Goal: Task Accomplishment & Management: Use online tool/utility

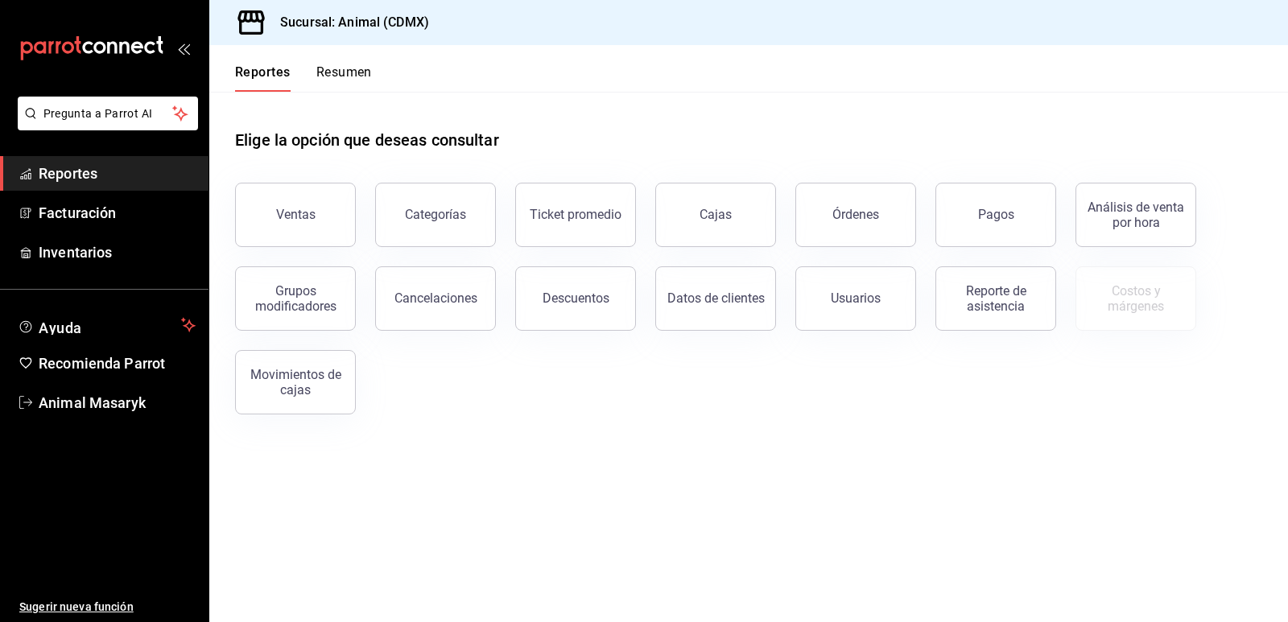
click at [826, 209] on button "Órdenes" at bounding box center [856, 215] width 121 height 64
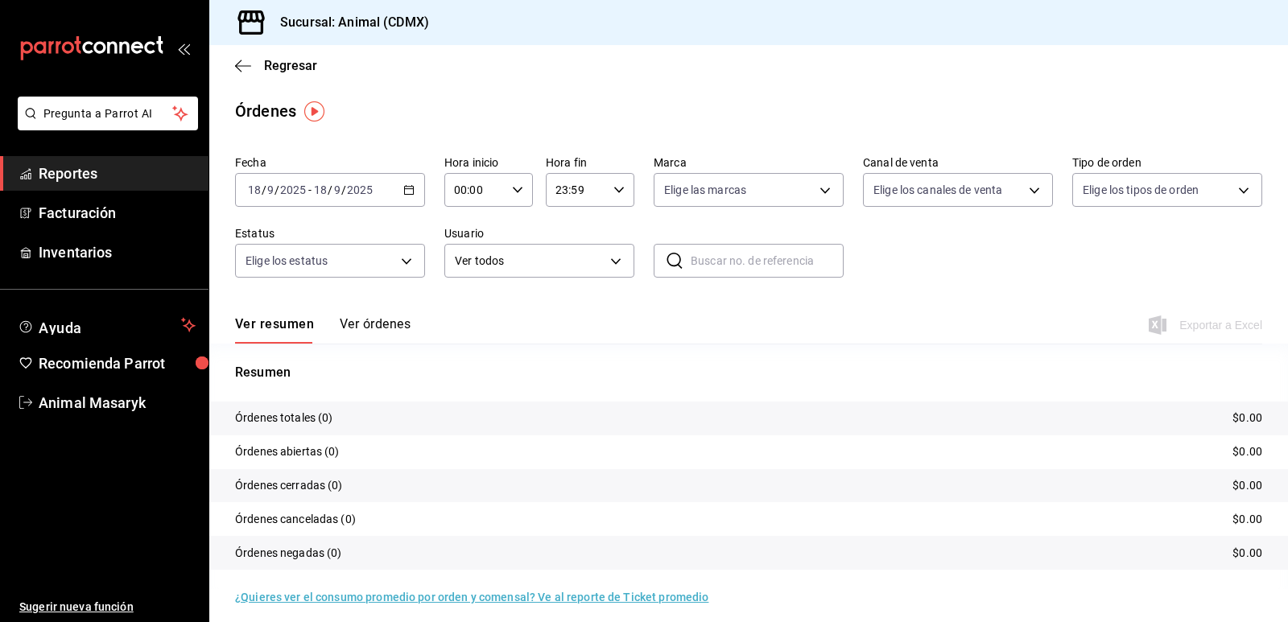
click at [410, 184] on icon "button" at bounding box center [408, 189] width 11 height 11
click at [294, 421] on span "Rango de fechas" at bounding box center [311, 420] width 125 height 17
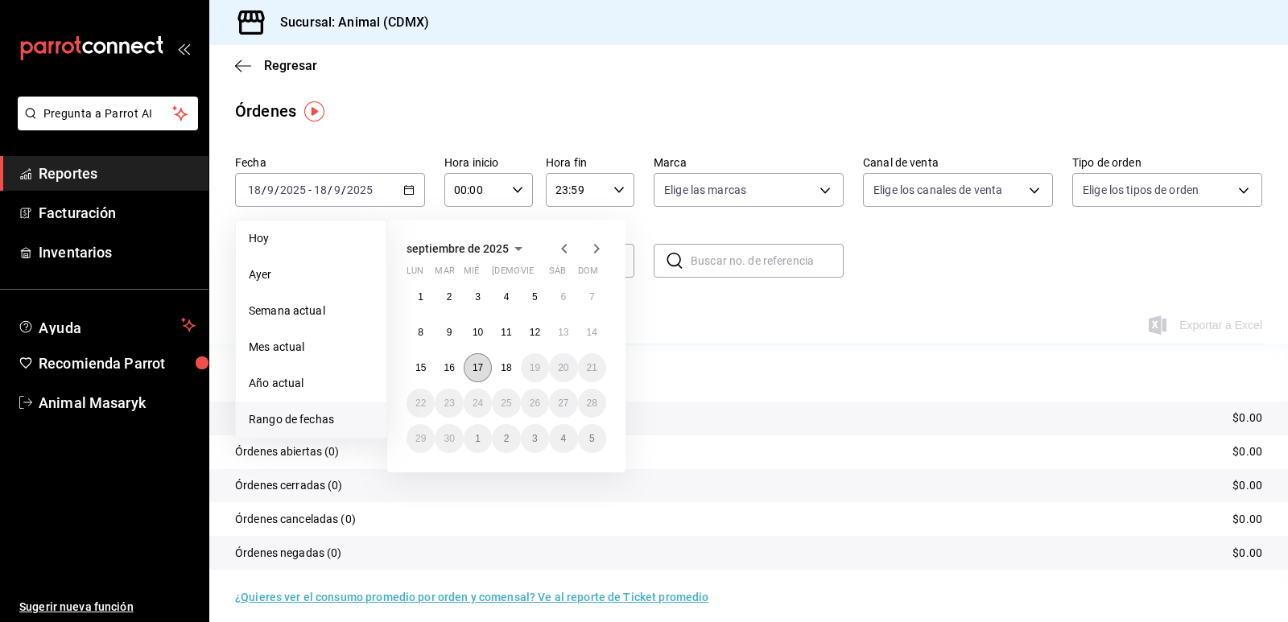
click at [482, 369] on abbr "17" at bounding box center [478, 367] width 10 height 11
click at [508, 374] on button "18" at bounding box center [506, 368] width 28 height 29
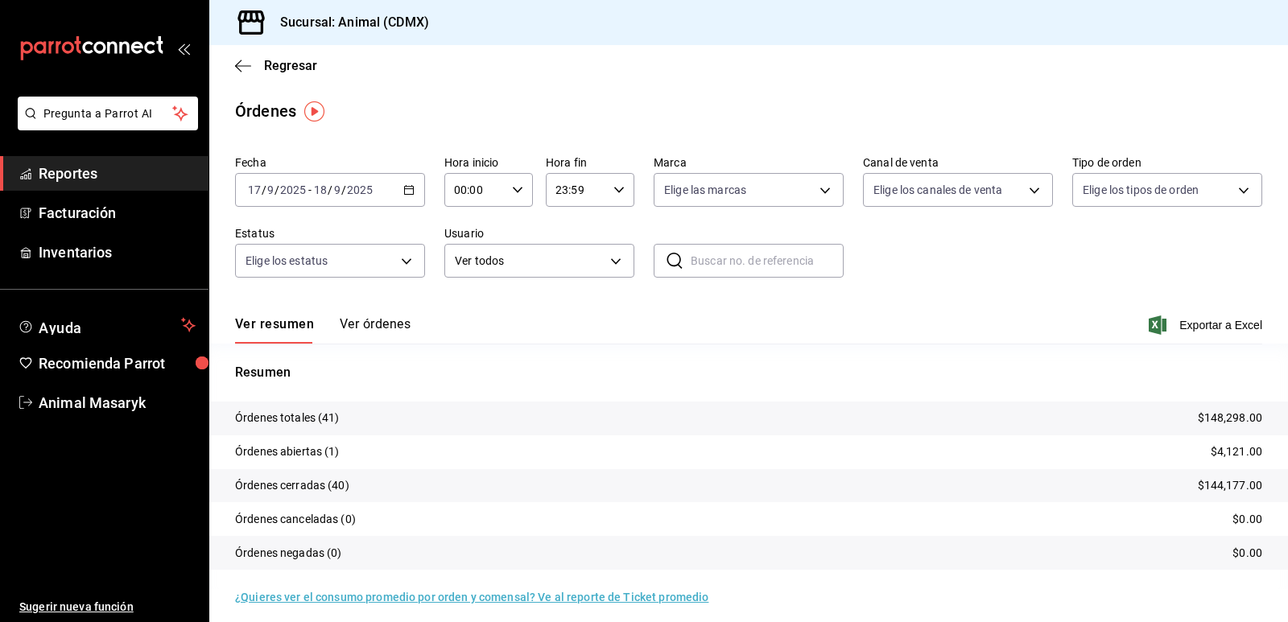
click at [1219, 449] on p "$4,121.00" at bounding box center [1237, 452] width 52 height 17
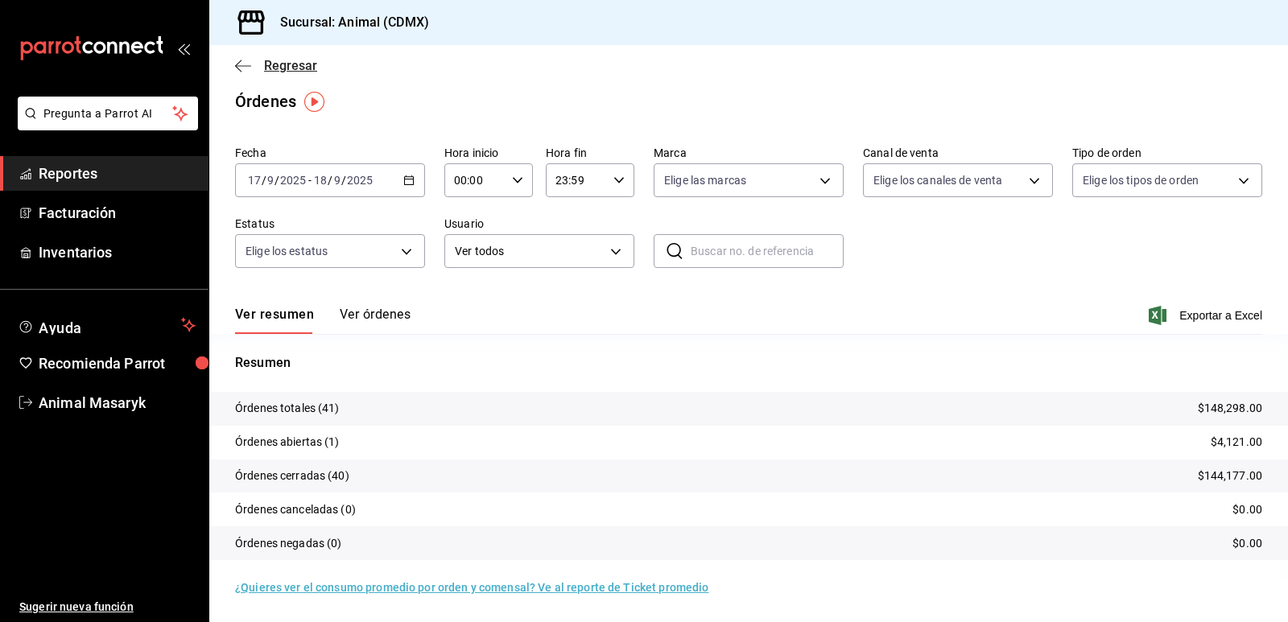
click at [237, 63] on icon "button" at bounding box center [243, 66] width 16 height 14
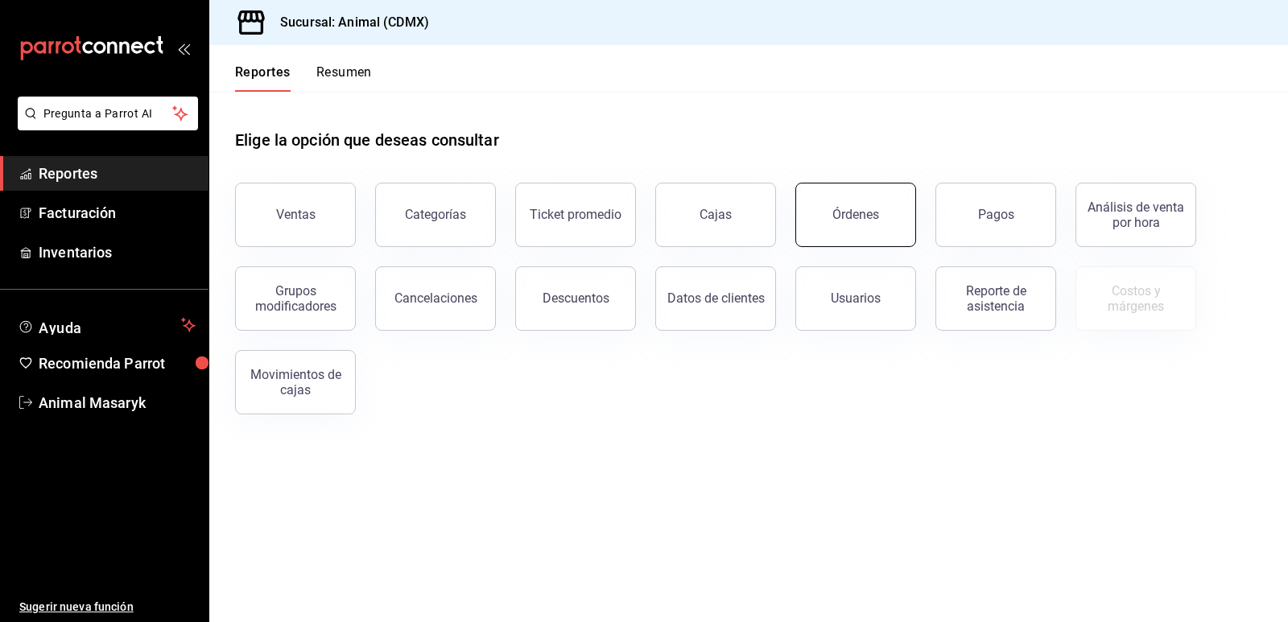
click at [866, 209] on div "Órdenes" at bounding box center [856, 214] width 47 height 15
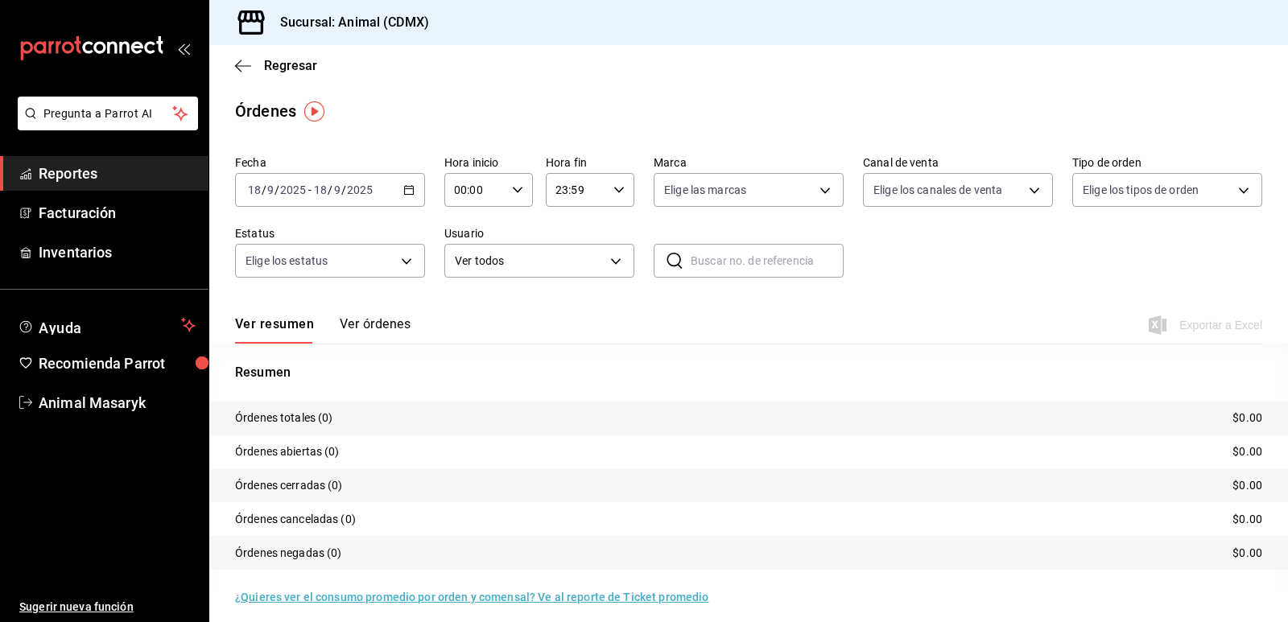
click at [413, 183] on div "[DATE] [DATE] - [DATE] [DATE]" at bounding box center [330, 190] width 190 height 34
click at [289, 283] on span "Ayer" at bounding box center [311, 275] width 125 height 17
click at [1210, 327] on span "Exportar a Excel" at bounding box center [1207, 325] width 110 height 19
click at [249, 63] on icon "button" at bounding box center [243, 66] width 16 height 14
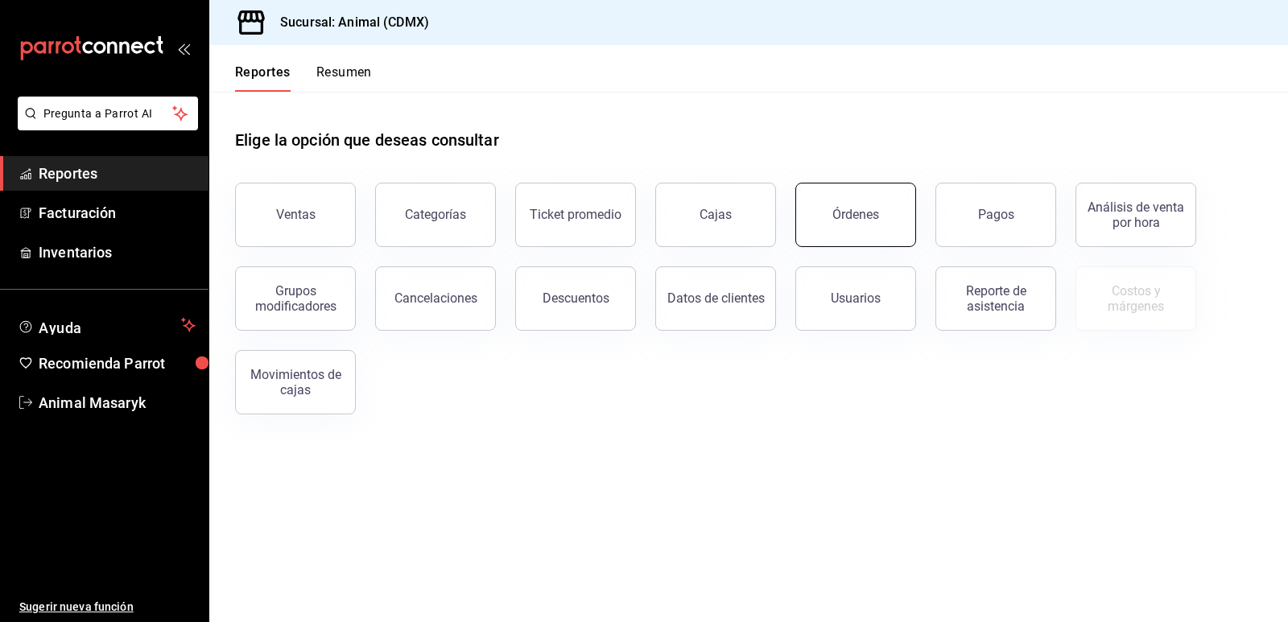
click at [867, 211] on div "Órdenes" at bounding box center [856, 214] width 47 height 15
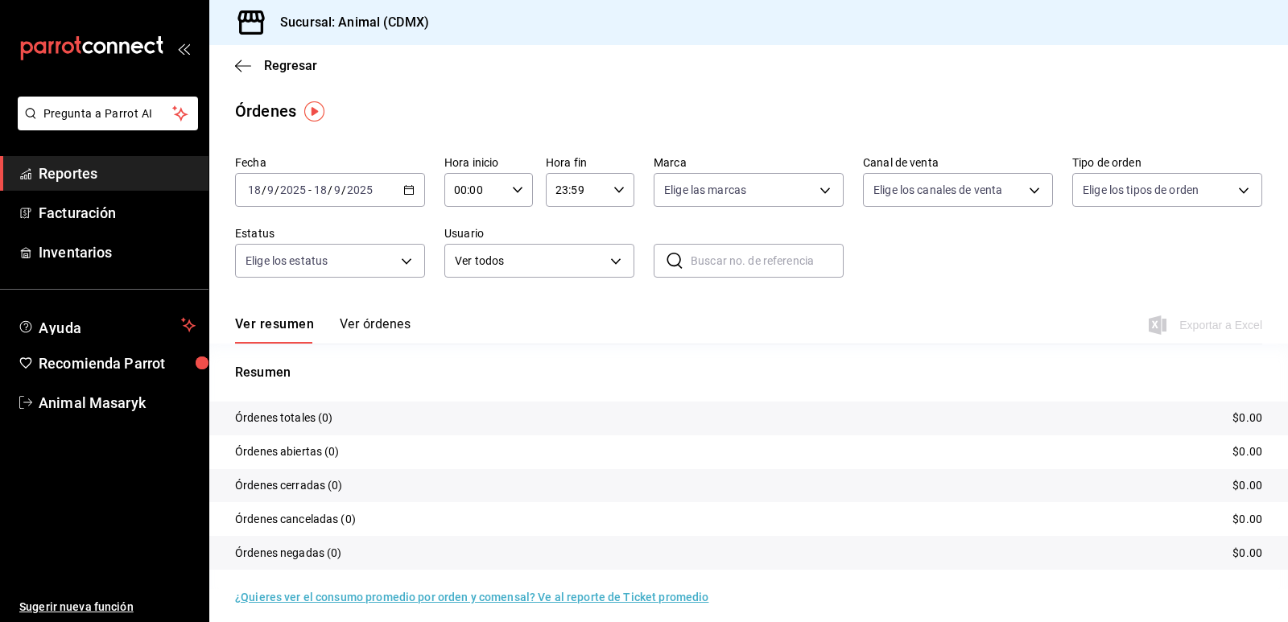
click at [414, 184] on div "[DATE] [DATE] - [DATE] [DATE]" at bounding box center [330, 190] width 190 height 34
click at [275, 276] on span "Ayer" at bounding box center [311, 275] width 125 height 17
click at [517, 196] on div "00:00 Hora inicio" at bounding box center [489, 190] width 89 height 34
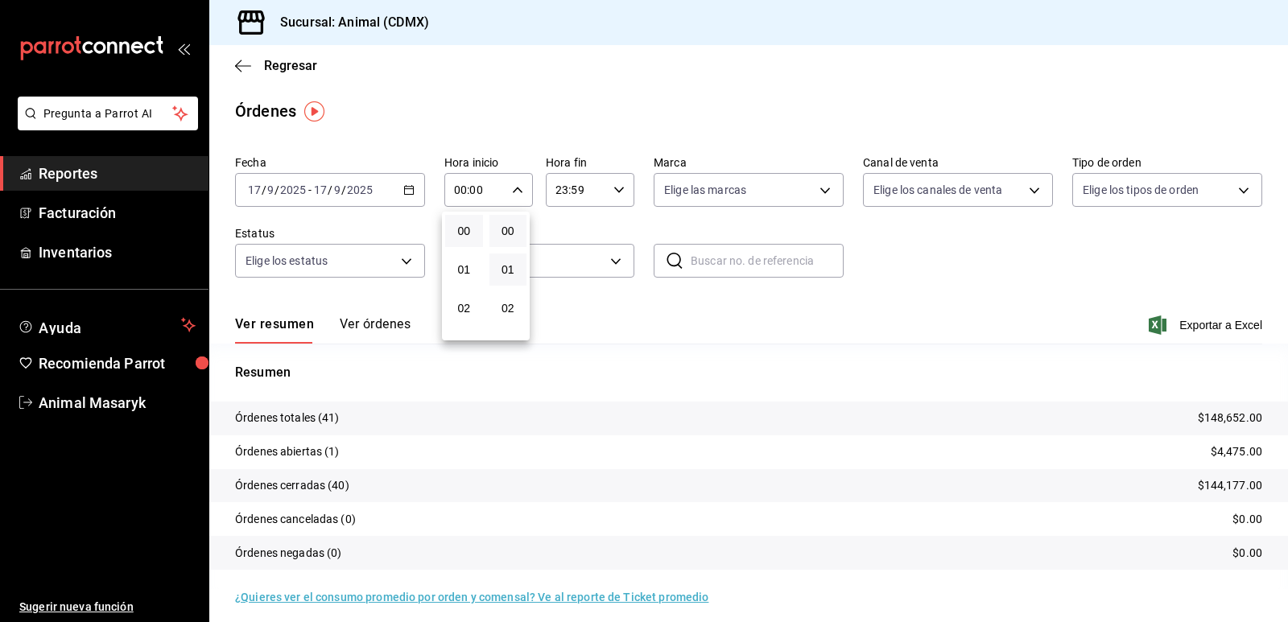
click at [509, 261] on button "01" at bounding box center [509, 270] width 38 height 32
click at [506, 230] on span "00" at bounding box center [508, 231] width 19 height 13
type input "00:00"
click at [246, 65] on div at bounding box center [644, 311] width 1288 height 622
click at [246, 65] on icon "button" at bounding box center [243, 65] width 16 height 1
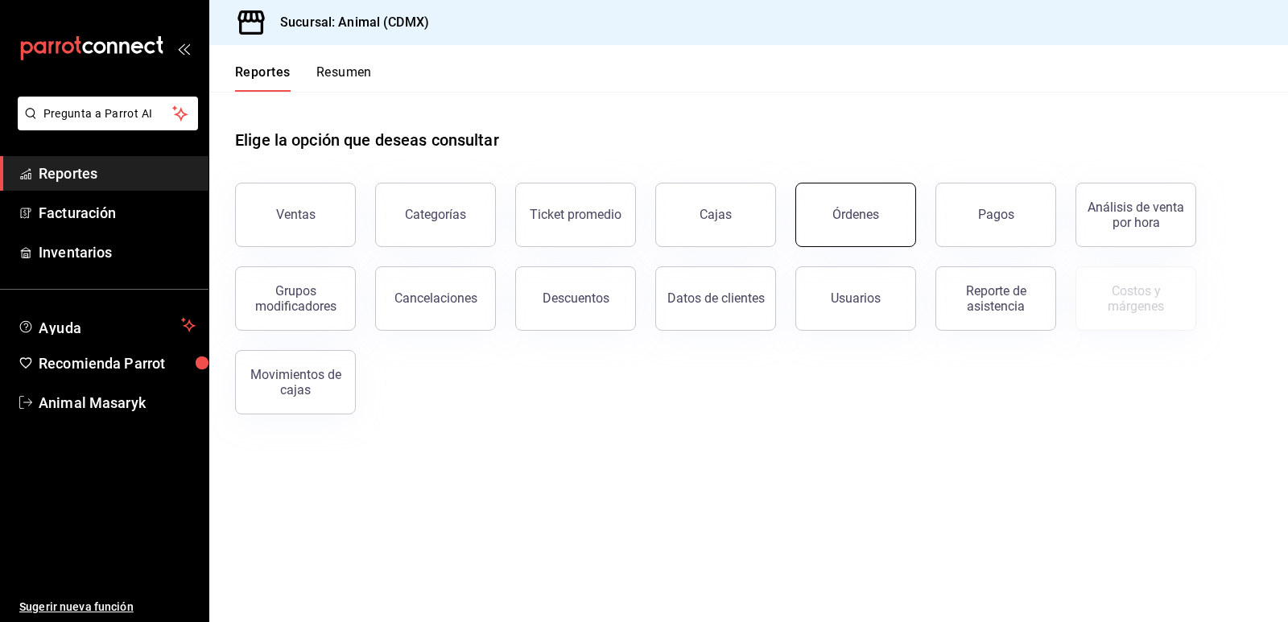
click at [883, 215] on button "Órdenes" at bounding box center [856, 215] width 121 height 64
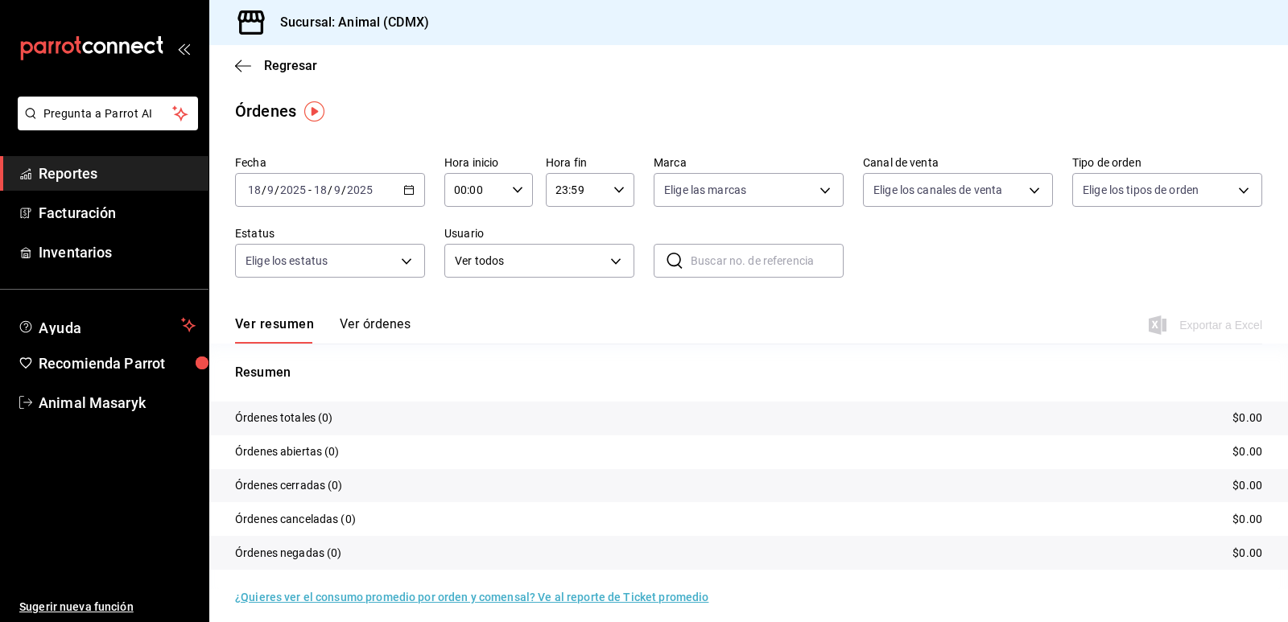
click at [412, 189] on \(Stroke\) "button" at bounding box center [409, 190] width 10 height 9
click at [279, 272] on span "Ayer" at bounding box center [311, 275] width 125 height 17
click at [247, 64] on icon "button" at bounding box center [243, 66] width 16 height 14
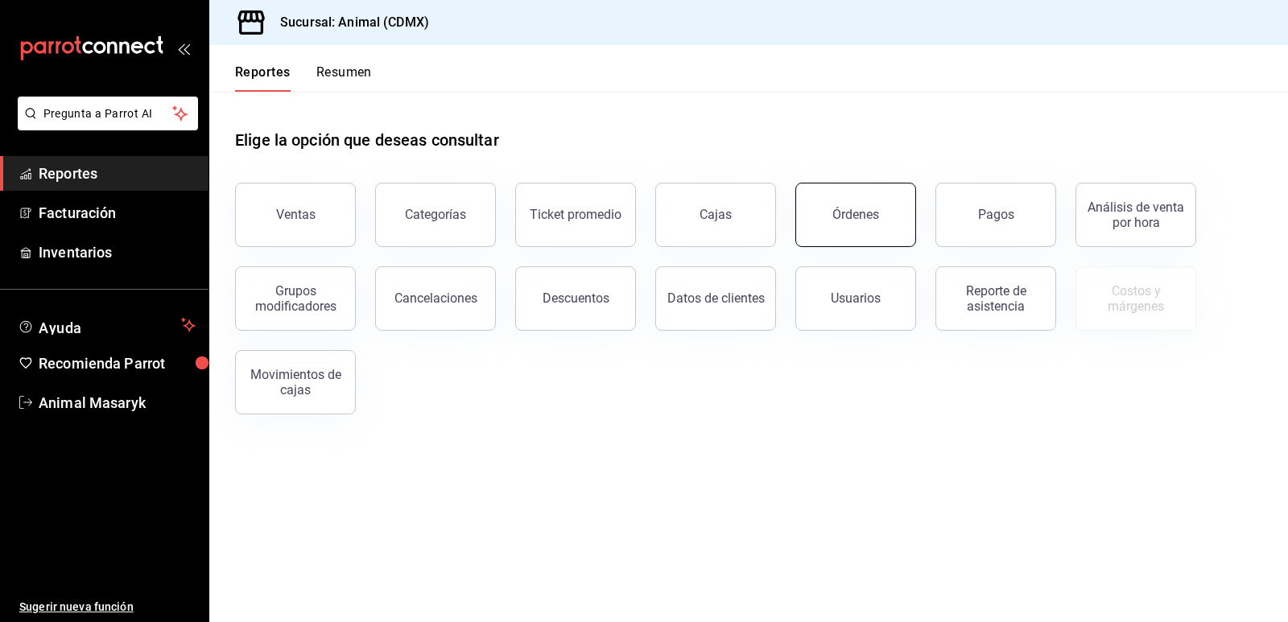
click at [823, 205] on button "Órdenes" at bounding box center [856, 215] width 121 height 64
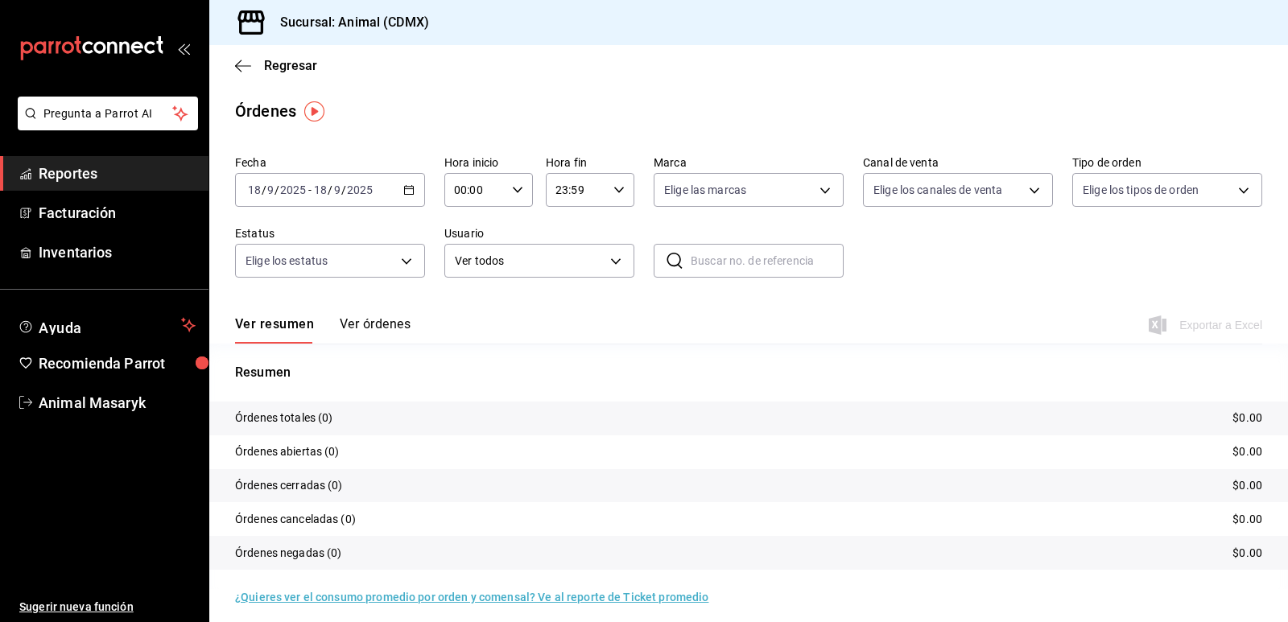
click at [404, 190] on \(Stroke\) "button" at bounding box center [409, 190] width 10 height 9
click at [300, 275] on span "Ayer" at bounding box center [311, 275] width 125 height 17
click at [247, 70] on icon "button" at bounding box center [243, 66] width 16 height 14
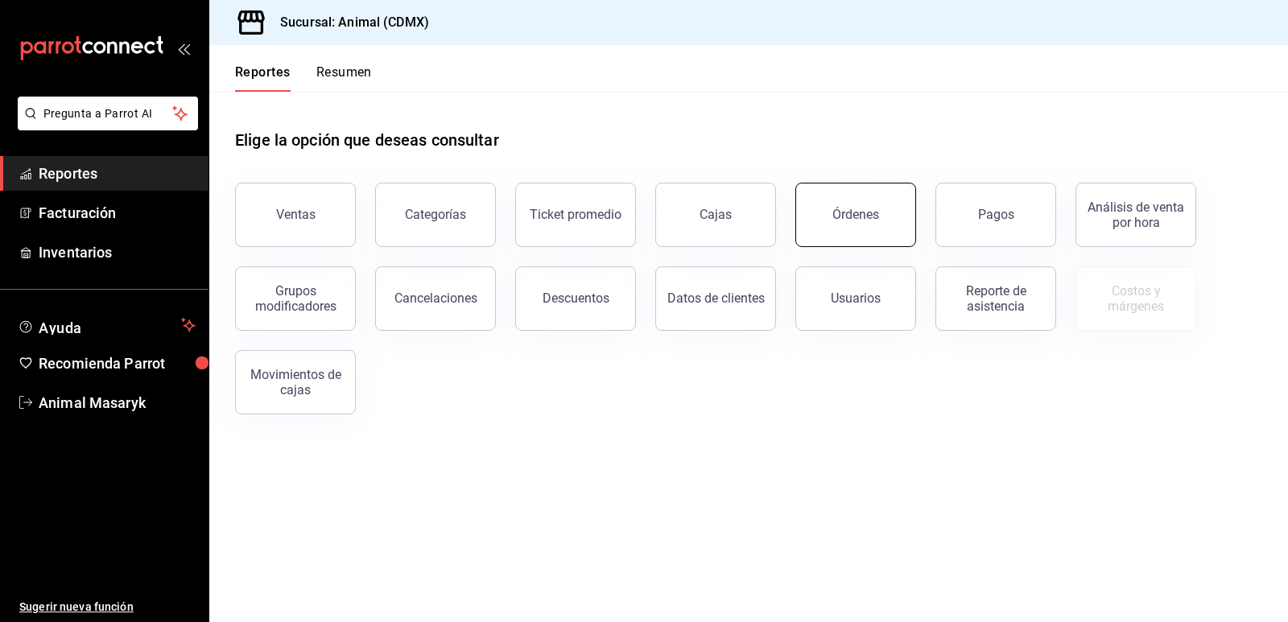
click at [825, 222] on button "Órdenes" at bounding box center [856, 215] width 121 height 64
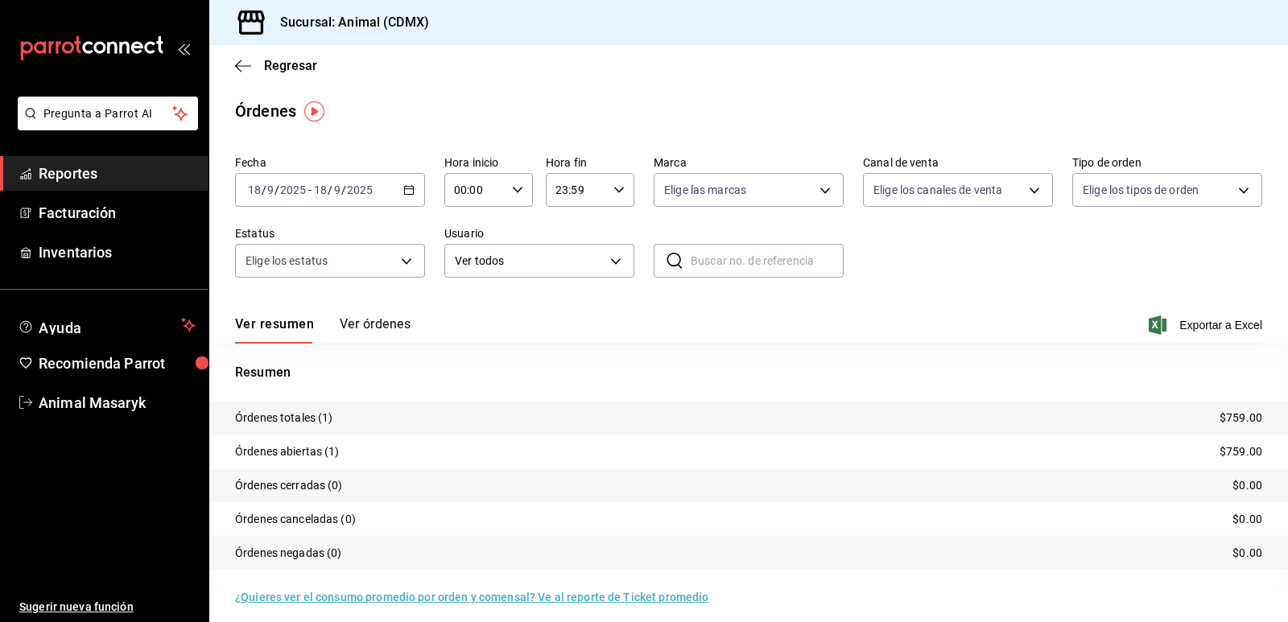
click at [408, 187] on icon "button" at bounding box center [408, 189] width 11 height 11
click at [311, 276] on span "Ayer" at bounding box center [311, 275] width 125 height 17
click at [406, 186] on icon "button" at bounding box center [408, 189] width 11 height 11
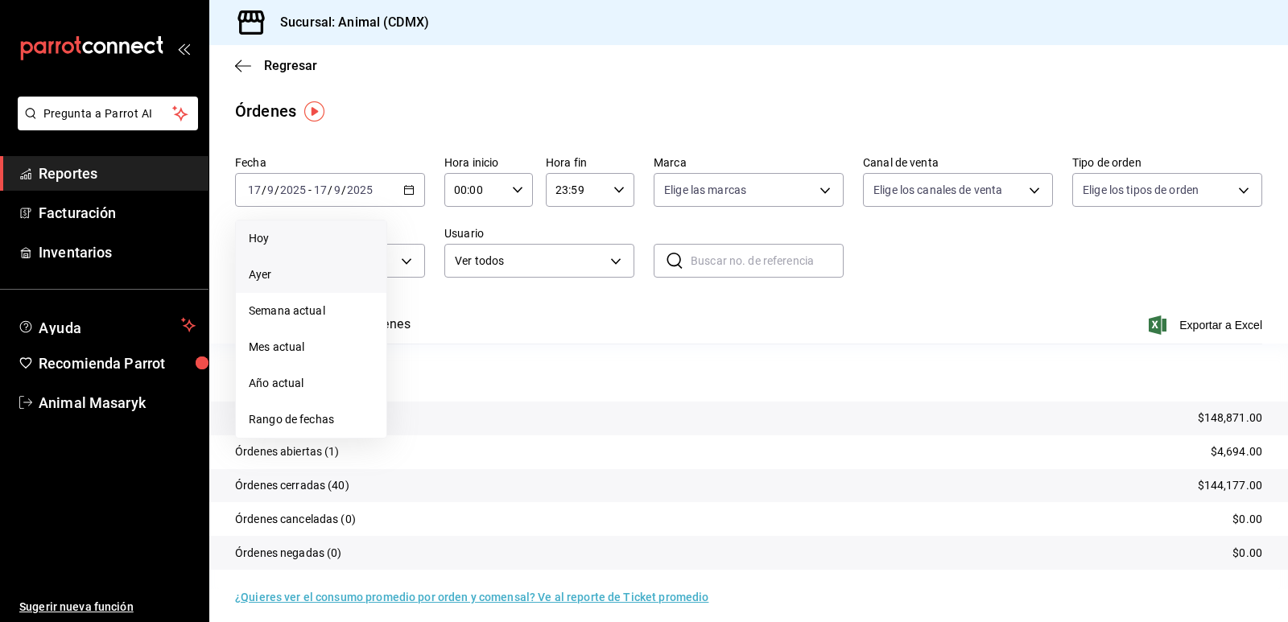
click at [301, 240] on span "Hoy" at bounding box center [311, 238] width 125 height 17
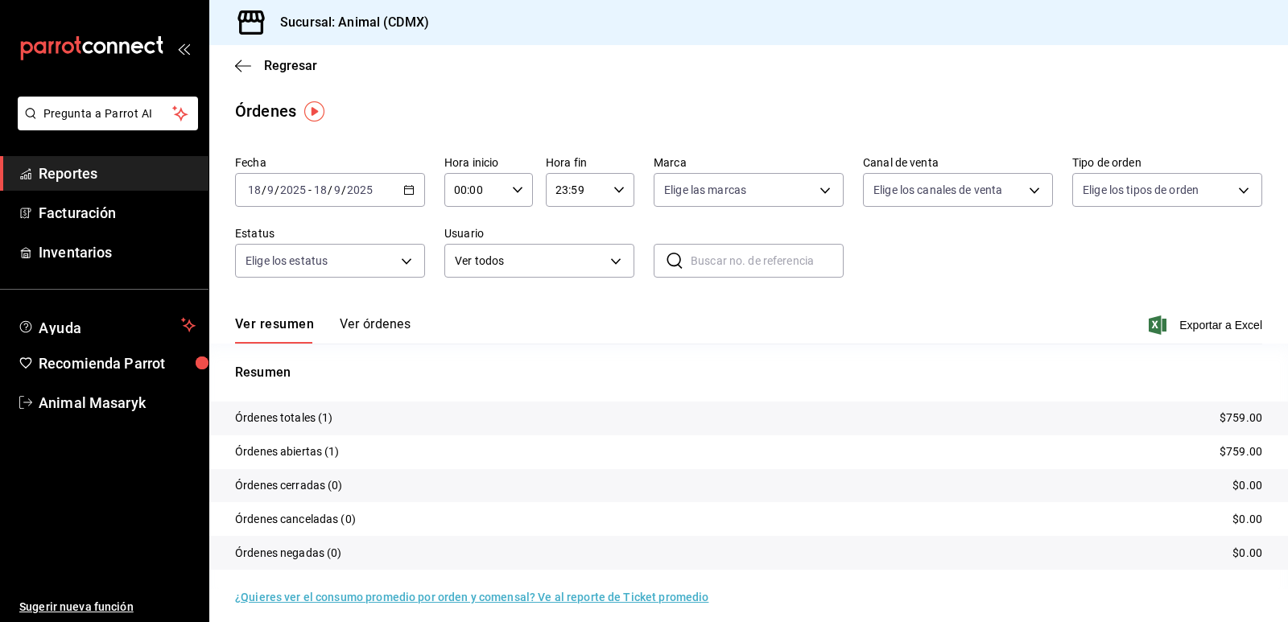
click at [389, 310] on div "Ver resumen Ver órdenes Exportar a Excel" at bounding box center [749, 320] width 1028 height 47
click at [389, 327] on button "Ver órdenes" at bounding box center [375, 329] width 71 height 27
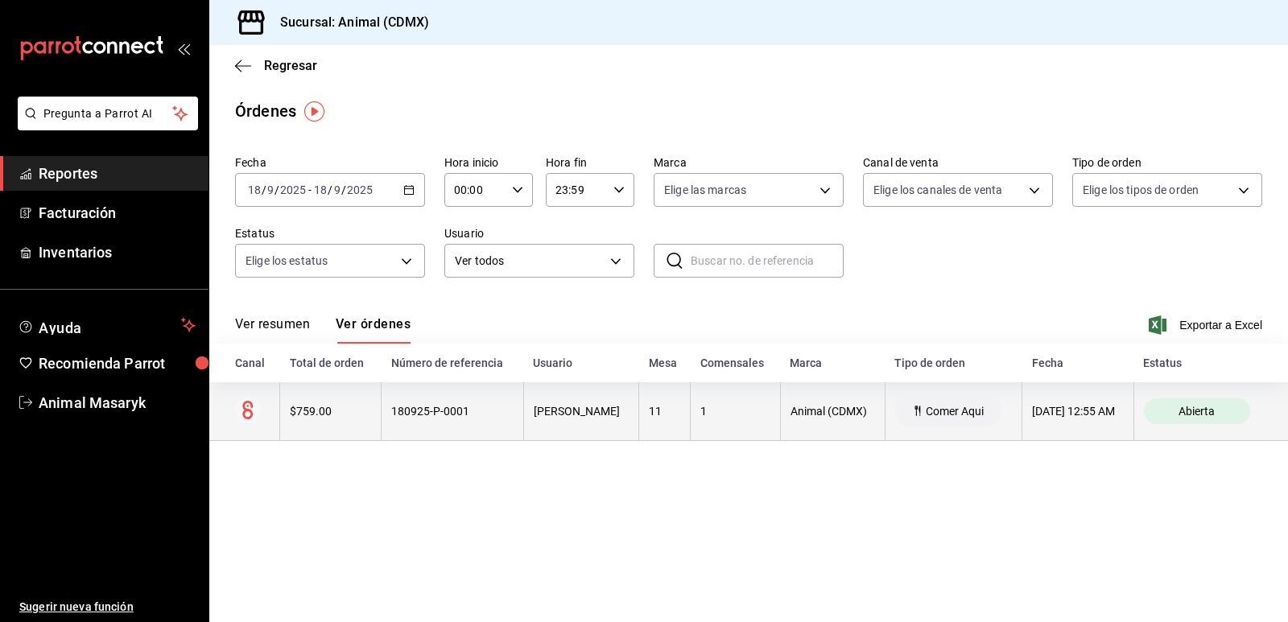
click at [833, 431] on th "Animal (CDMX)" at bounding box center [832, 412] width 105 height 59
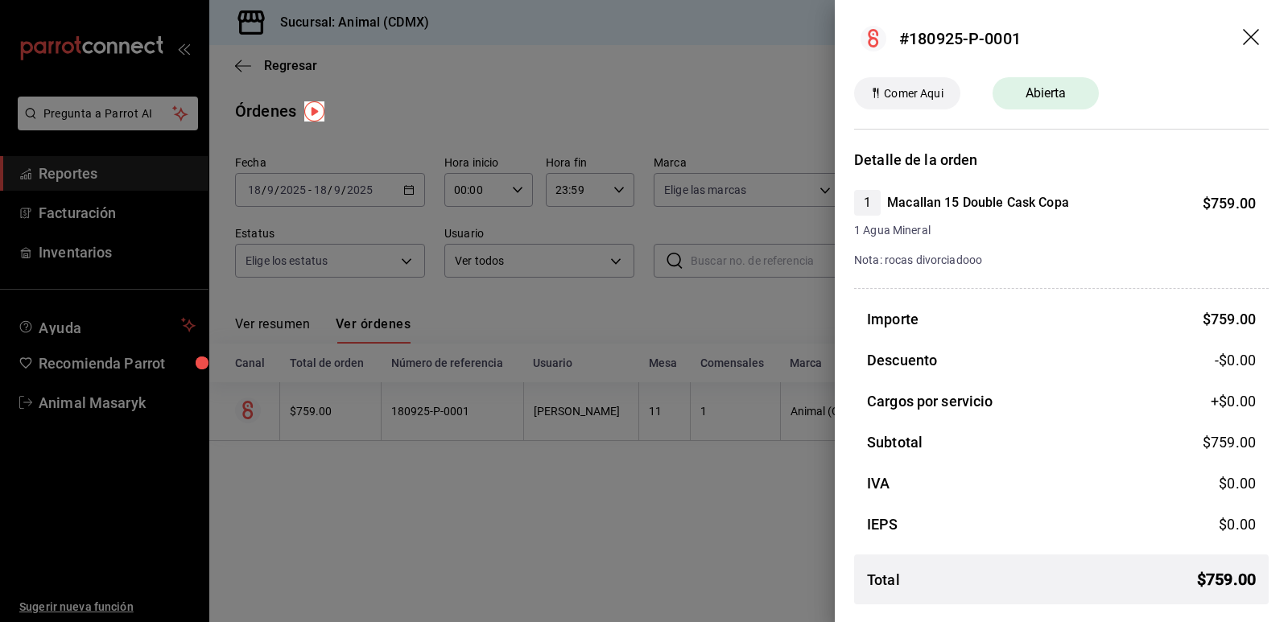
click at [505, 487] on div at bounding box center [644, 311] width 1288 height 622
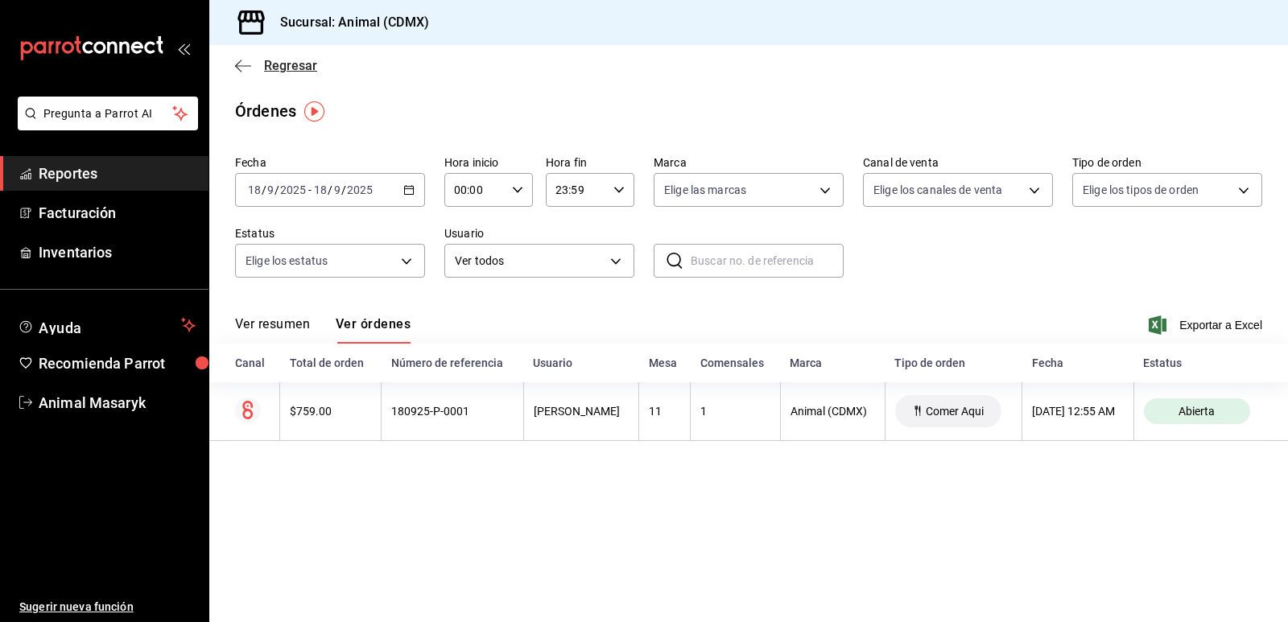
click at [241, 72] on icon "button" at bounding box center [243, 66] width 16 height 14
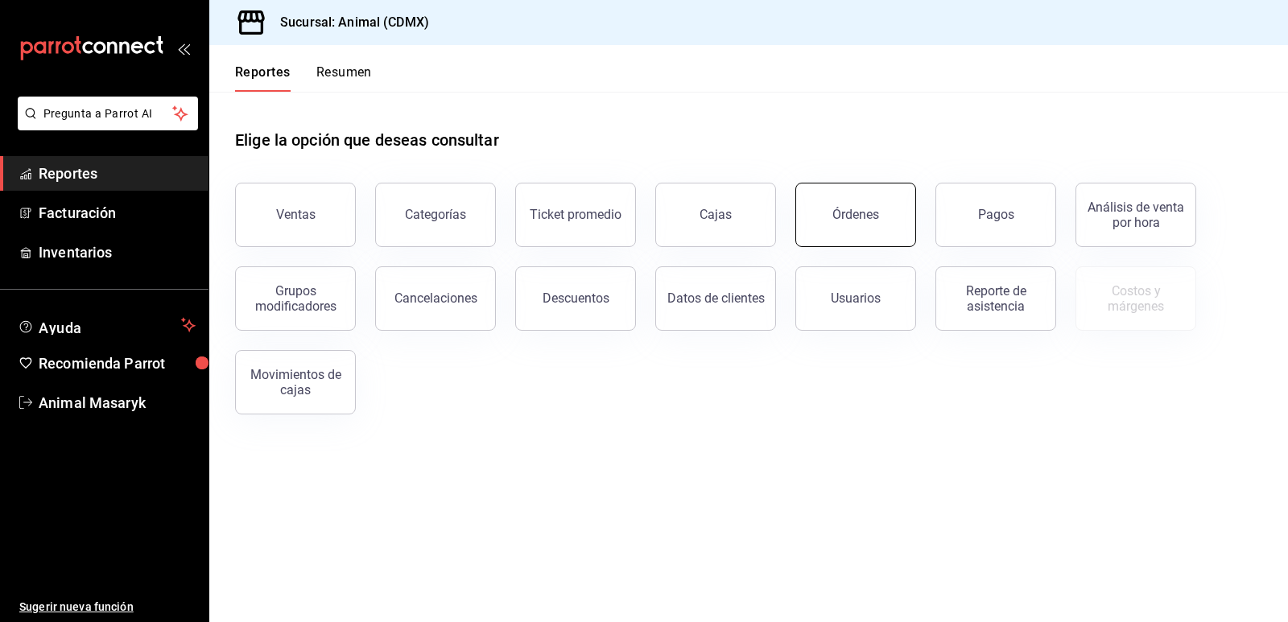
click at [853, 221] on div "Órdenes" at bounding box center [856, 214] width 47 height 15
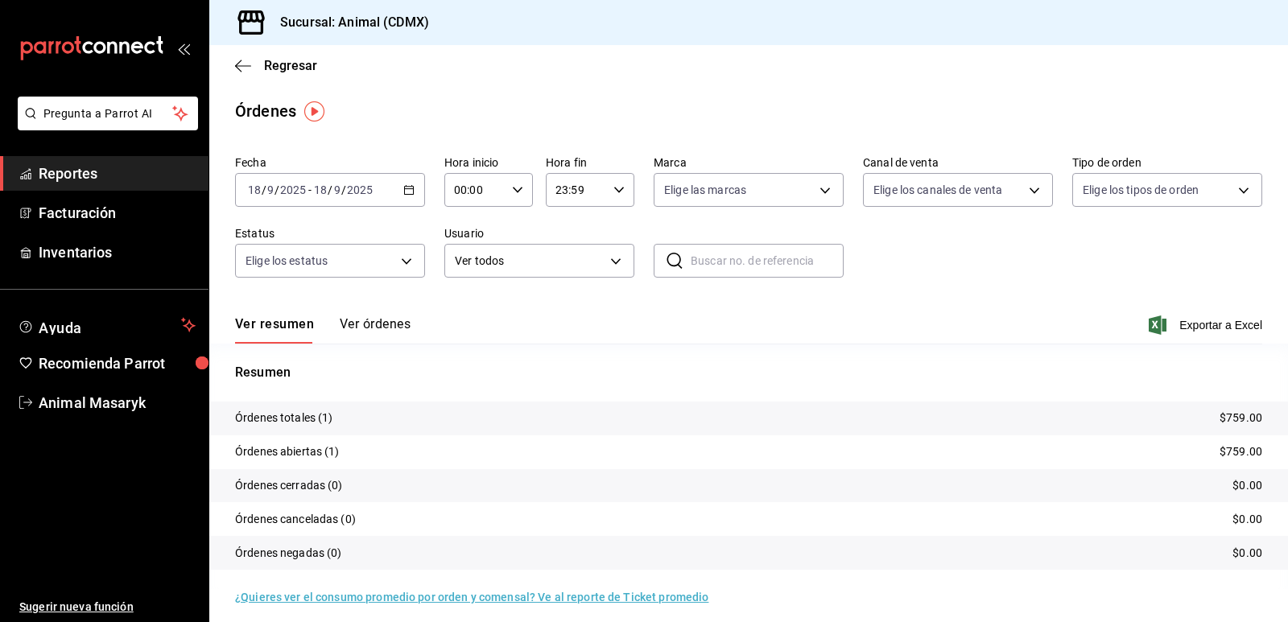
click at [413, 185] on div "[DATE] [DATE] - [DATE] [DATE]" at bounding box center [330, 190] width 190 height 34
click at [318, 275] on span "Ayer" at bounding box center [311, 275] width 125 height 17
click at [391, 329] on button "Ver órdenes" at bounding box center [375, 329] width 71 height 27
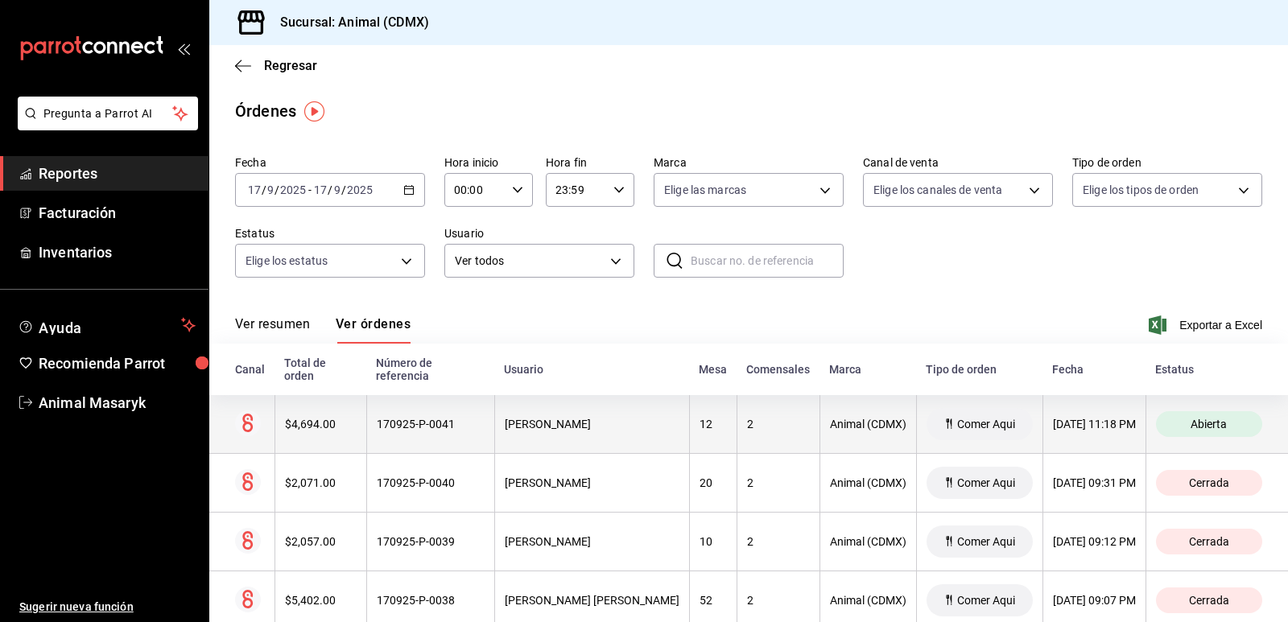
click at [689, 420] on th "12" at bounding box center [713, 424] width 48 height 59
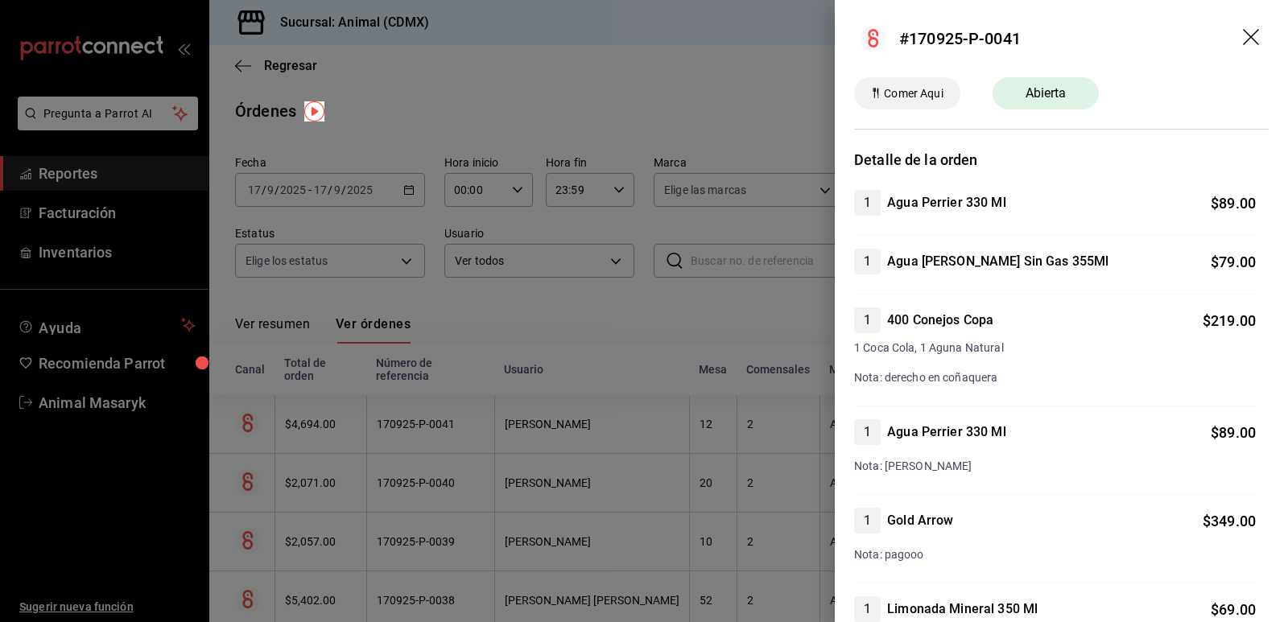
click at [1243, 40] on icon "drag" at bounding box center [1251, 37] width 16 height 16
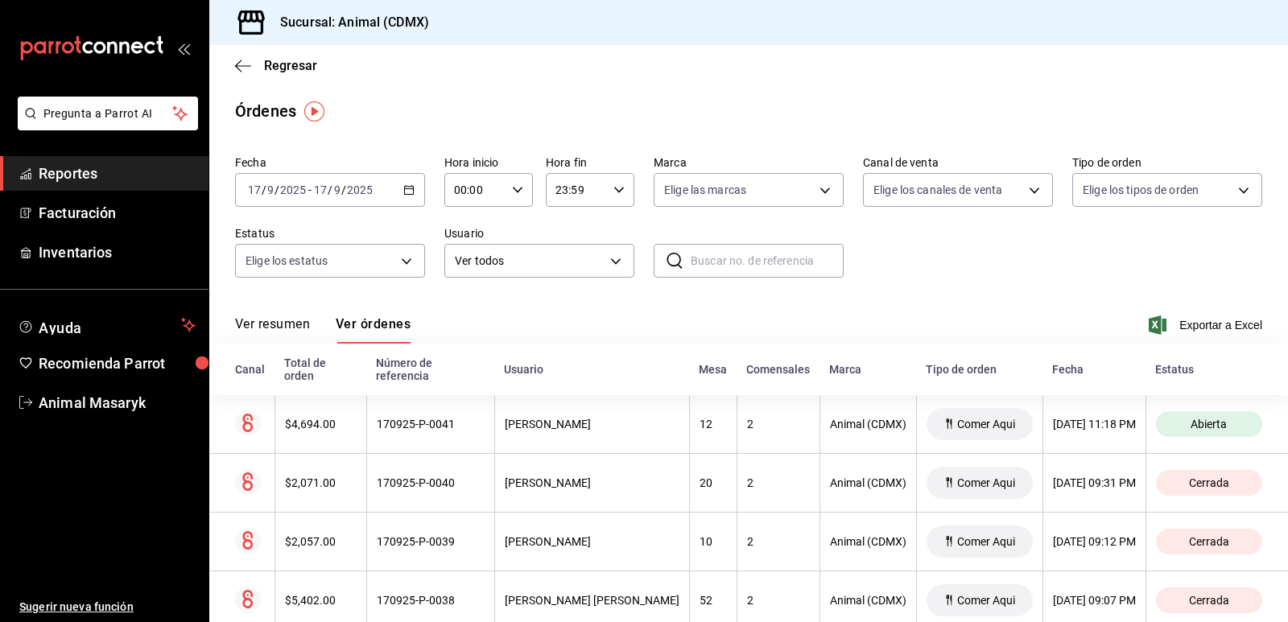
click at [413, 189] on div "2025-09-17 17 / 9 / 2025 - 2025-09-17 17 / 9 / 2025" at bounding box center [330, 190] width 190 height 34
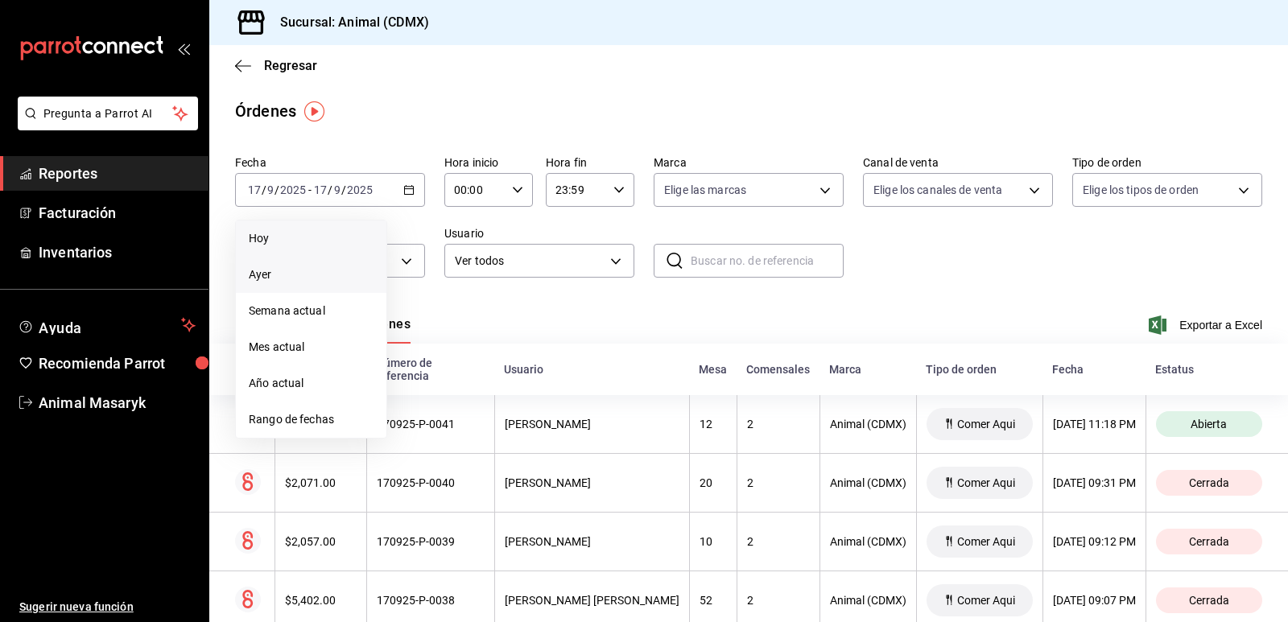
click at [296, 242] on span "Hoy" at bounding box center [311, 238] width 125 height 17
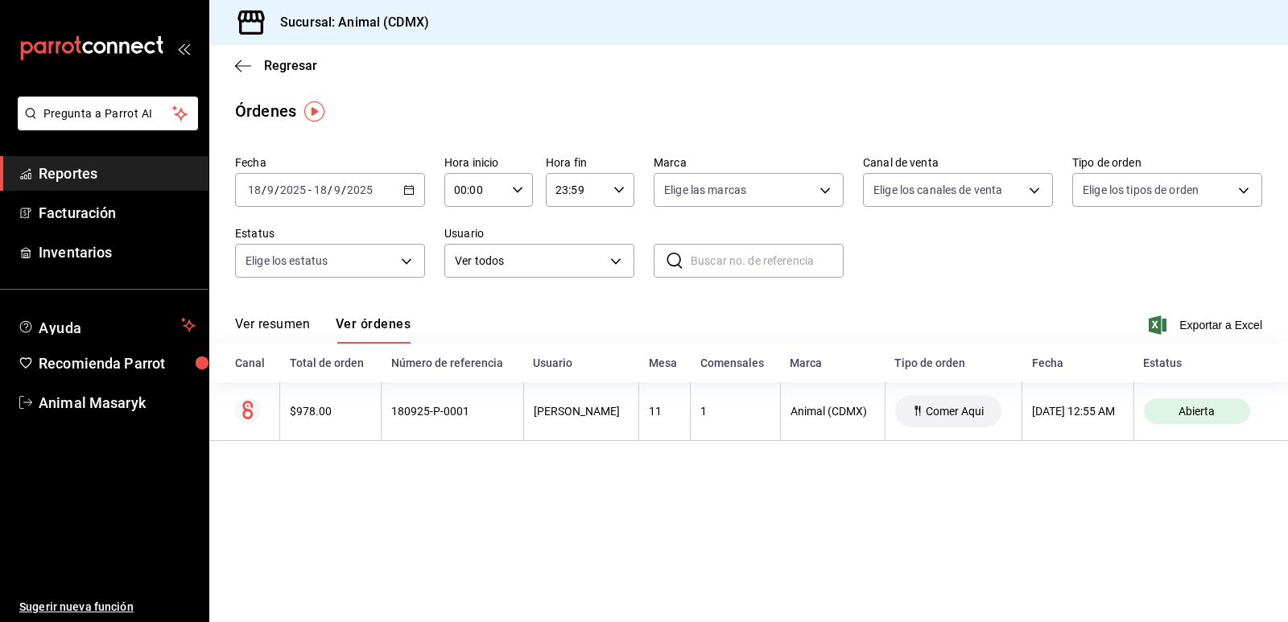
click at [420, 201] on div "[DATE] [DATE] - [DATE] [DATE]" at bounding box center [330, 190] width 190 height 34
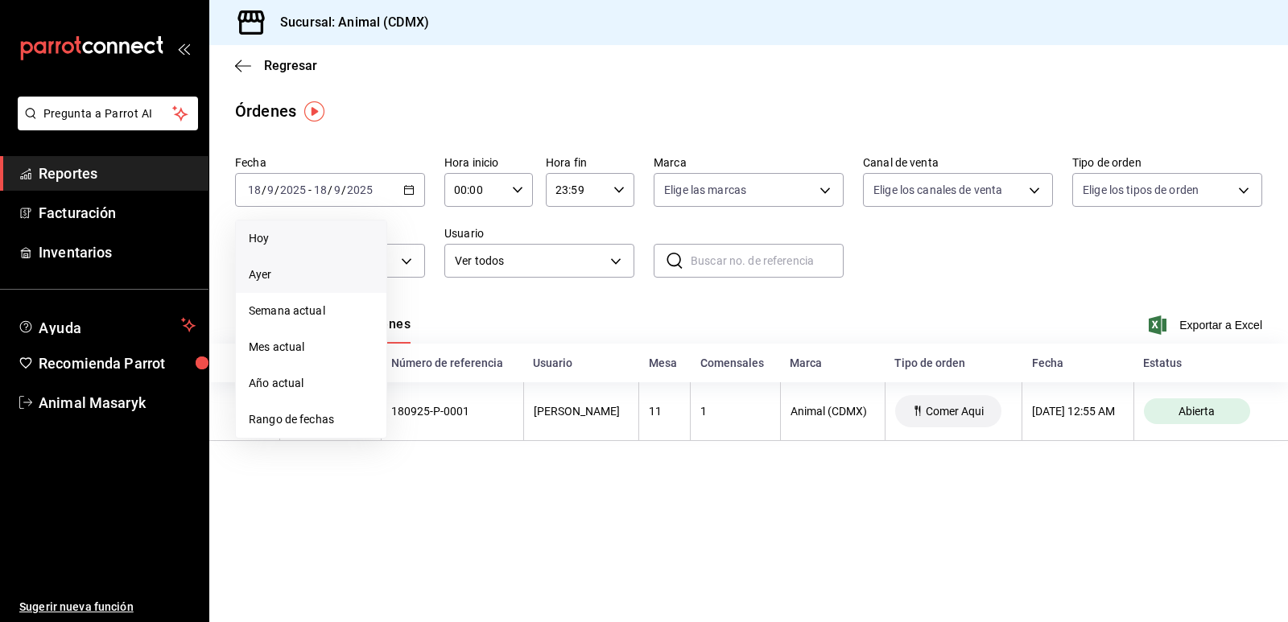
click at [304, 276] on span "Ayer" at bounding box center [311, 275] width 125 height 17
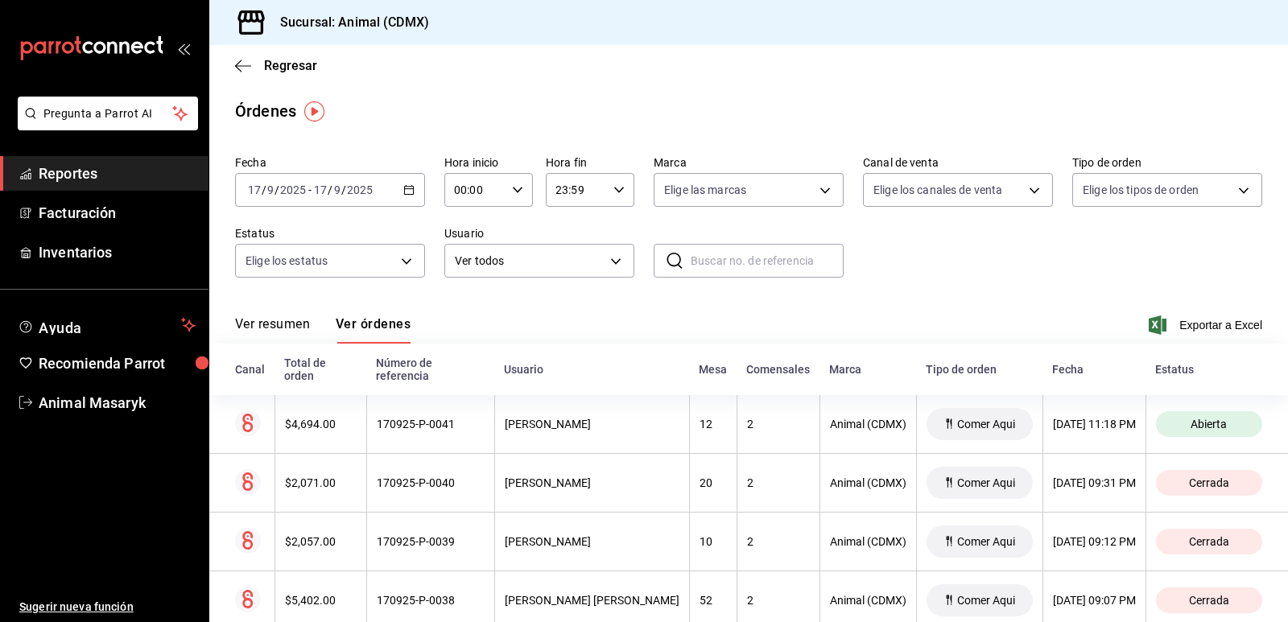
click at [420, 182] on div "2025-09-17 17 / 9 / 2025 - 2025-09-17 17 / 9 / 2025" at bounding box center [330, 190] width 190 height 34
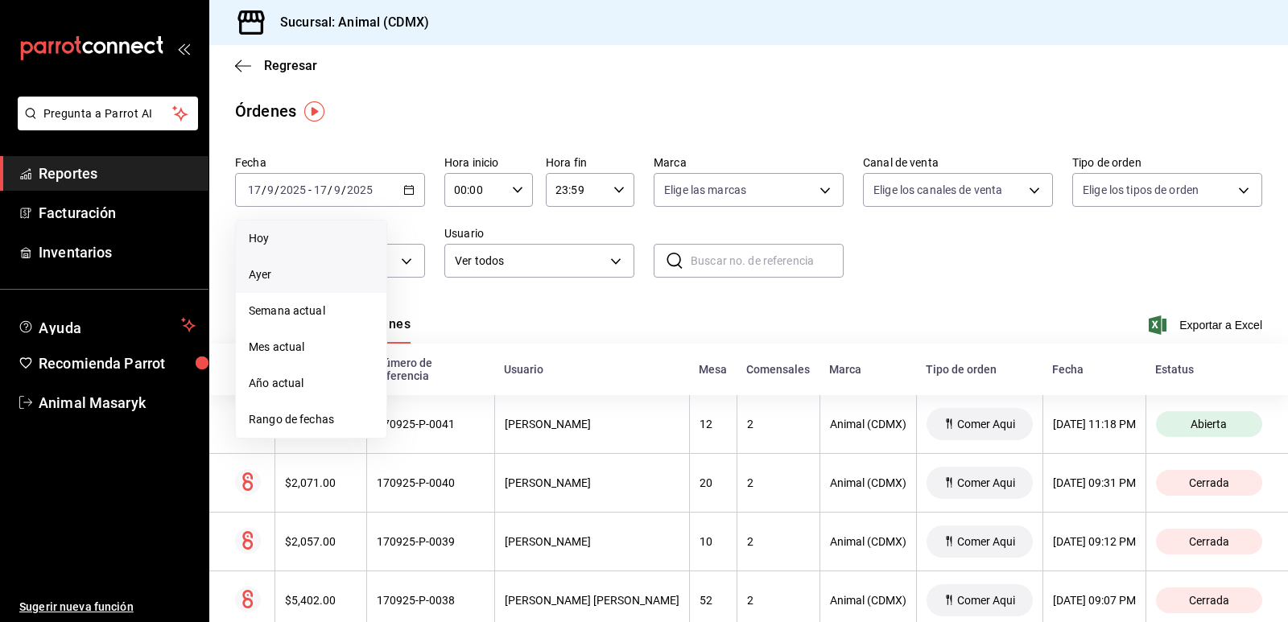
click at [290, 239] on span "Hoy" at bounding box center [311, 238] width 125 height 17
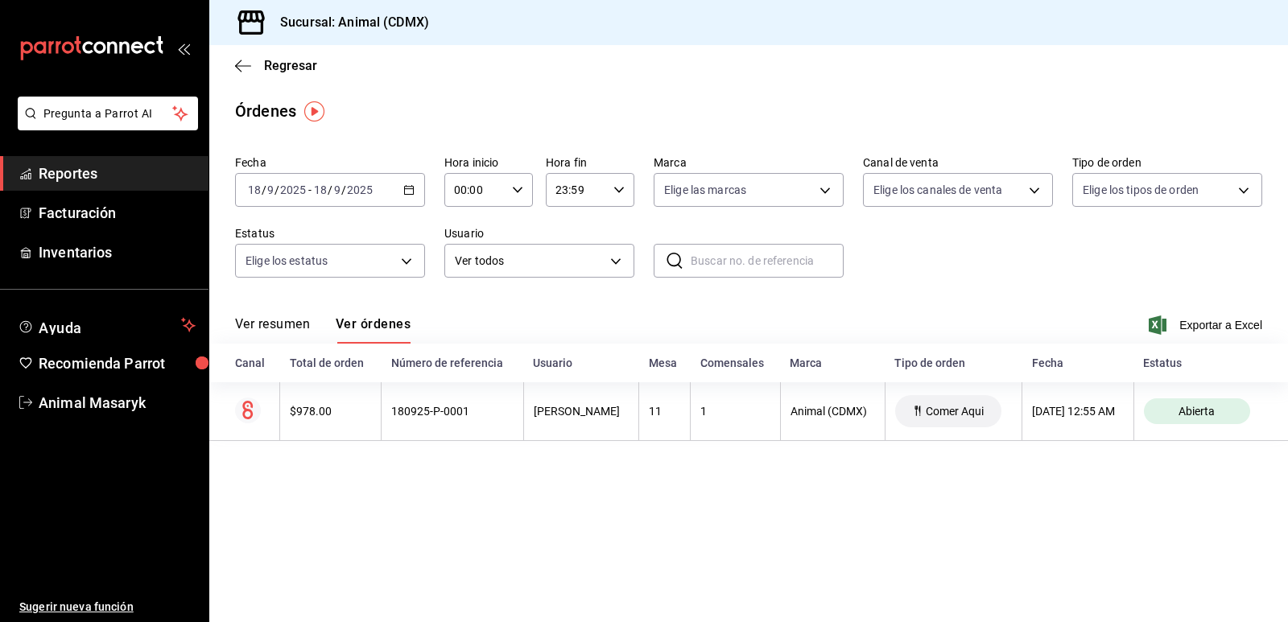
click at [410, 187] on \(Stroke\) "button" at bounding box center [409, 190] width 10 height 9
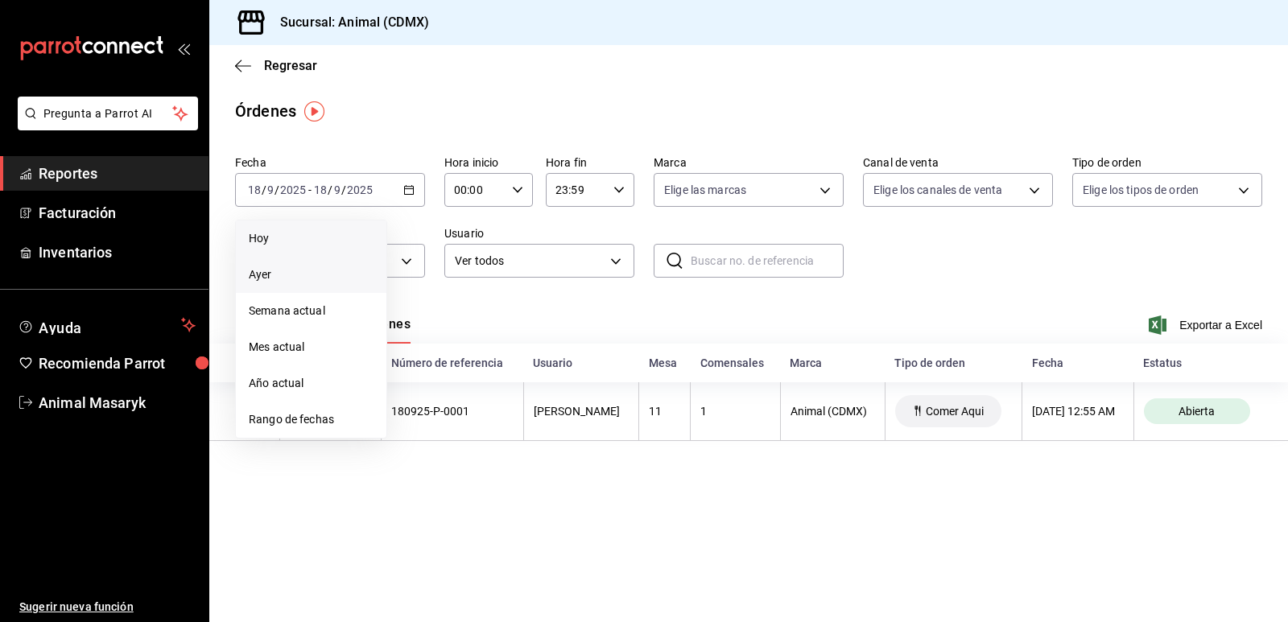
click at [280, 270] on span "Ayer" at bounding box center [311, 275] width 125 height 17
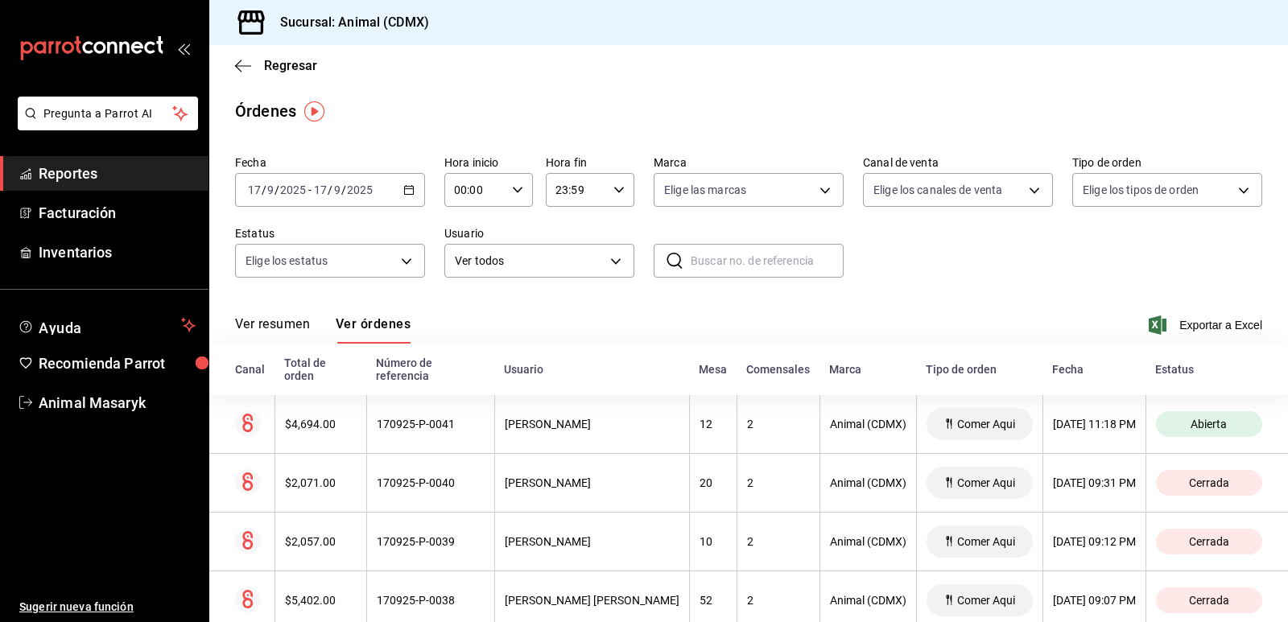
click at [403, 198] on div "2025-09-17 17 / 9 / 2025 - 2025-09-17 17 / 9 / 2025" at bounding box center [330, 190] width 190 height 34
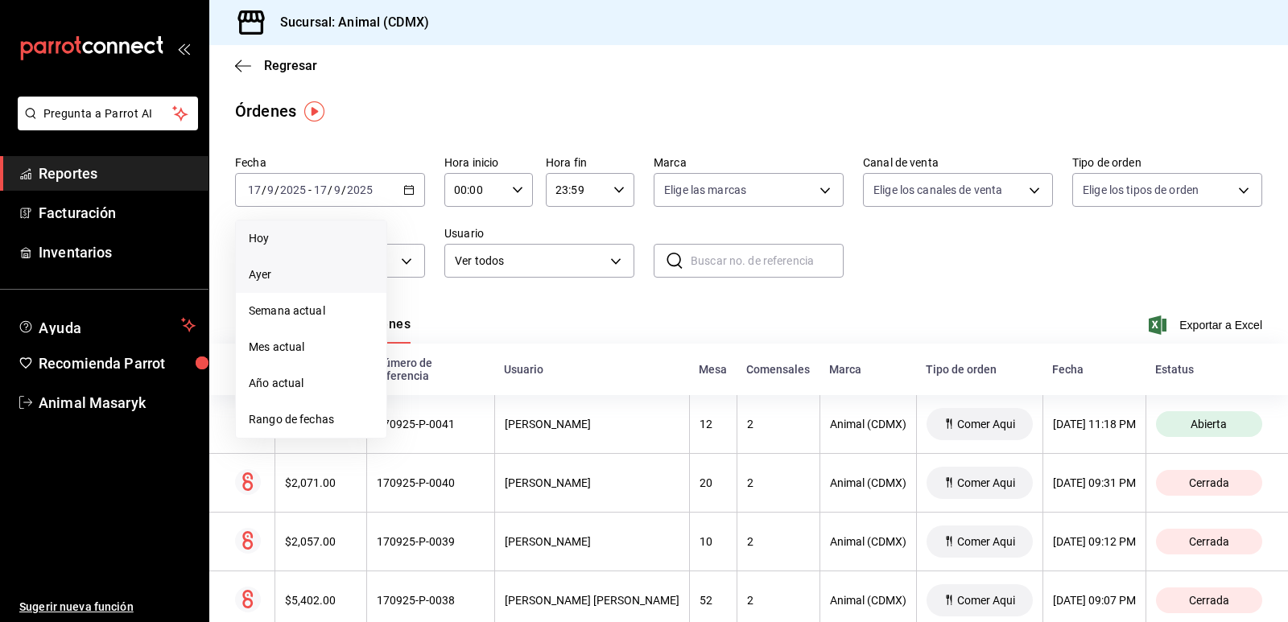
click at [275, 243] on span "Hoy" at bounding box center [311, 238] width 125 height 17
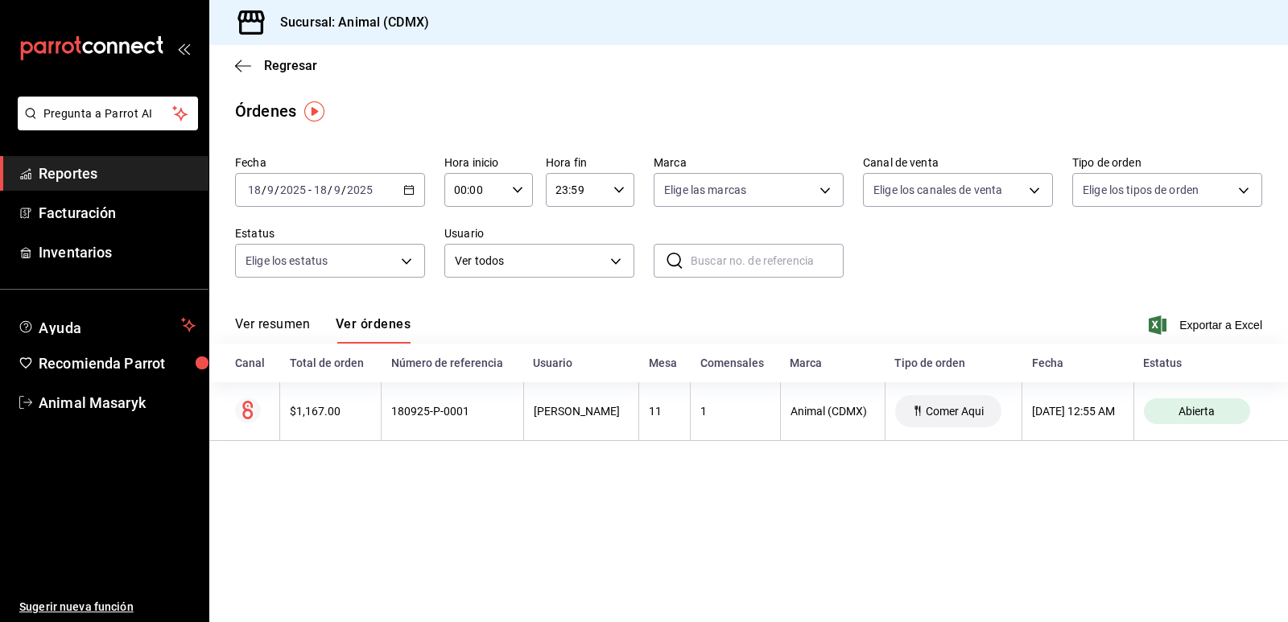
click at [405, 192] on \(Stroke\) "button" at bounding box center [409, 190] width 10 height 9
click at [405, 191] on \(Stroke\) "button" at bounding box center [409, 190] width 10 height 9
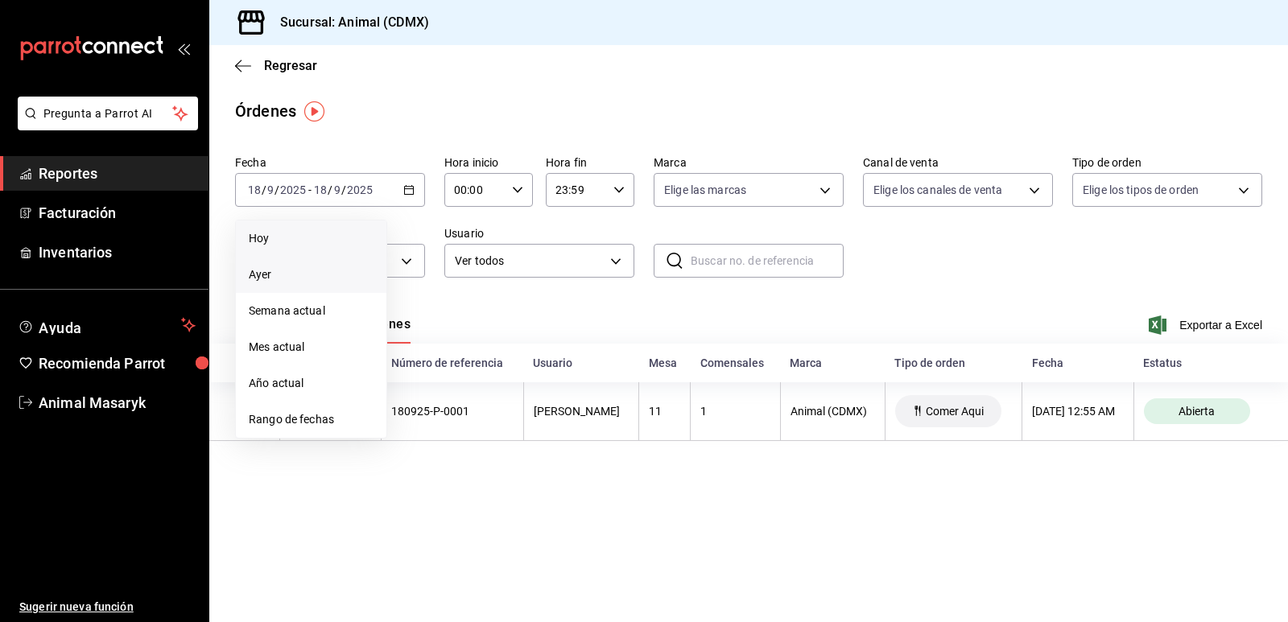
click at [297, 283] on li "Ayer" at bounding box center [311, 275] width 151 height 36
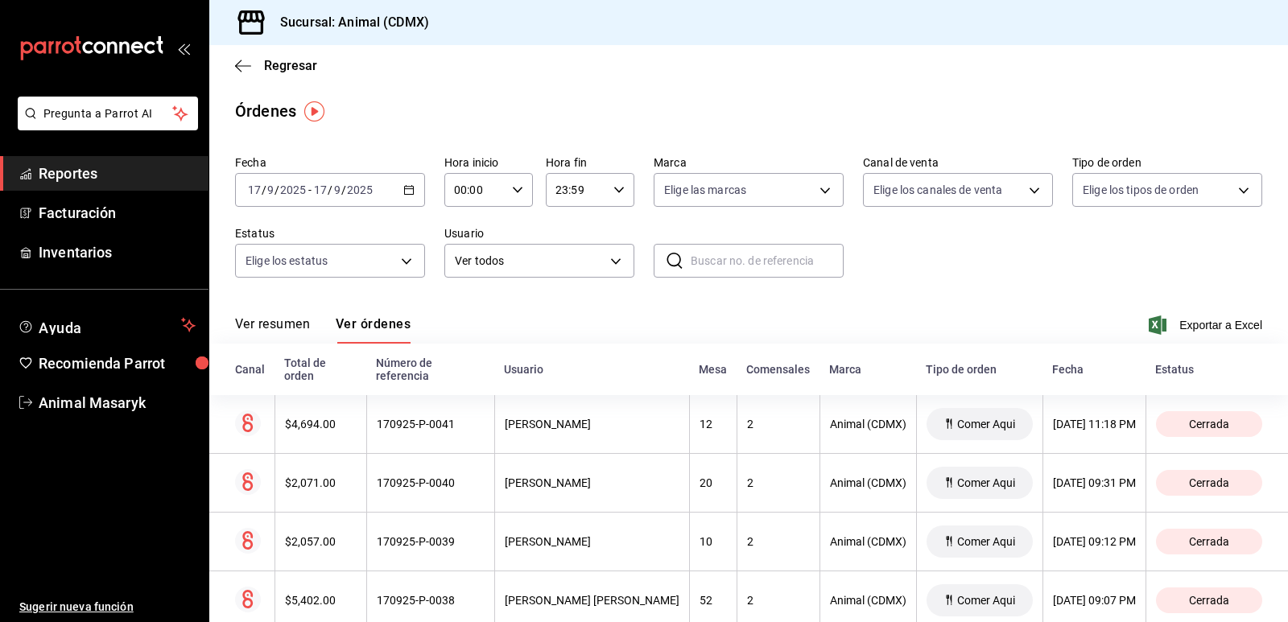
click at [403, 187] on icon "button" at bounding box center [408, 189] width 11 height 11
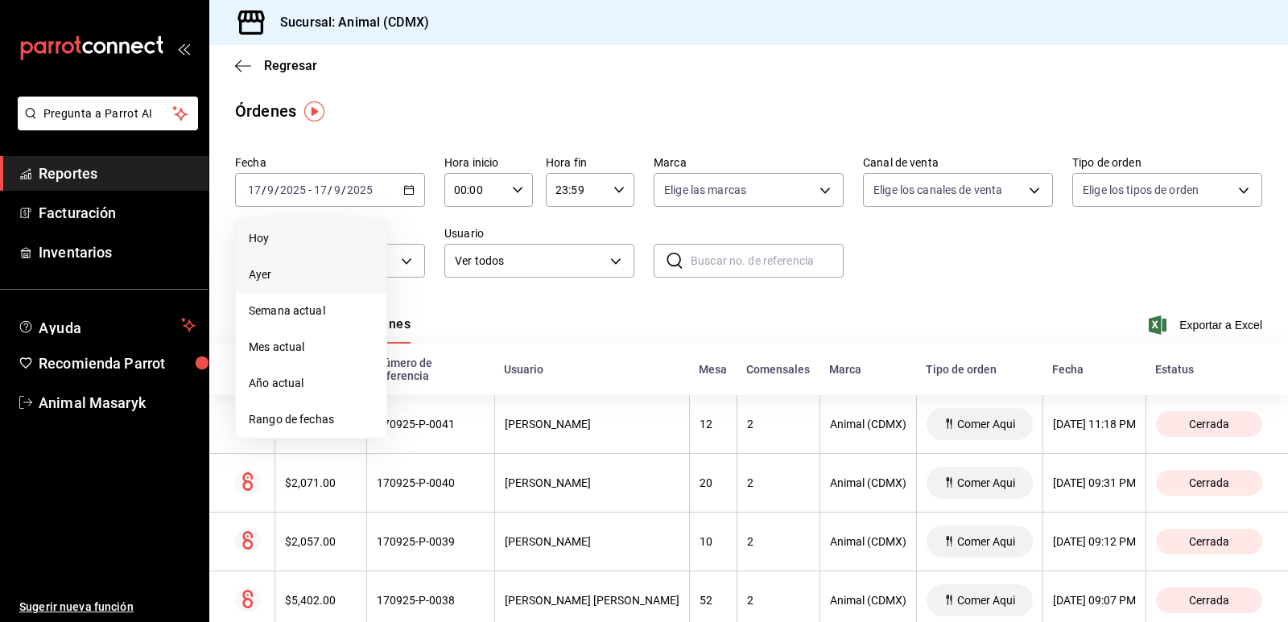
click at [268, 235] on span "Hoy" at bounding box center [311, 238] width 125 height 17
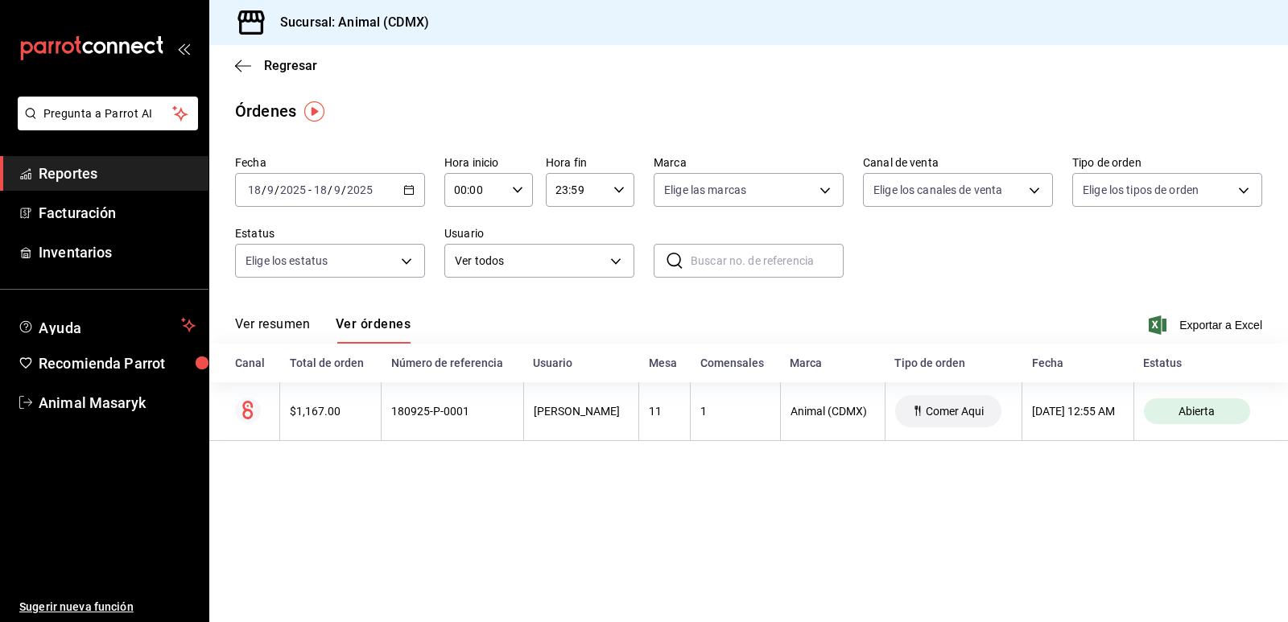
click at [407, 192] on icon "button" at bounding box center [408, 189] width 11 height 11
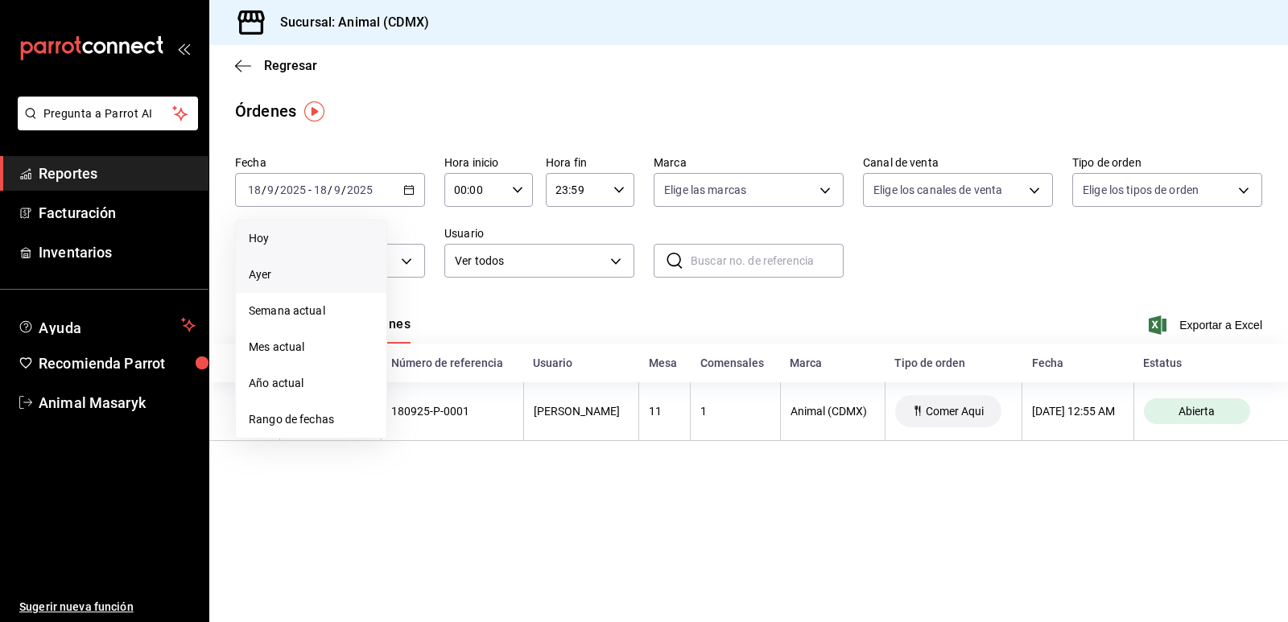
click at [269, 271] on span "Ayer" at bounding box center [311, 275] width 125 height 17
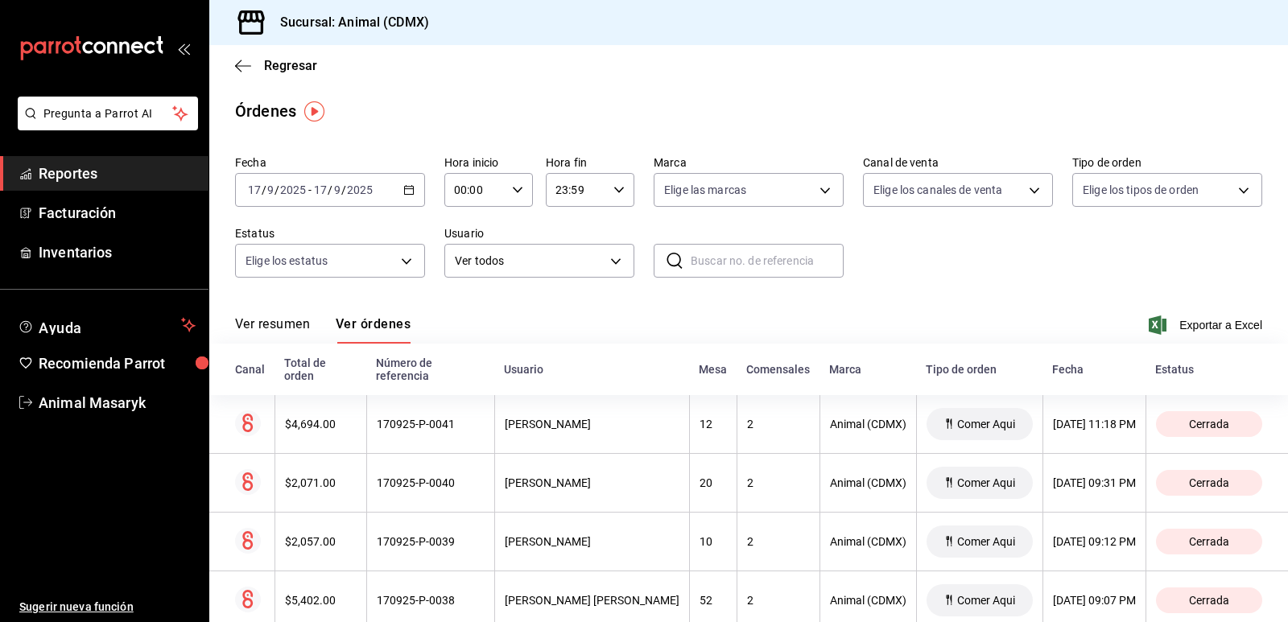
click at [413, 191] on div "2025-09-17 17 / 9 / 2025 - 2025-09-17 17 / 9 / 2025" at bounding box center [330, 190] width 190 height 34
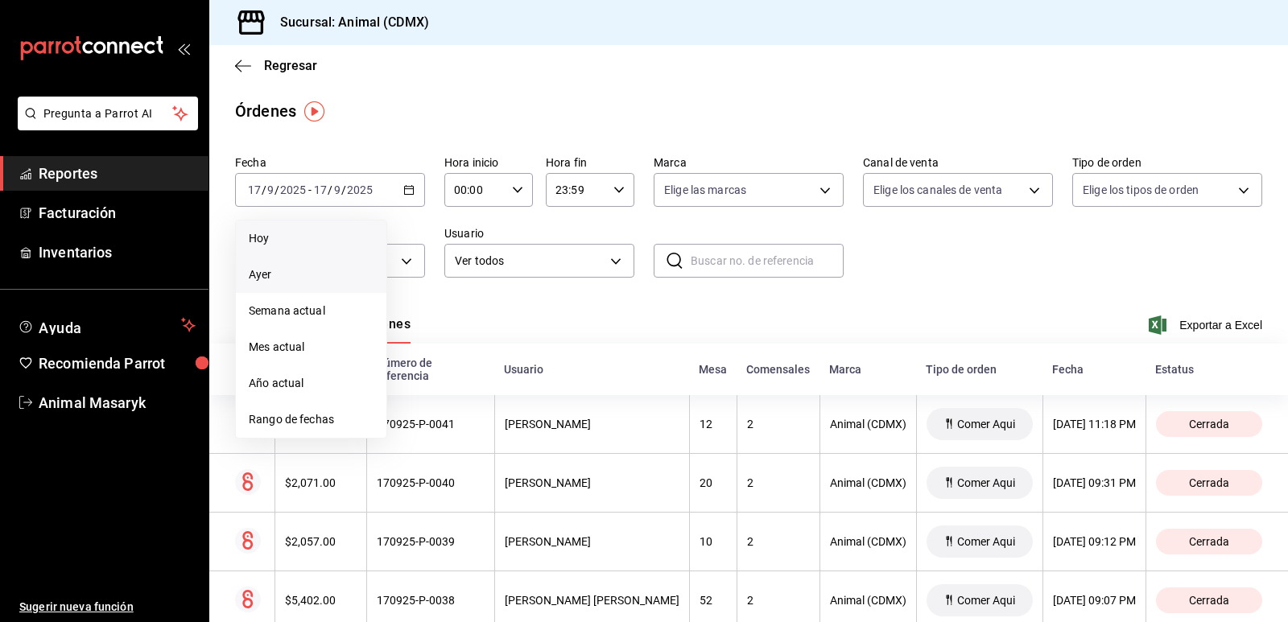
click at [299, 237] on span "Hoy" at bounding box center [311, 238] width 125 height 17
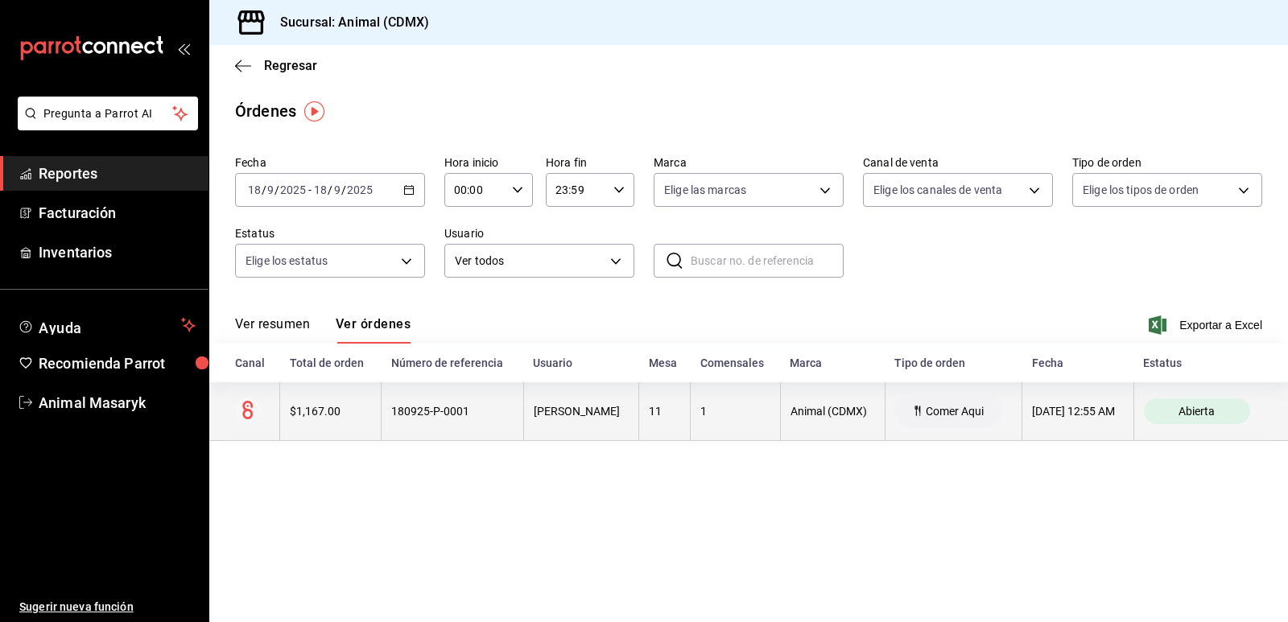
click at [354, 415] on div "$1,167.00" at bounding box center [330, 411] width 81 height 13
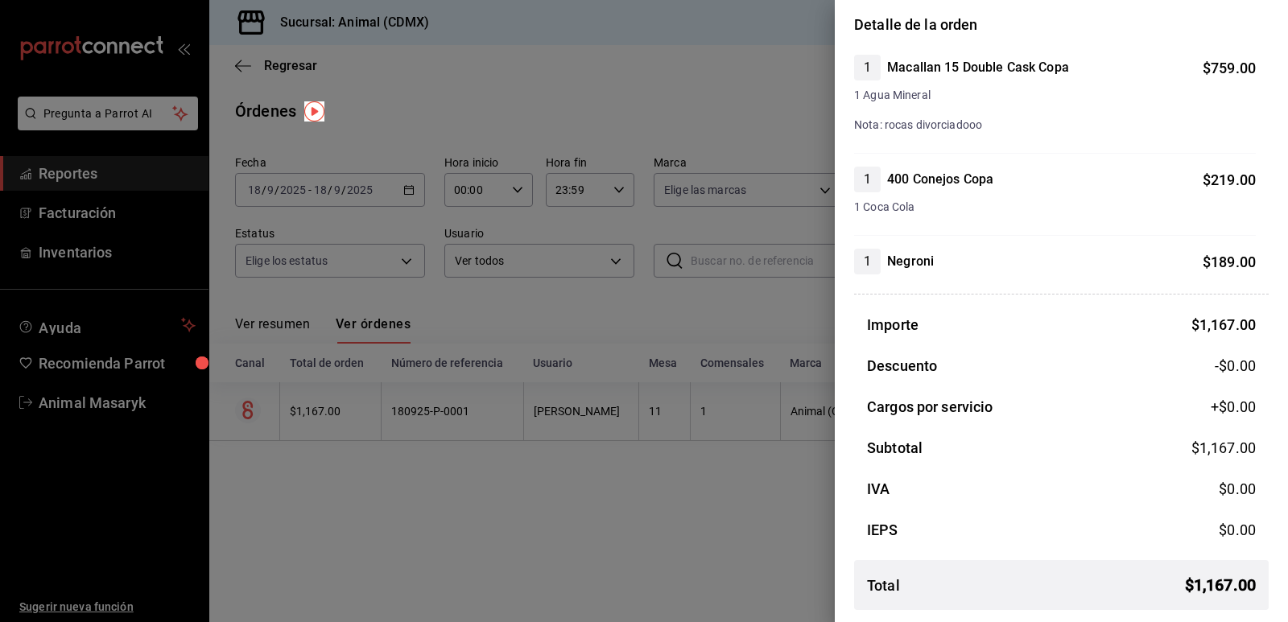
scroll to position [136, 0]
click at [581, 516] on div at bounding box center [644, 311] width 1288 height 622
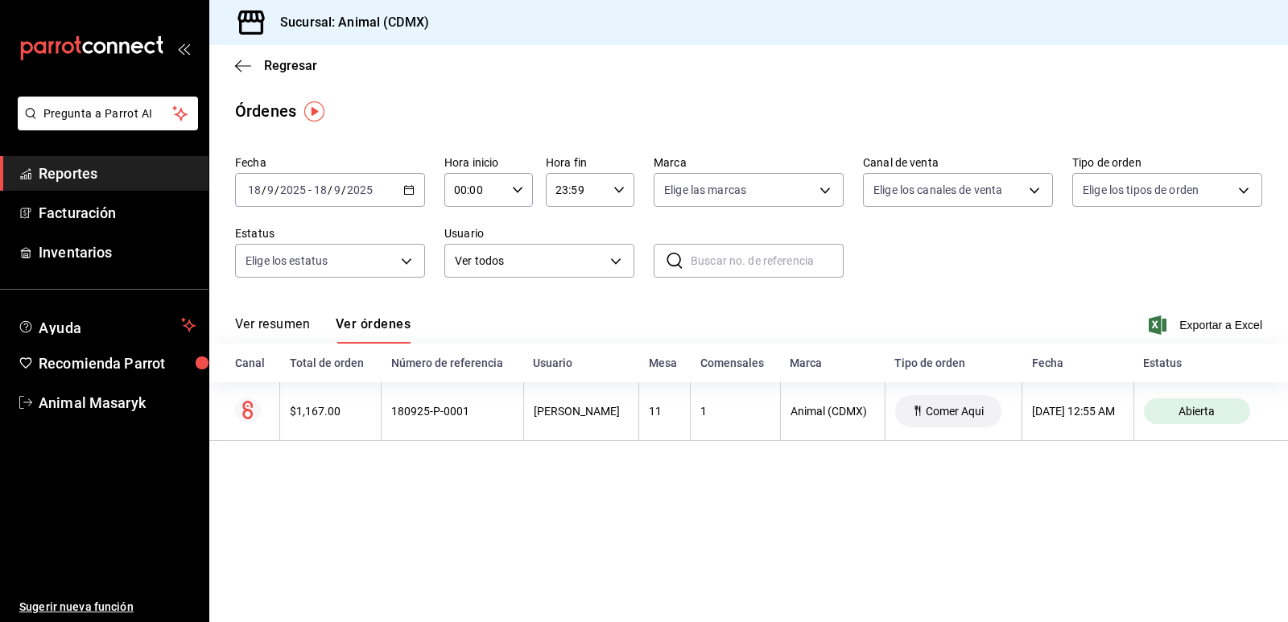
click at [290, 334] on button "Ver resumen" at bounding box center [272, 329] width 75 height 27
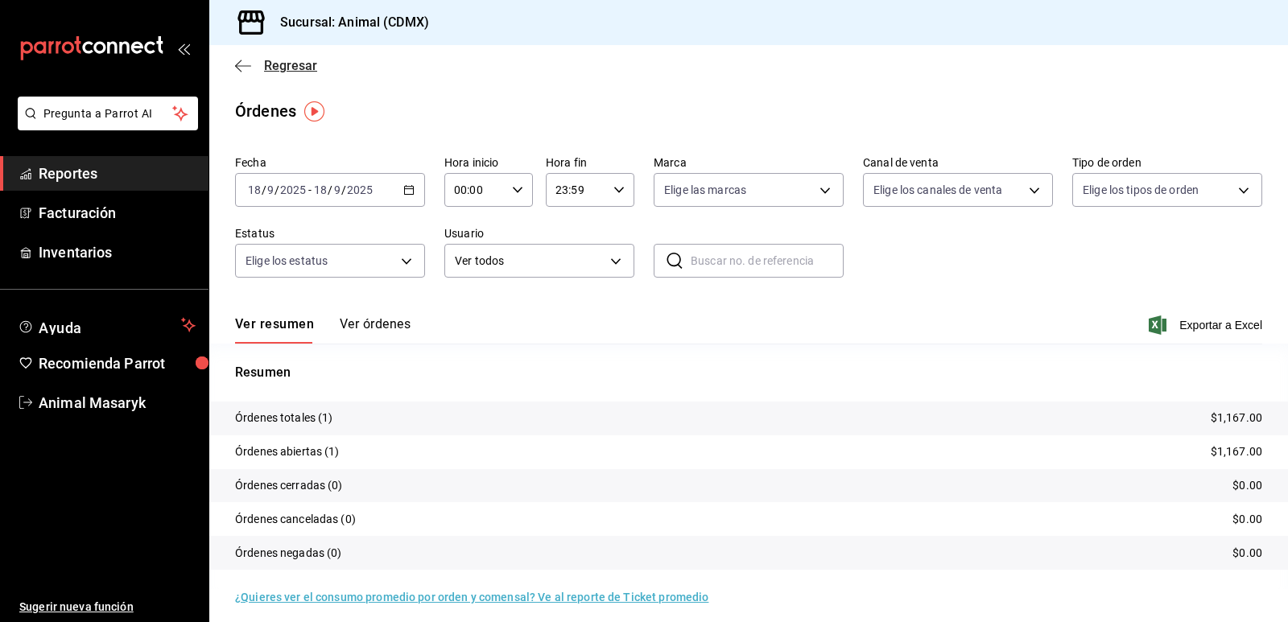
click at [240, 72] on icon "button" at bounding box center [243, 66] width 16 height 14
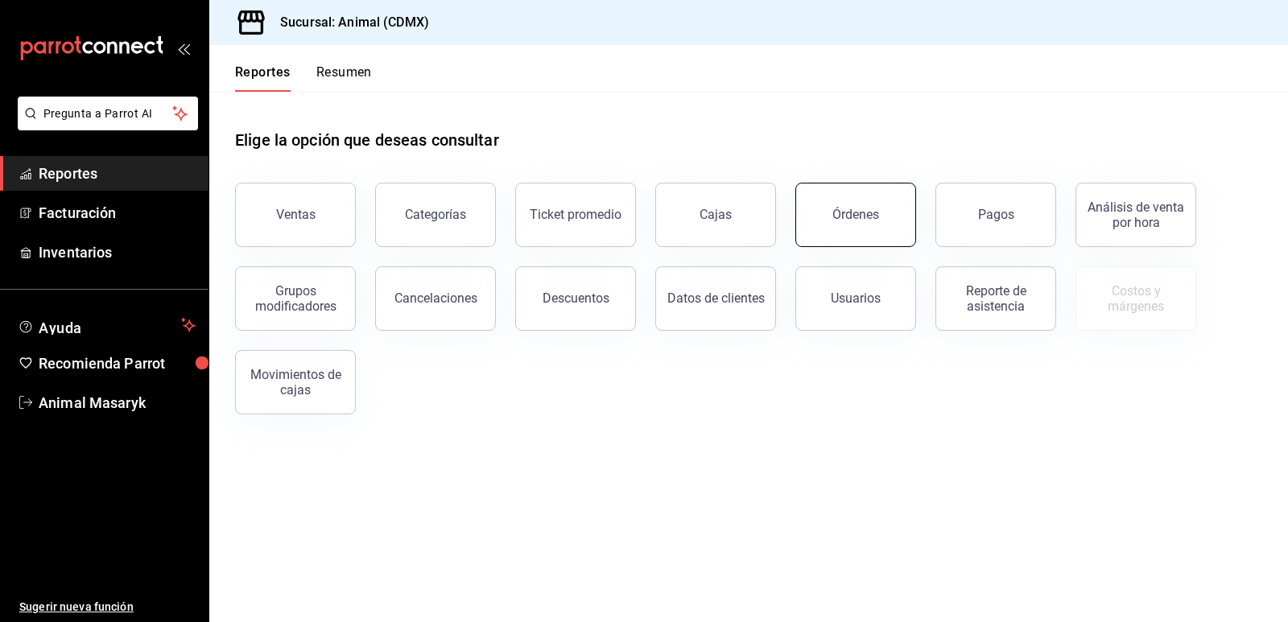
click at [872, 211] on div "Órdenes" at bounding box center [856, 214] width 47 height 15
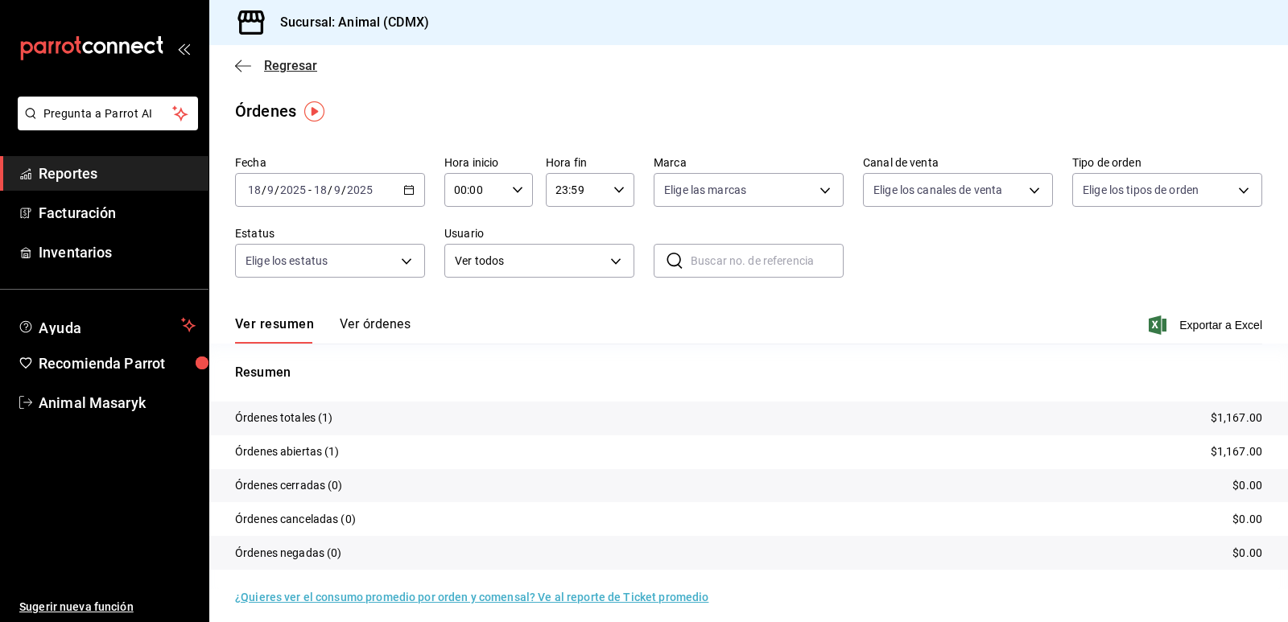
click at [250, 68] on icon "button" at bounding box center [243, 66] width 16 height 14
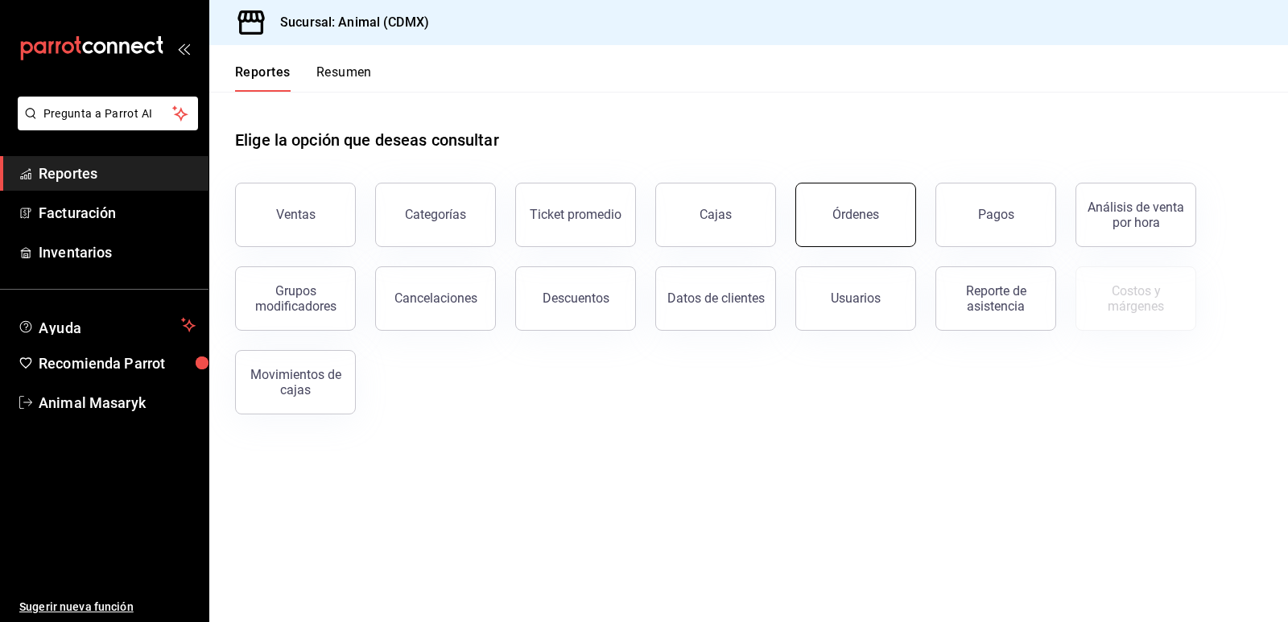
click at [854, 217] on div "Órdenes" at bounding box center [856, 214] width 47 height 15
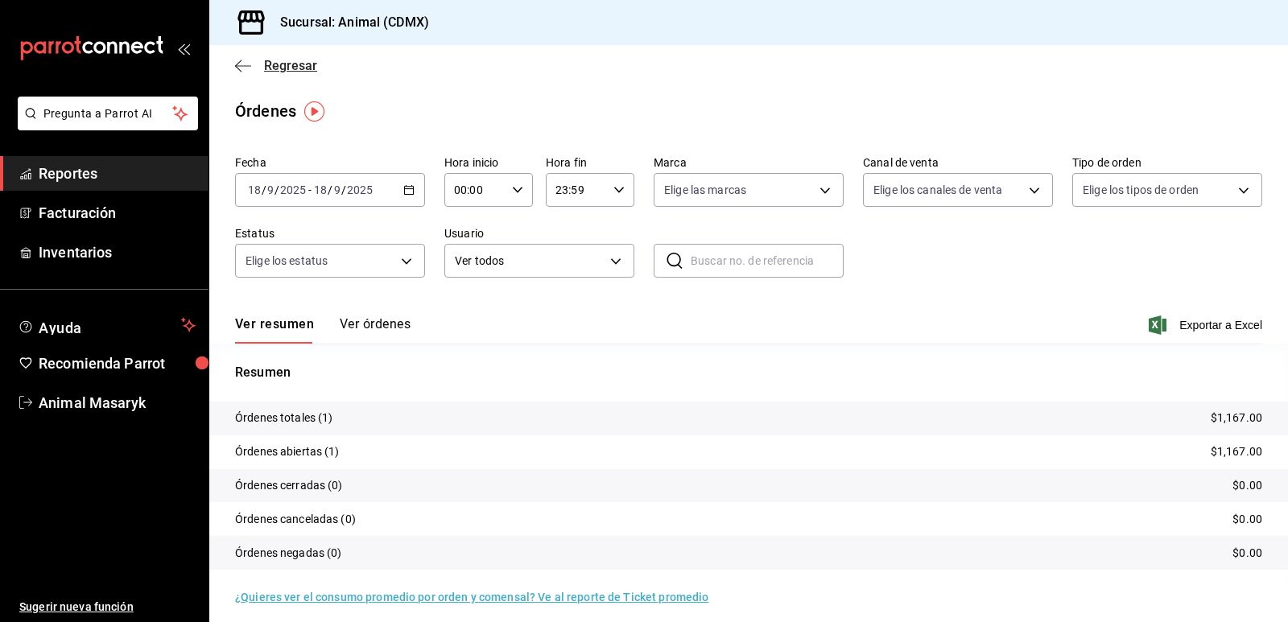
click at [237, 66] on icon "button" at bounding box center [243, 65] width 16 height 1
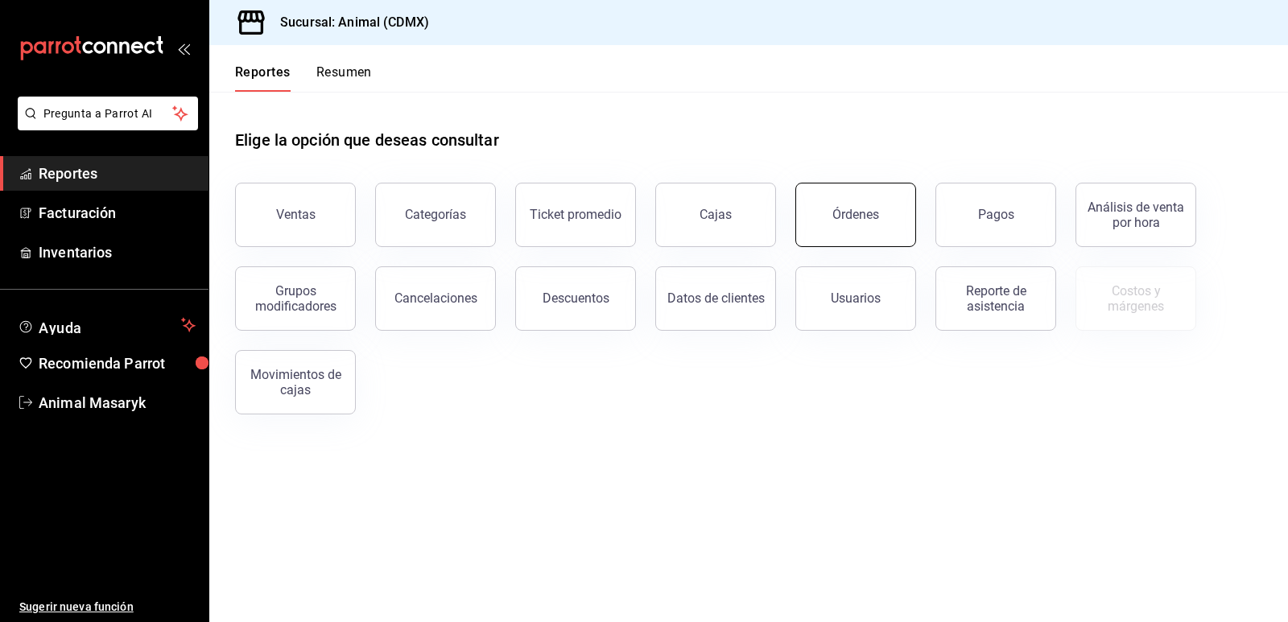
click at [883, 211] on button "Órdenes" at bounding box center [856, 215] width 121 height 64
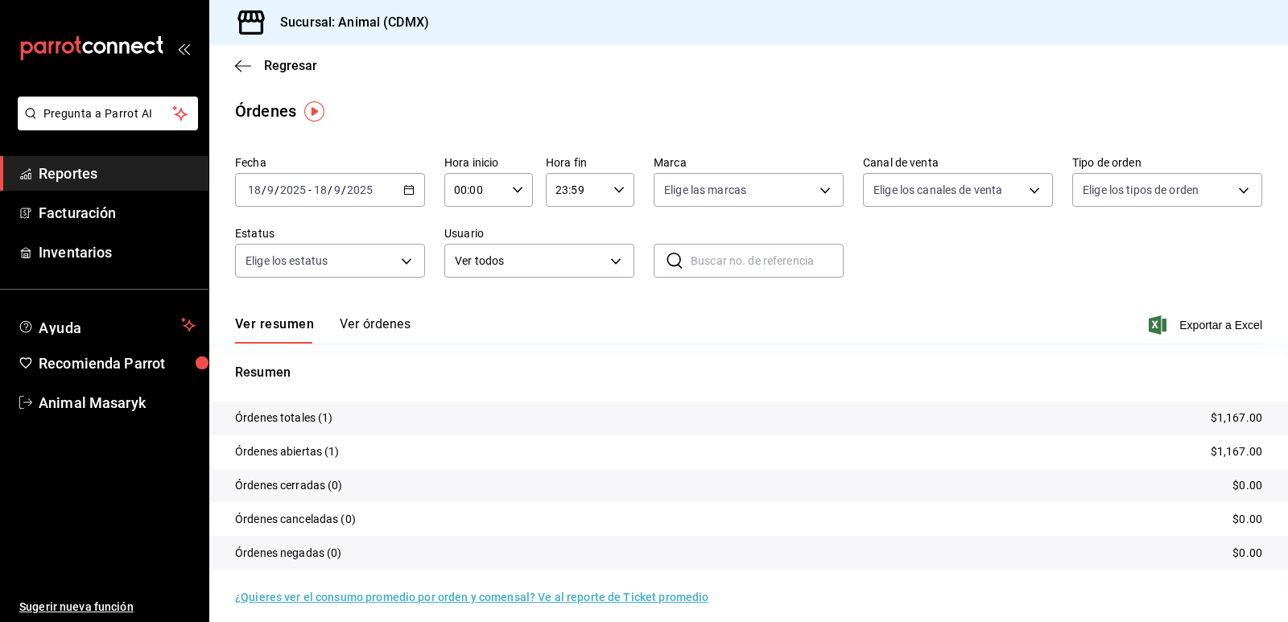
click at [369, 321] on button "Ver órdenes" at bounding box center [375, 329] width 71 height 27
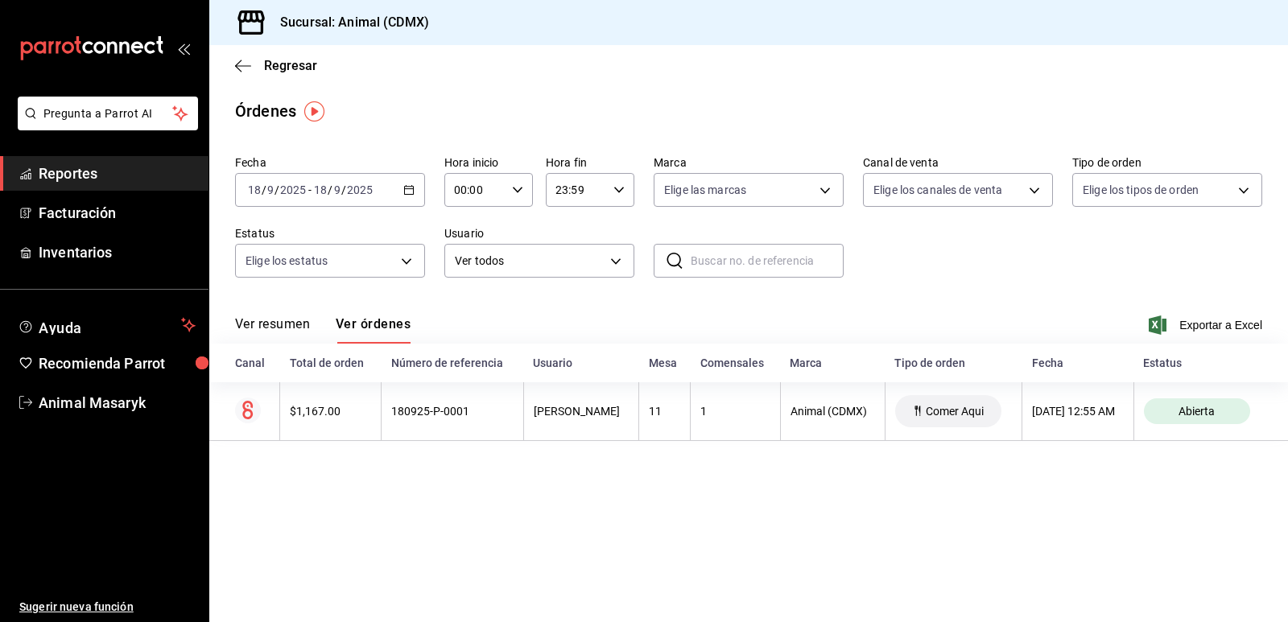
click at [267, 321] on button "Ver resumen" at bounding box center [272, 329] width 75 height 27
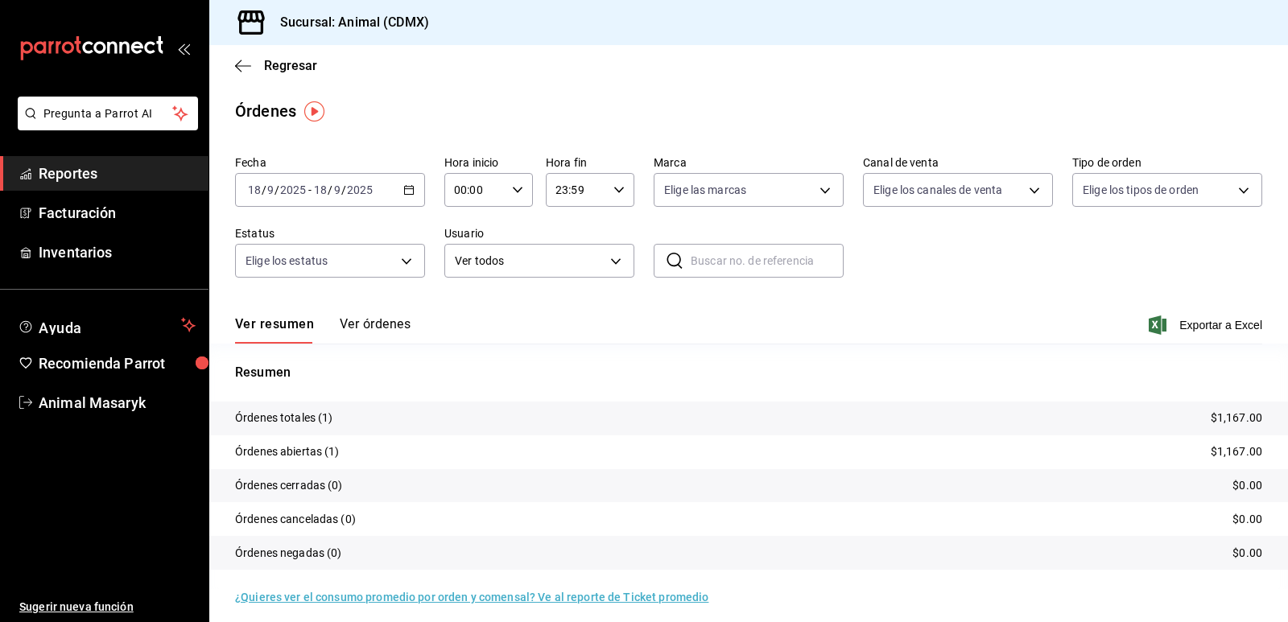
click at [362, 322] on button "Ver órdenes" at bounding box center [375, 329] width 71 height 27
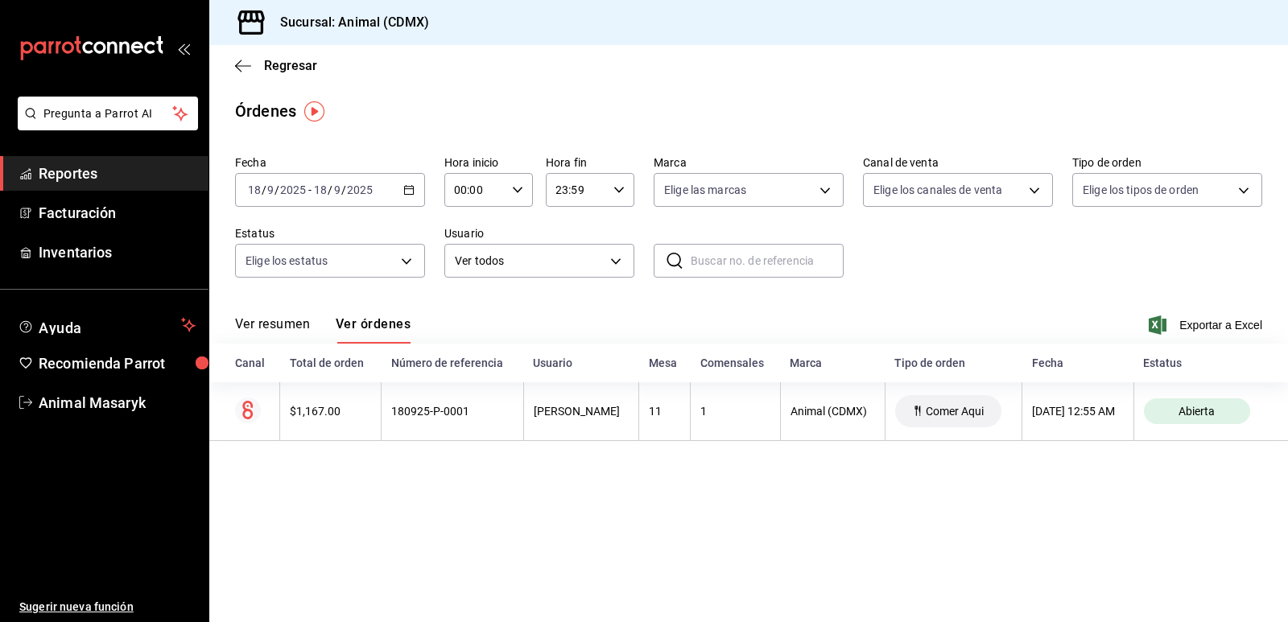
click at [257, 321] on button "Ver resumen" at bounding box center [272, 329] width 75 height 27
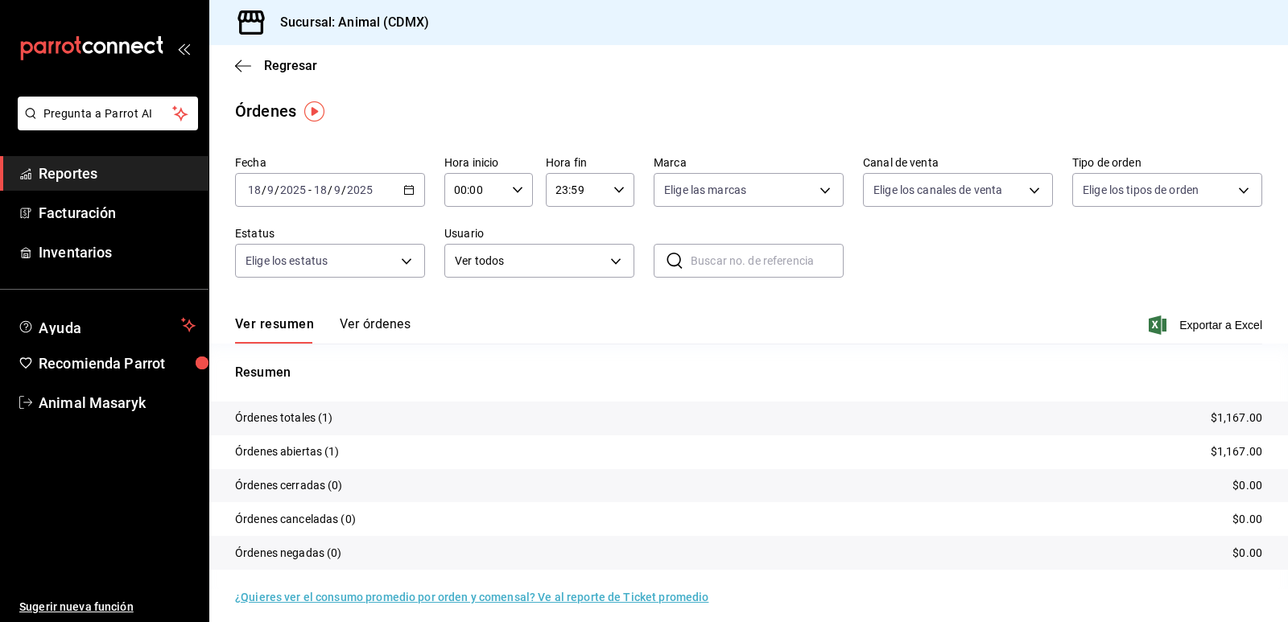
click at [389, 324] on button "Ver órdenes" at bounding box center [375, 329] width 71 height 27
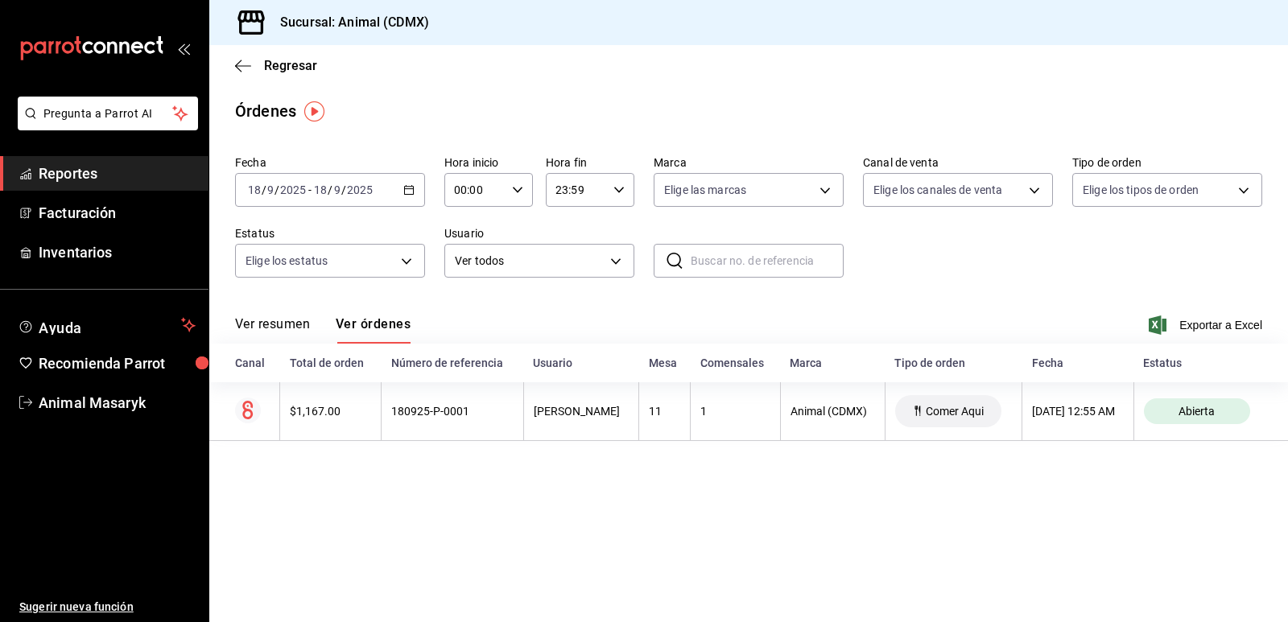
click at [293, 318] on button "Ver resumen" at bounding box center [272, 329] width 75 height 27
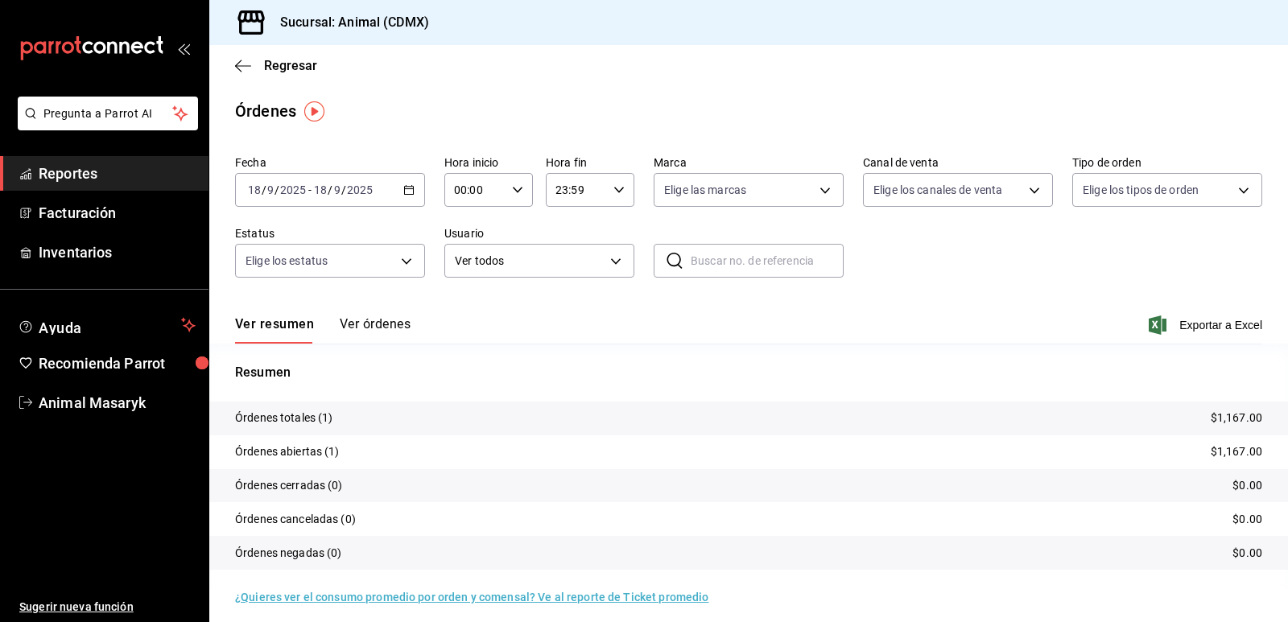
click at [376, 317] on div "Ver resumen Ver órdenes Exportar a Excel" at bounding box center [749, 320] width 1028 height 47
click at [376, 317] on button "Ver órdenes" at bounding box center [375, 329] width 71 height 27
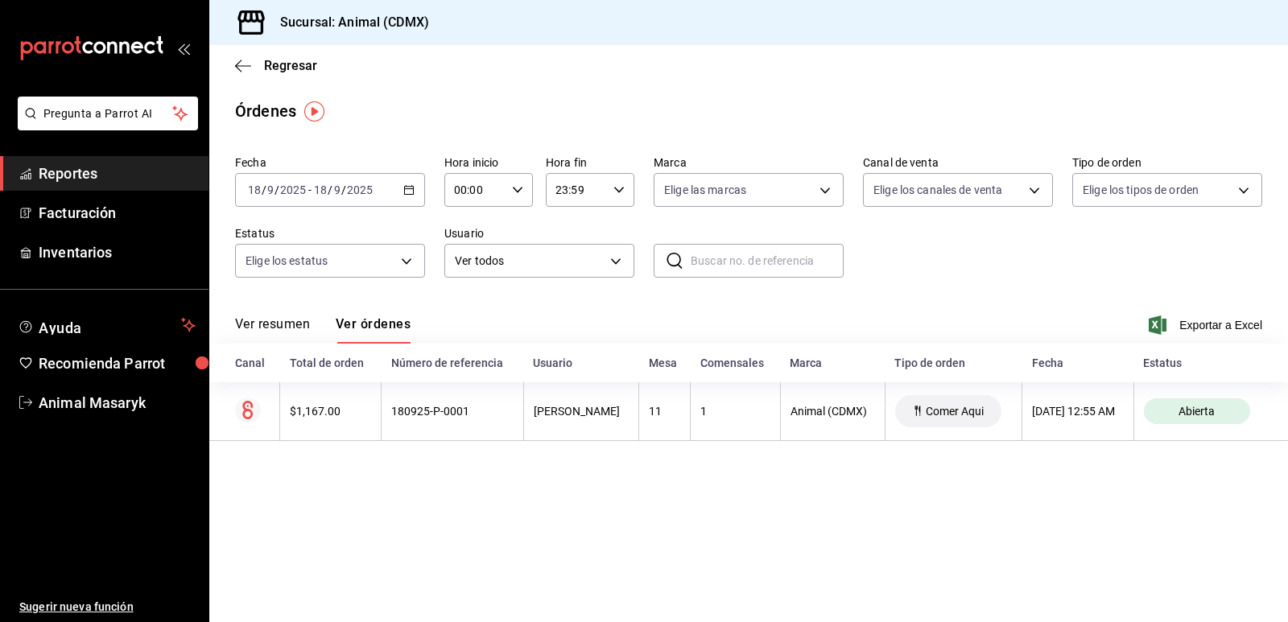
click at [281, 329] on button "Ver resumen" at bounding box center [272, 329] width 75 height 27
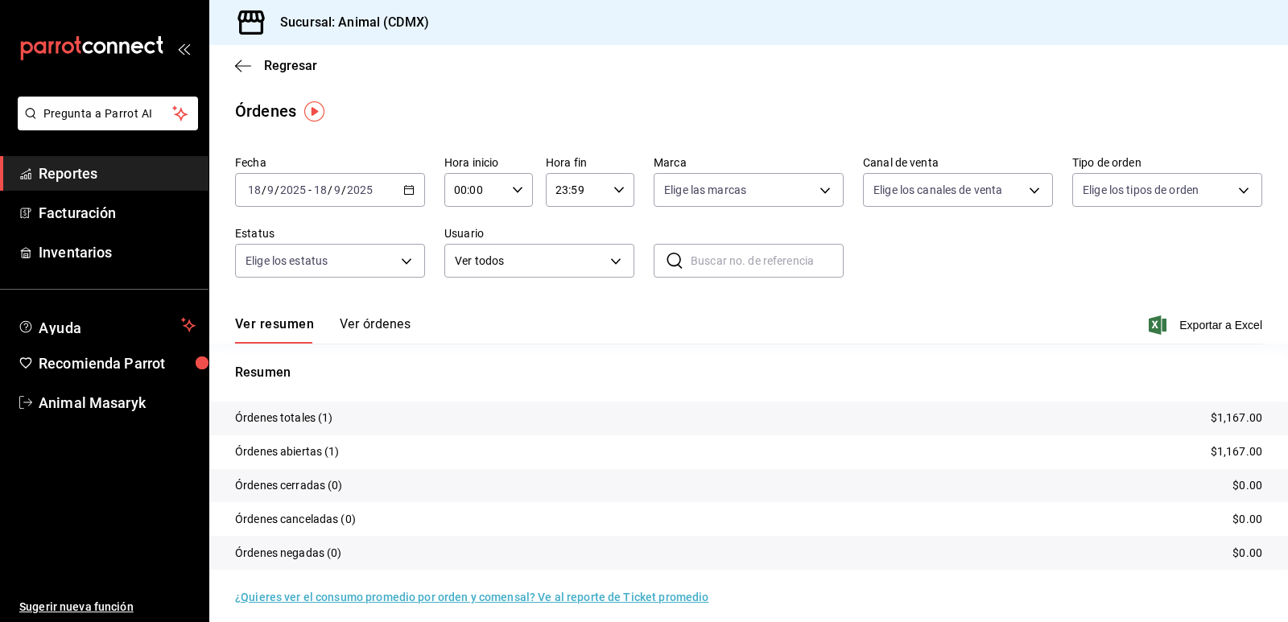
click at [352, 320] on button "Ver órdenes" at bounding box center [375, 329] width 71 height 27
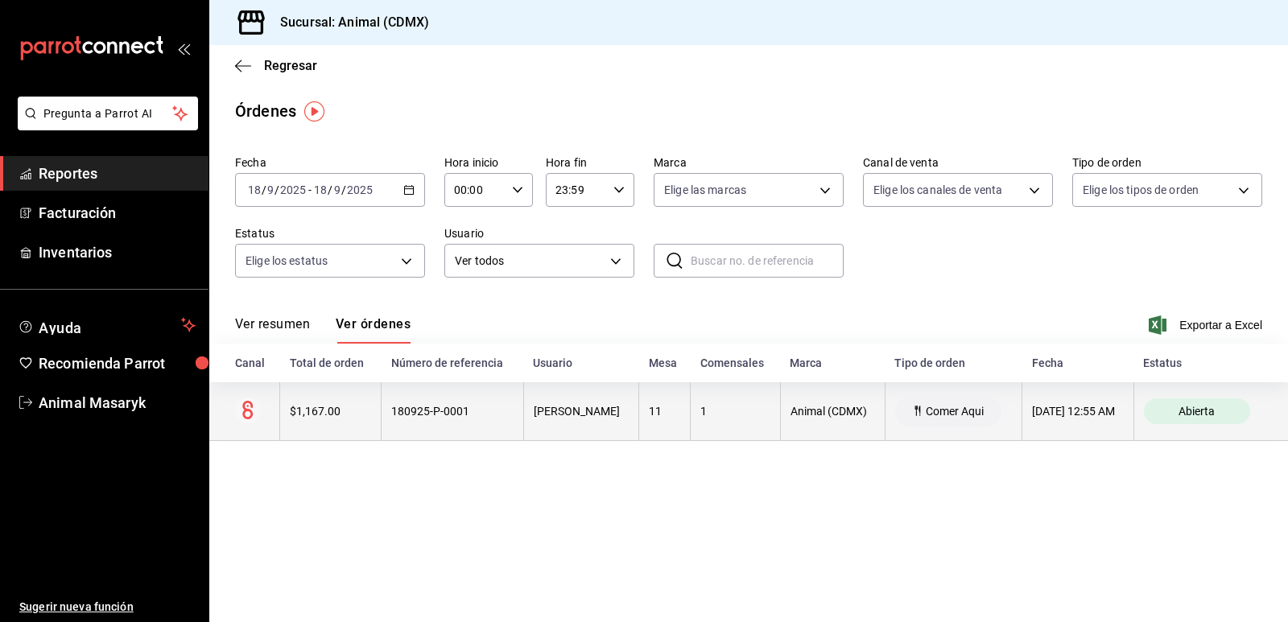
click at [416, 424] on th "180925-P-0001" at bounding box center [453, 412] width 143 height 59
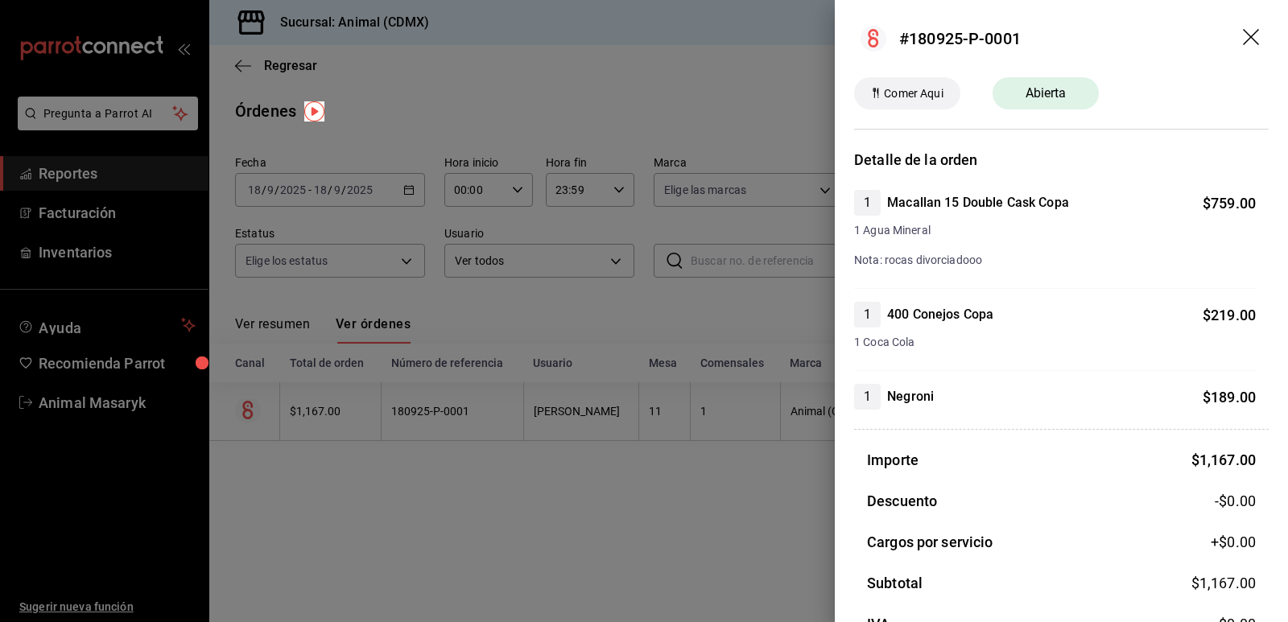
click at [1243, 45] on icon "drag" at bounding box center [1252, 38] width 19 height 19
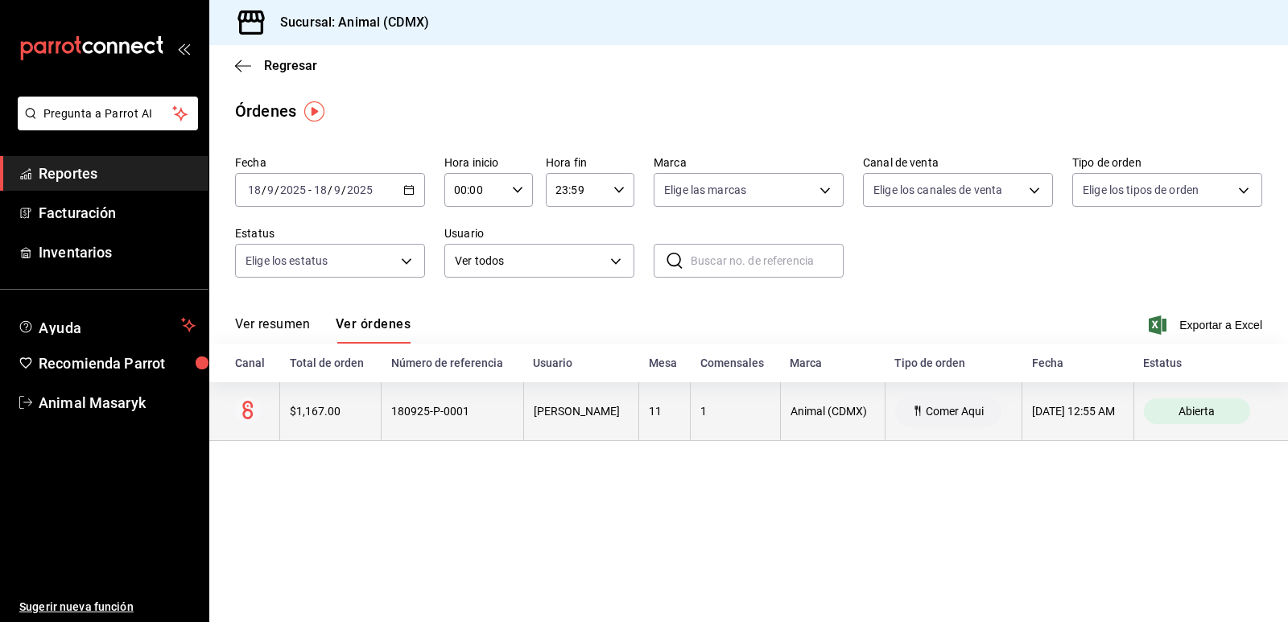
click at [639, 405] on th "[PERSON_NAME]" at bounding box center [580, 412] width 115 height 59
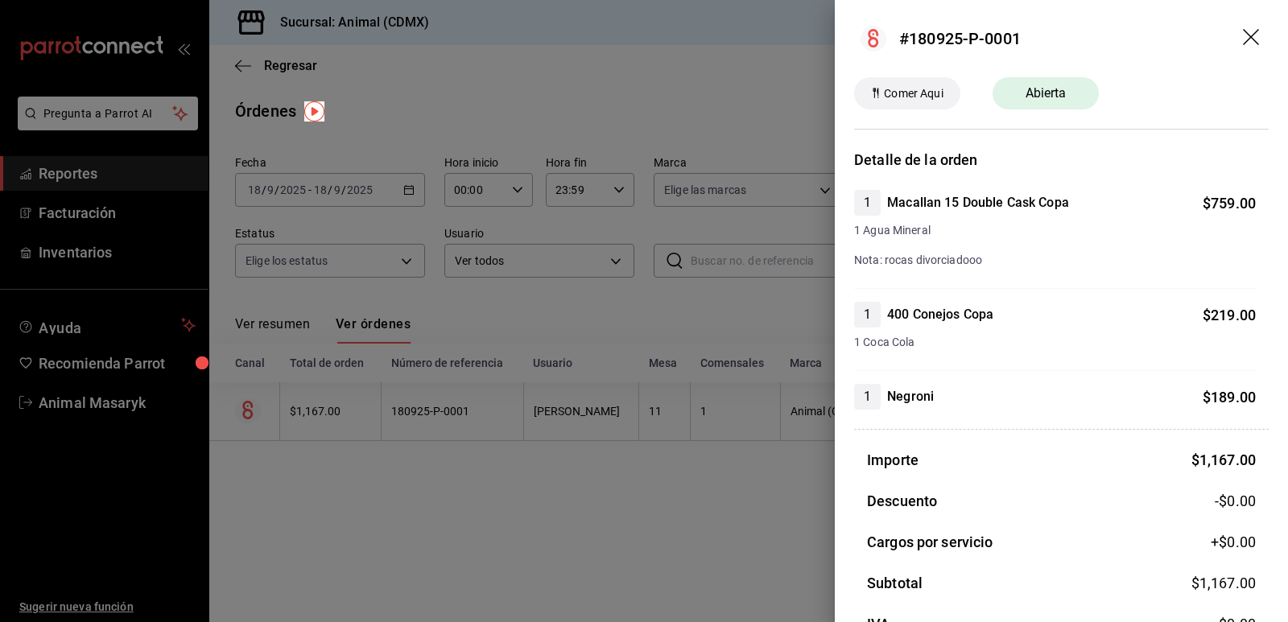
click at [606, 470] on div at bounding box center [644, 311] width 1288 height 622
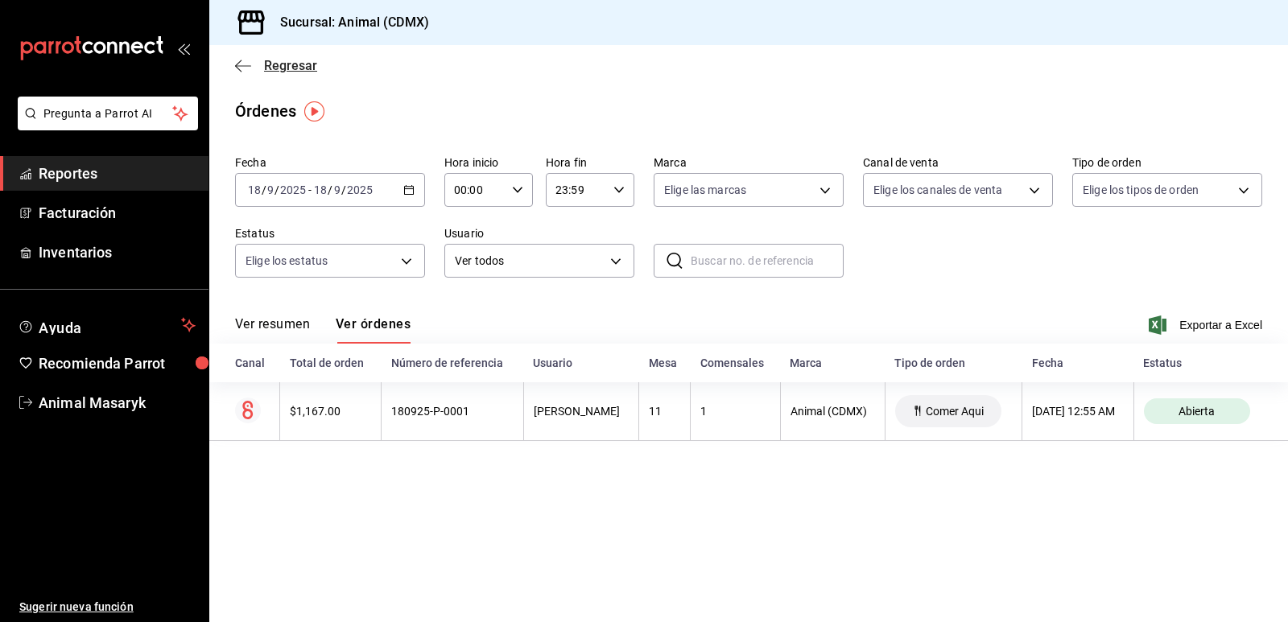
click at [240, 72] on icon "button" at bounding box center [243, 66] width 16 height 14
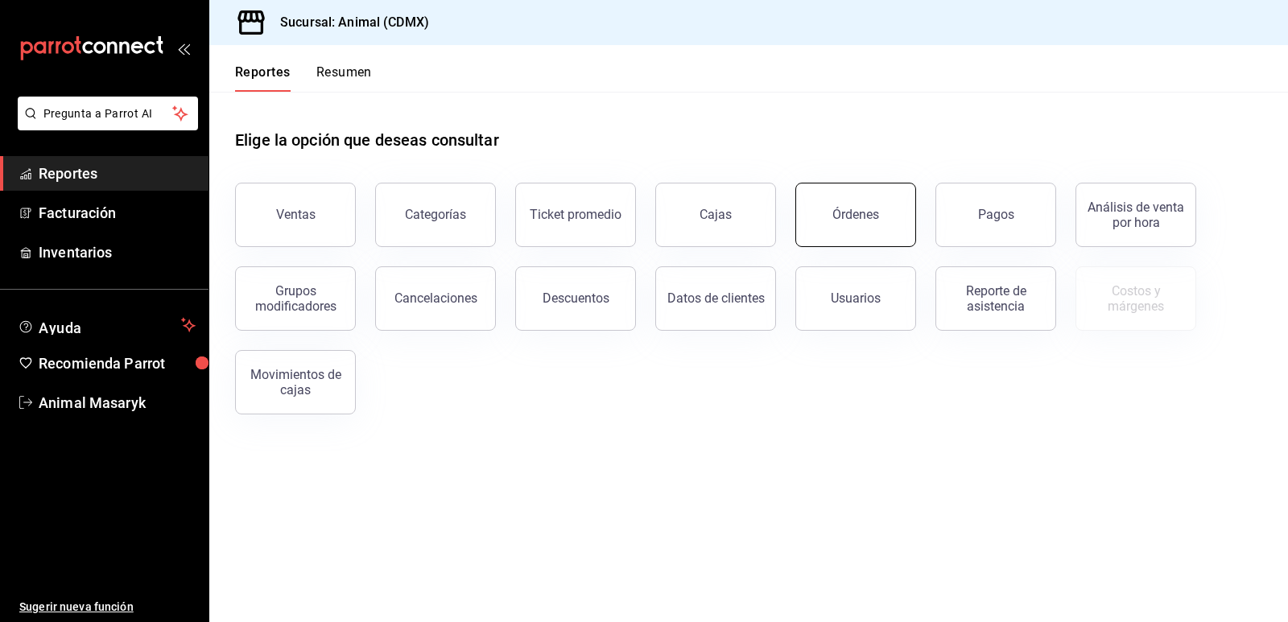
click at [840, 210] on div "Órdenes" at bounding box center [856, 214] width 47 height 15
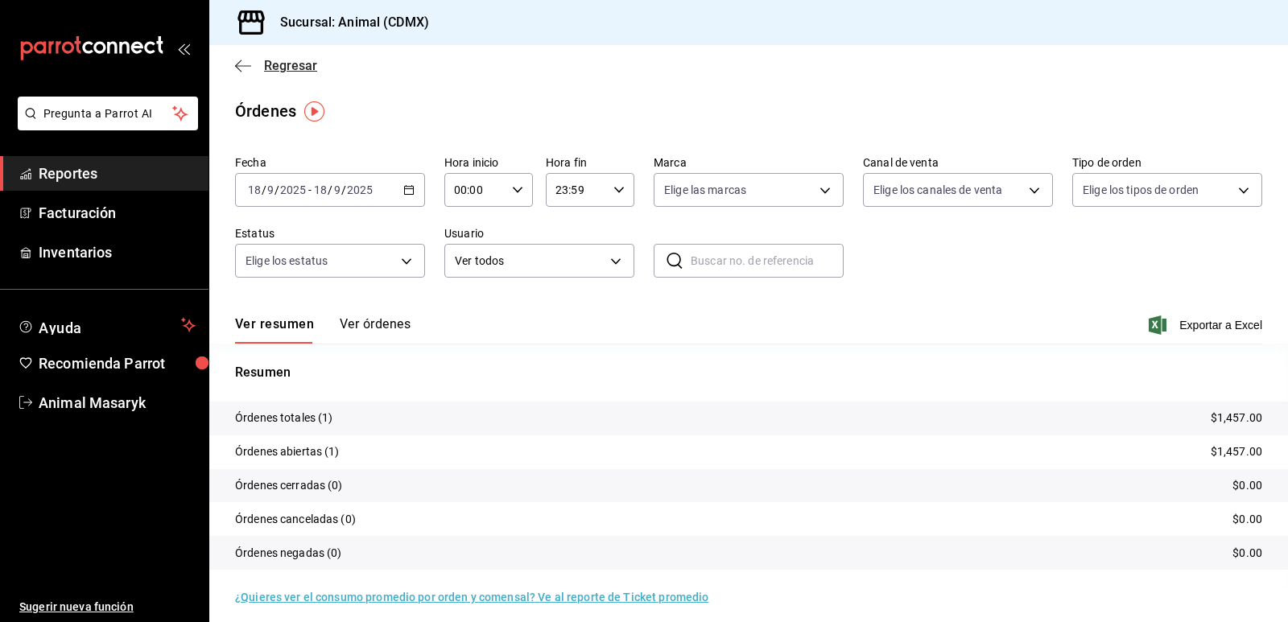
click at [241, 71] on icon "button" at bounding box center [238, 66] width 6 height 12
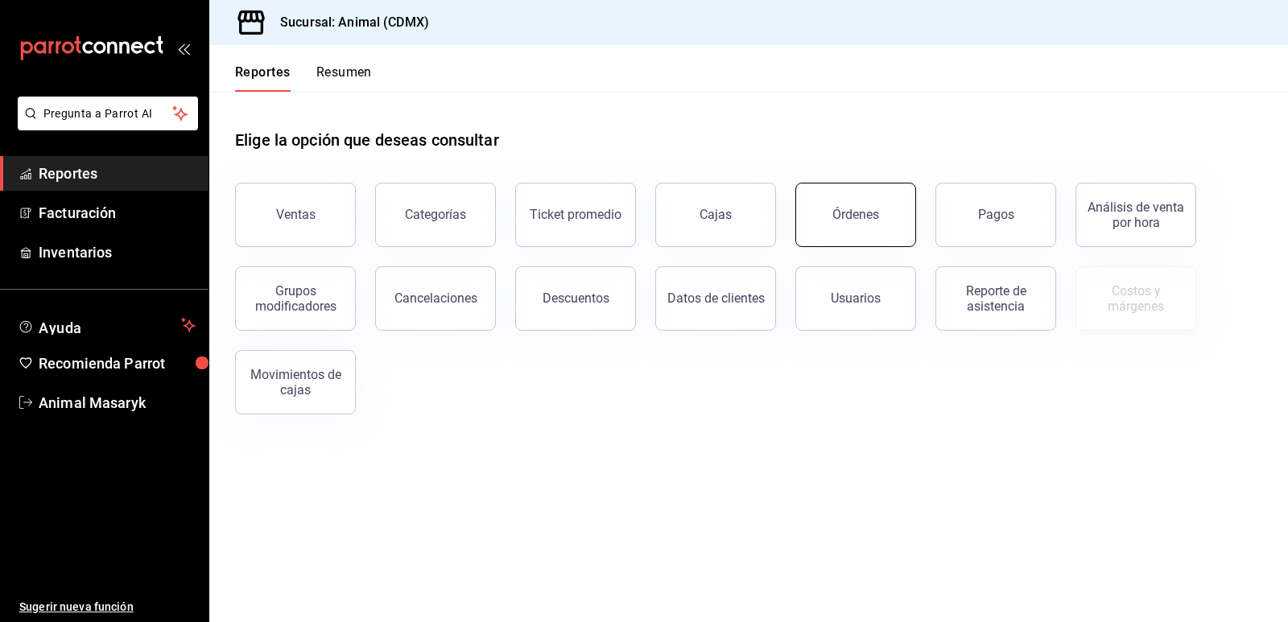
click at [862, 211] on div "Órdenes" at bounding box center [856, 214] width 47 height 15
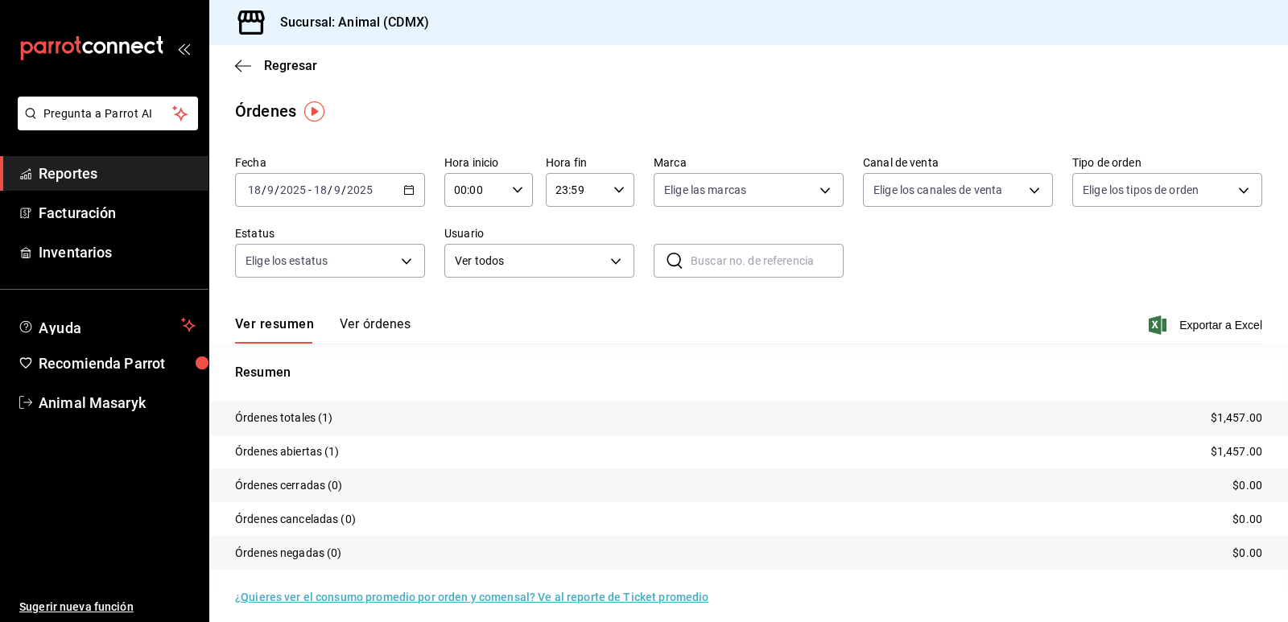
click at [404, 194] on \(Stroke\) "button" at bounding box center [409, 190] width 10 height 9
click at [283, 280] on span "Ayer" at bounding box center [311, 275] width 125 height 17
click at [403, 325] on button "Ver órdenes" at bounding box center [375, 329] width 71 height 27
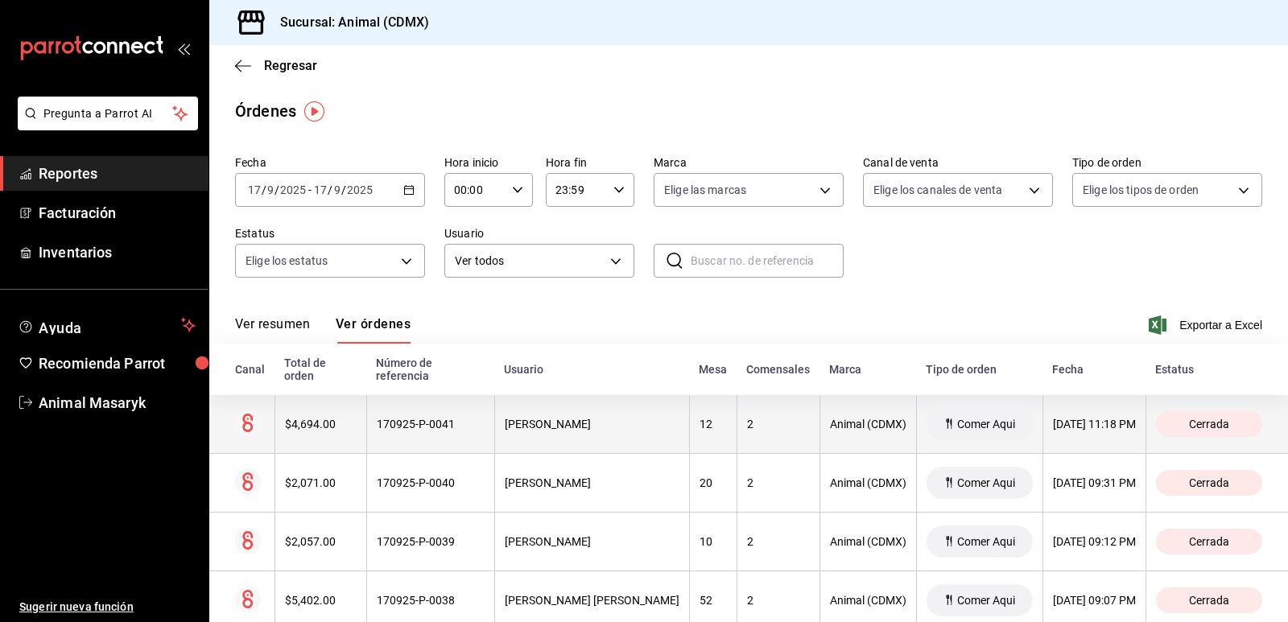
click at [862, 405] on th "Animal (CDMX)" at bounding box center [868, 424] width 97 height 59
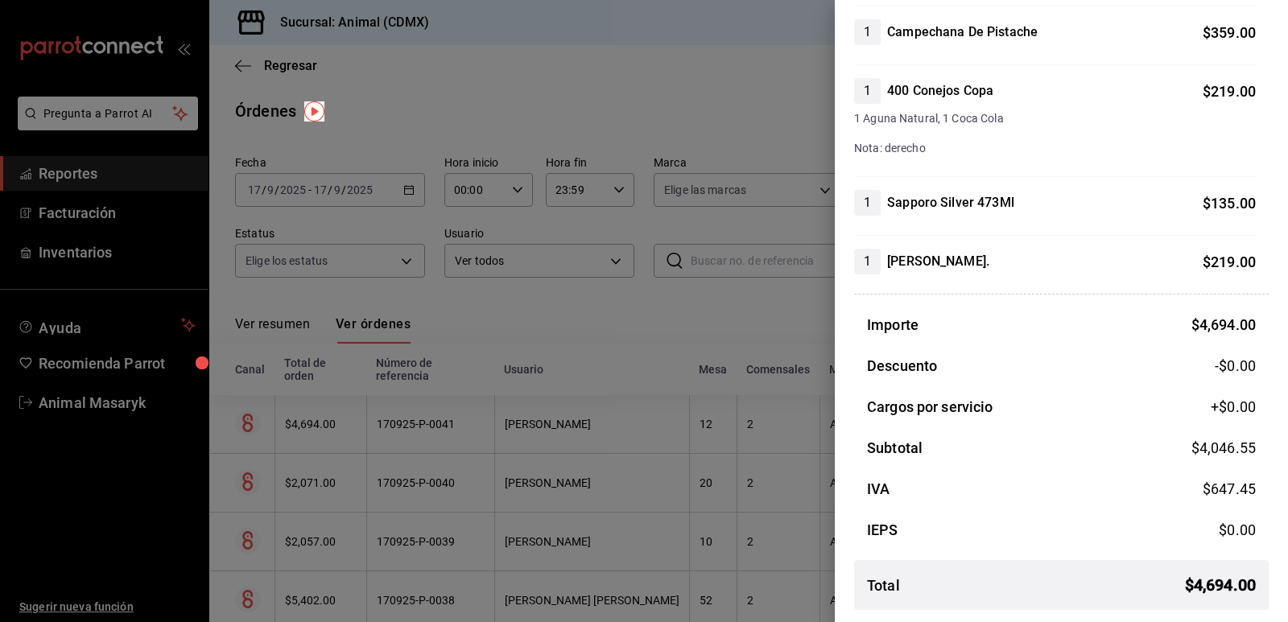
scroll to position [1308, 0]
click at [712, 433] on div at bounding box center [644, 311] width 1288 height 622
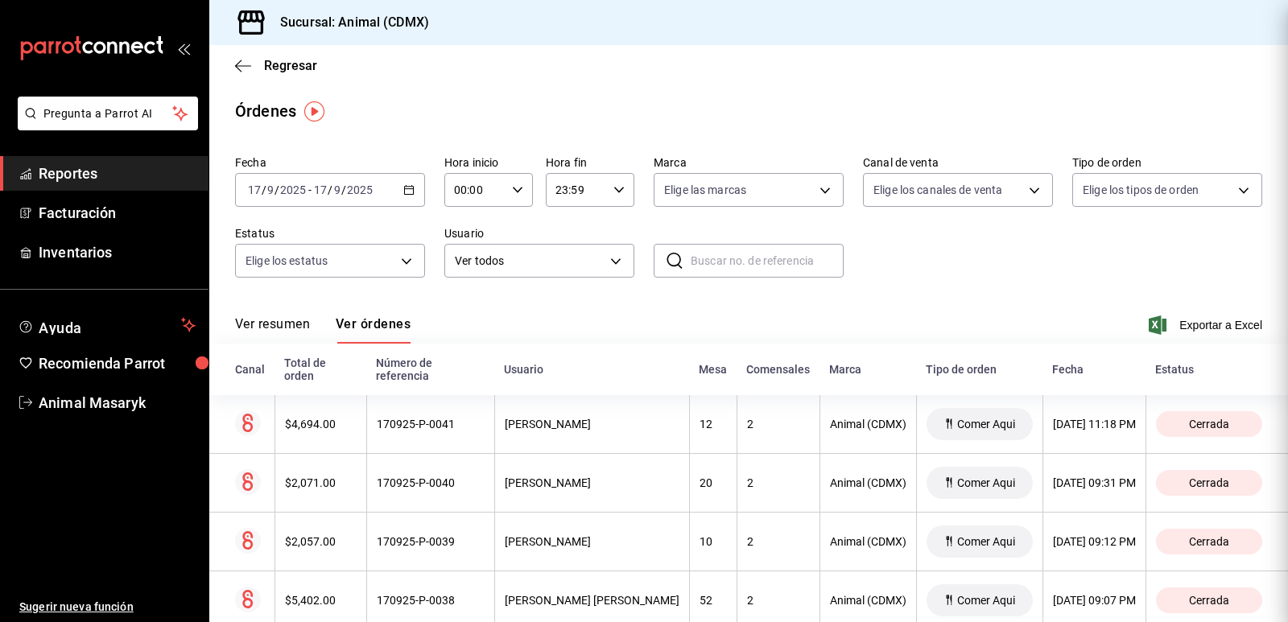
scroll to position [0, 0]
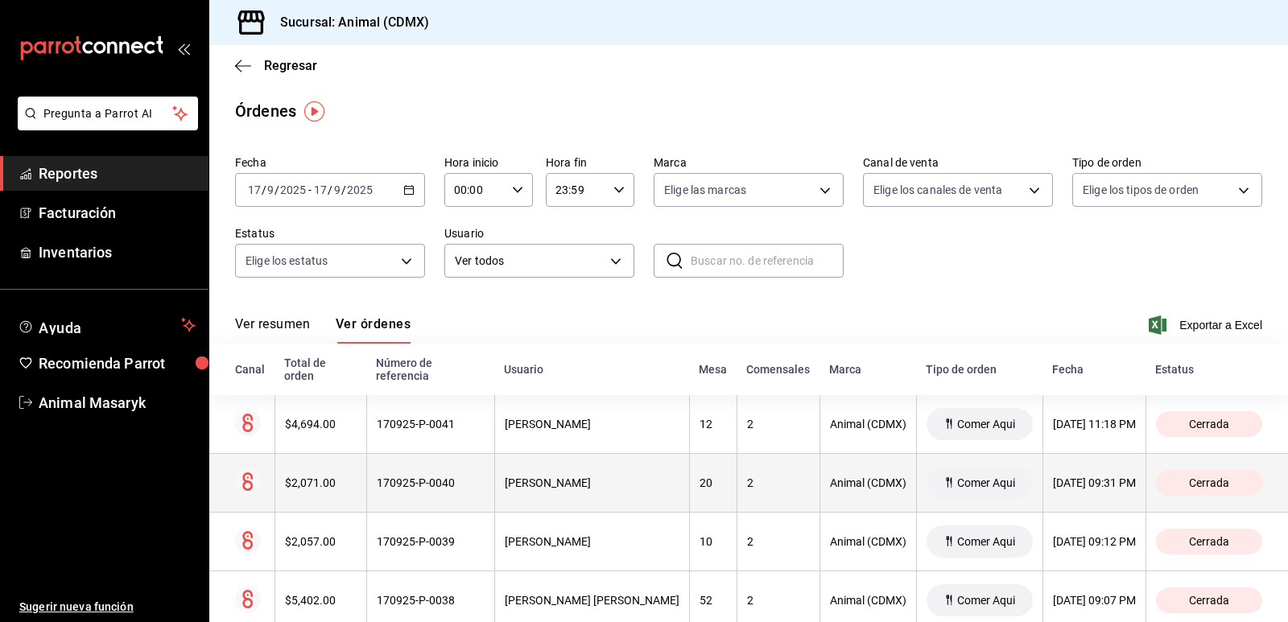
click at [941, 477] on icon at bounding box center [947, 483] width 13 height 13
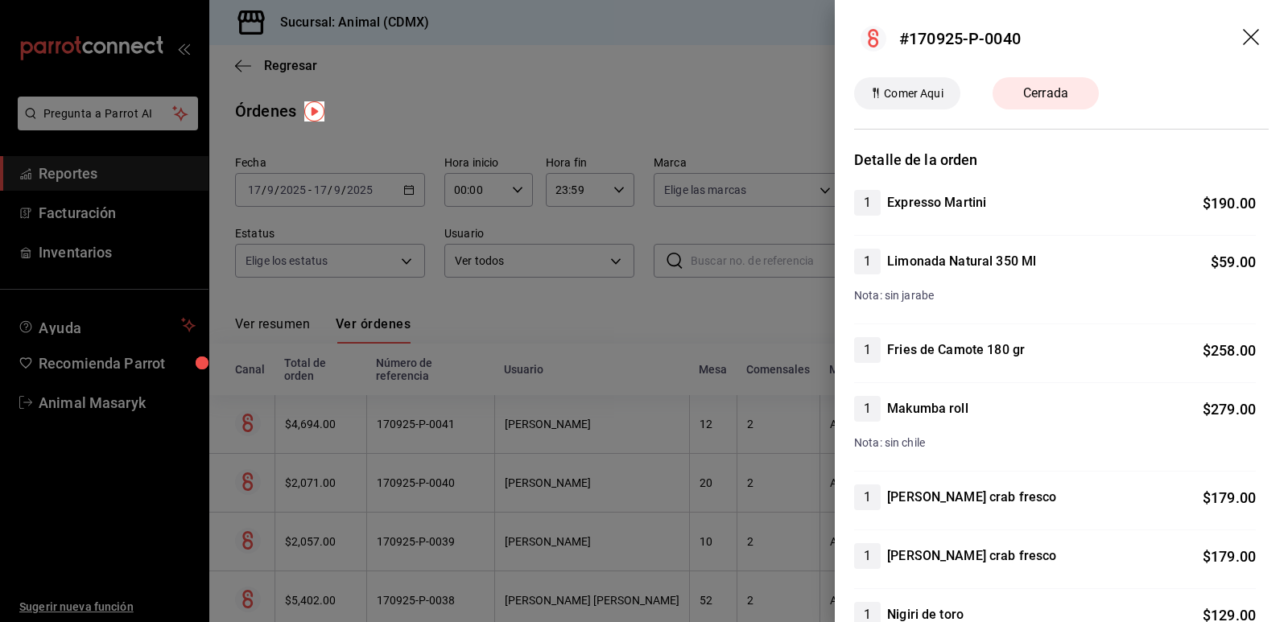
click at [547, 431] on div at bounding box center [644, 311] width 1288 height 622
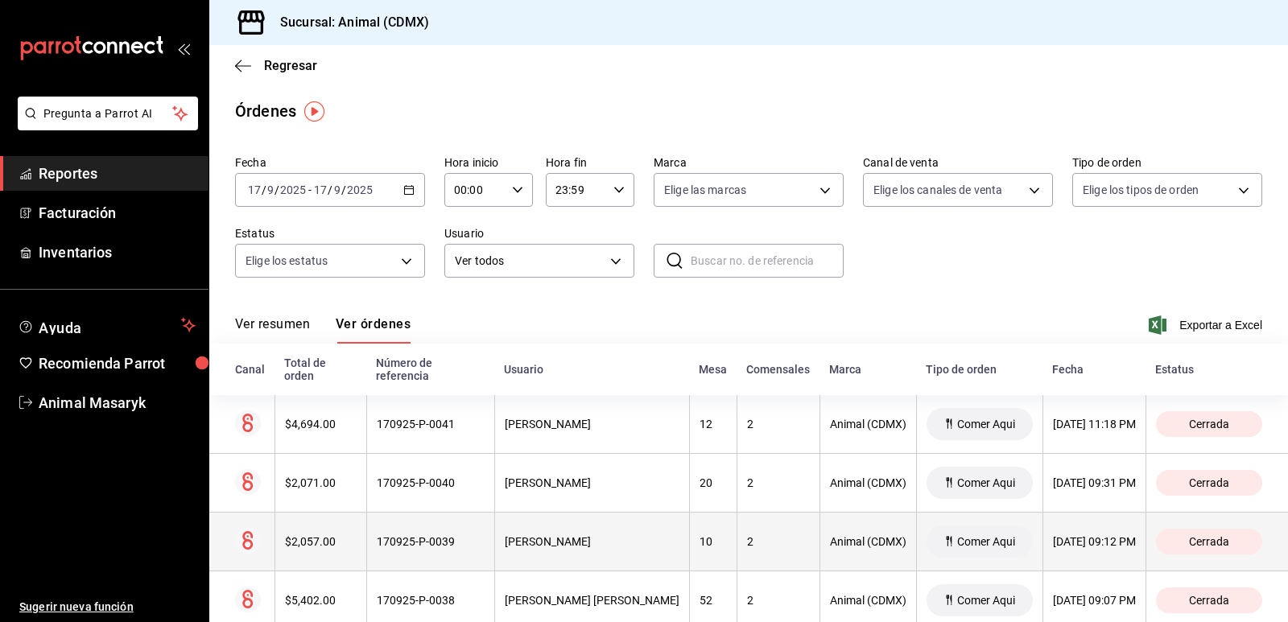
click at [613, 516] on th "[PERSON_NAME]" at bounding box center [591, 542] width 195 height 59
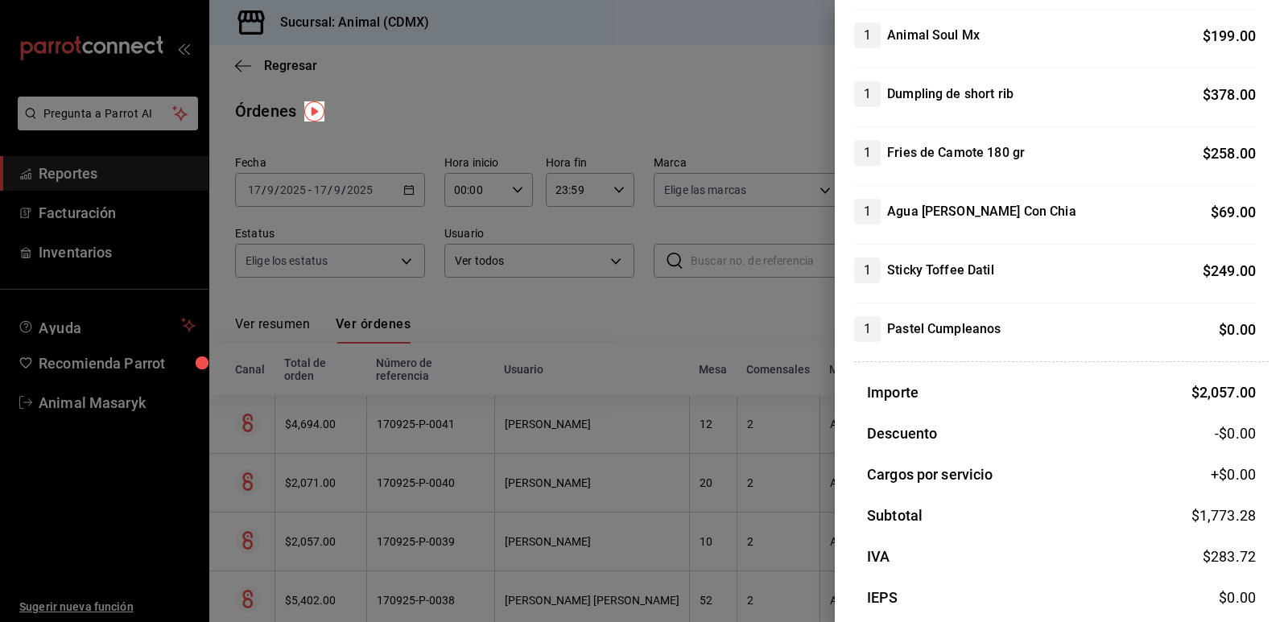
scroll to position [471, 0]
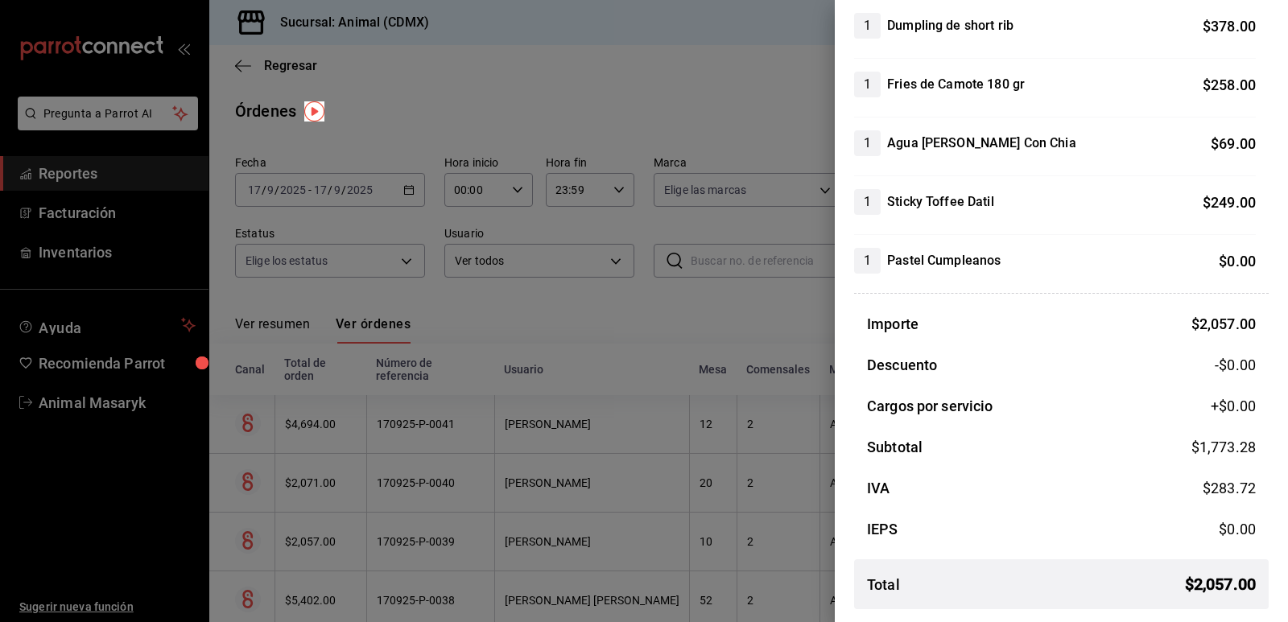
click at [685, 451] on div at bounding box center [644, 311] width 1288 height 622
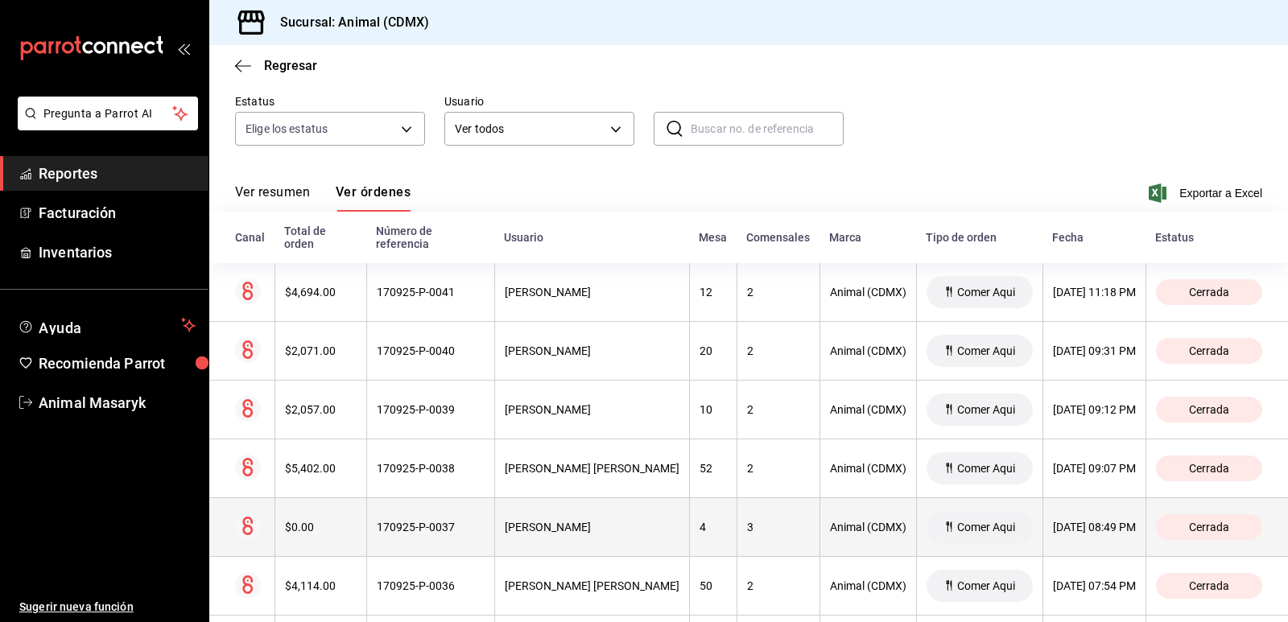
scroll to position [161, 0]
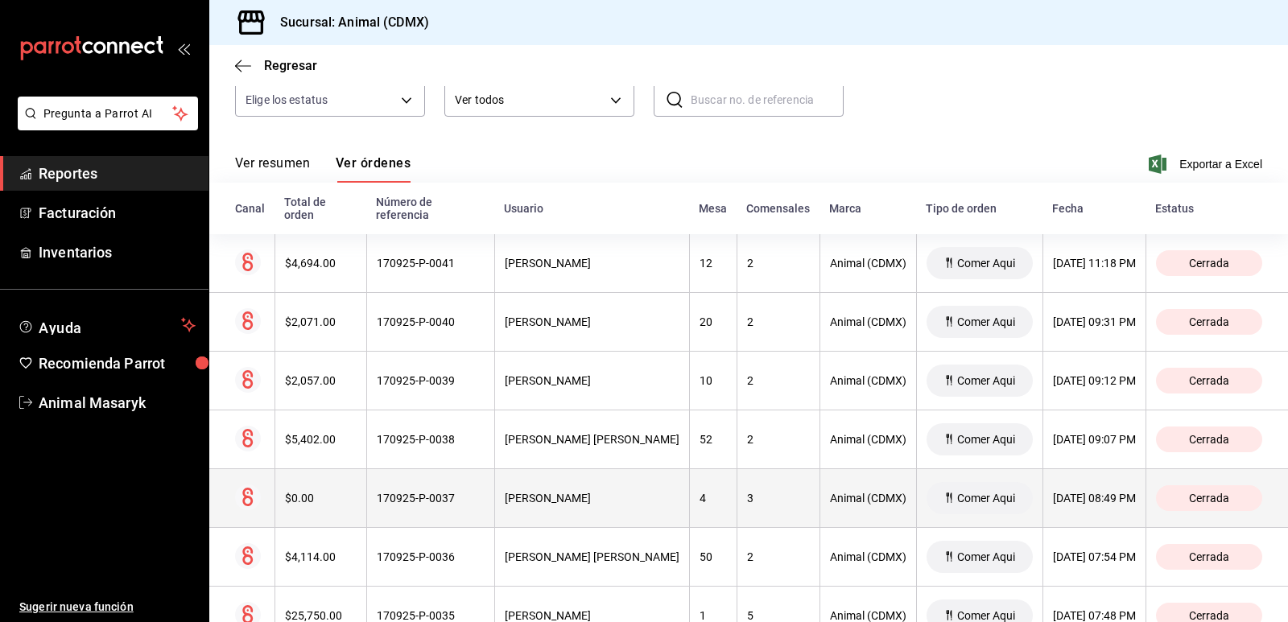
click at [587, 492] on div "[PERSON_NAME]" at bounding box center [592, 498] width 175 height 13
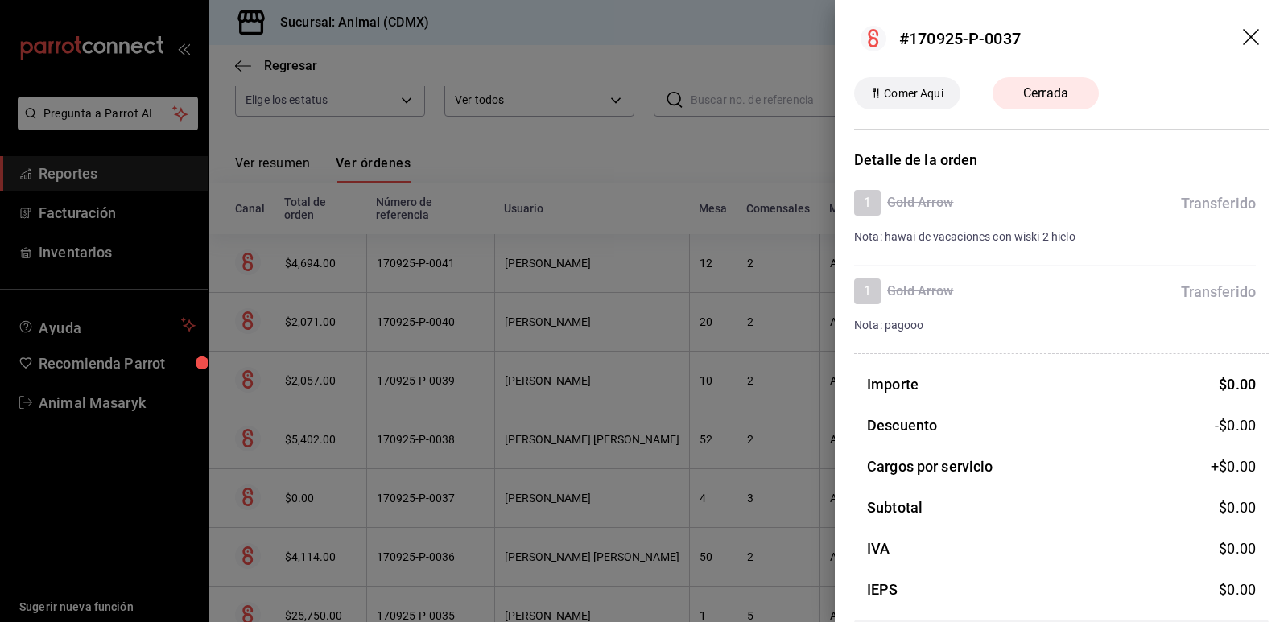
click at [589, 486] on div at bounding box center [644, 311] width 1288 height 622
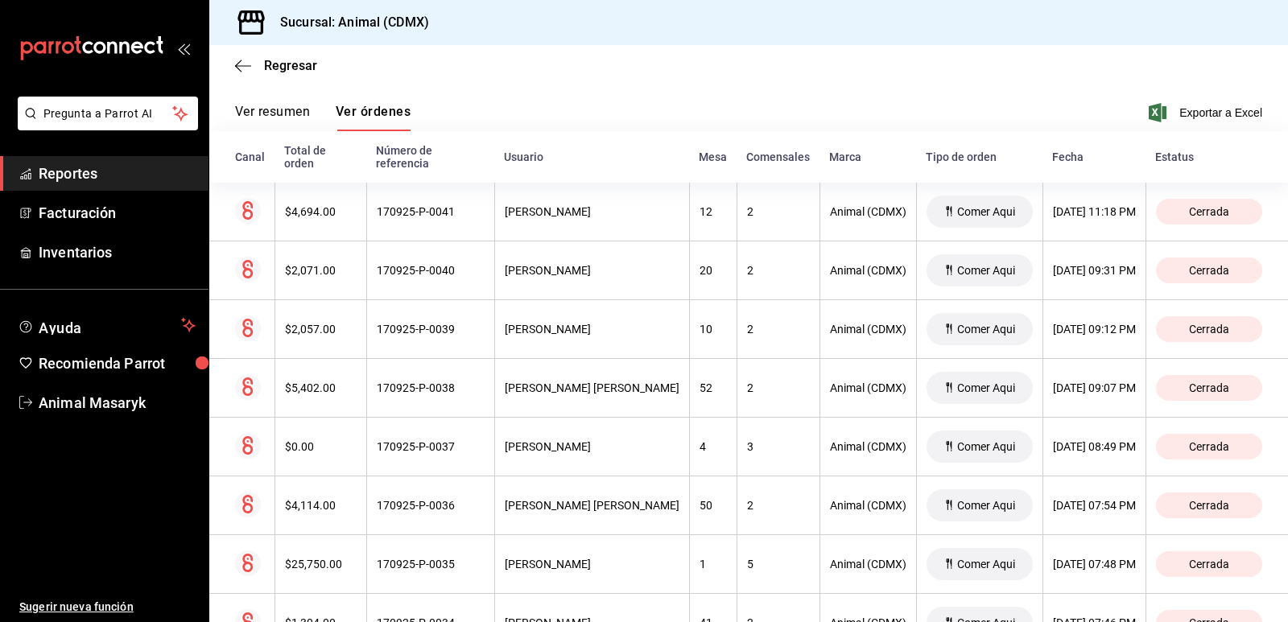
scroll to position [242, 0]
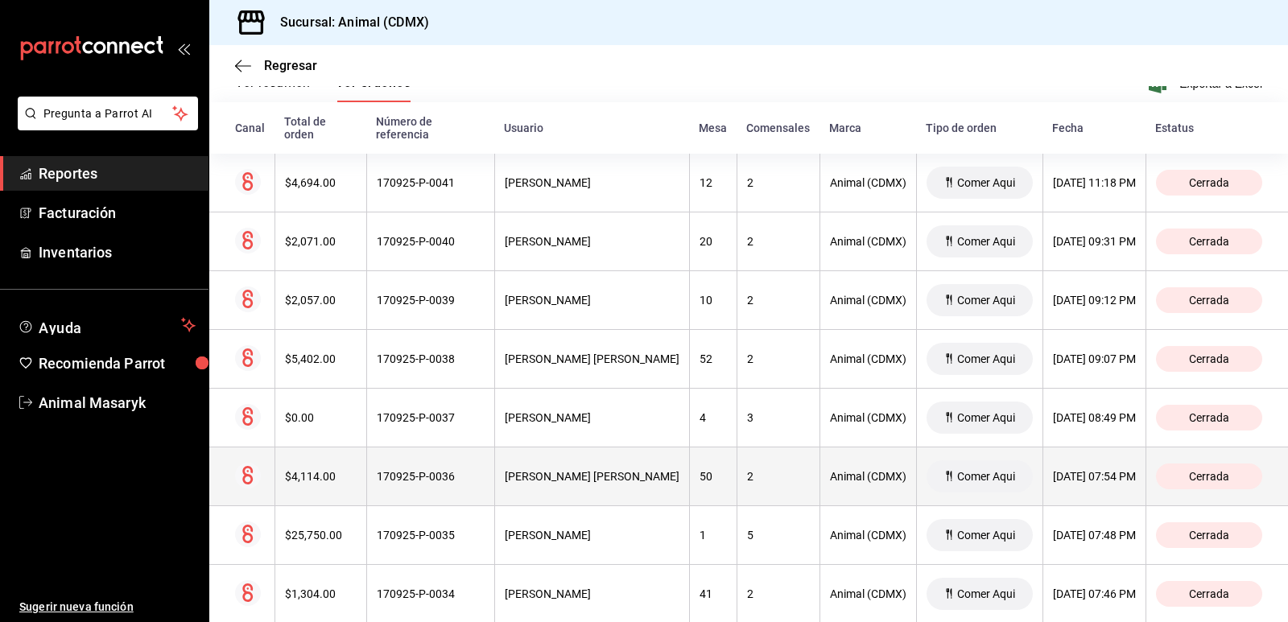
click at [594, 482] on th "[PERSON_NAME] [PERSON_NAME]" at bounding box center [591, 477] width 195 height 59
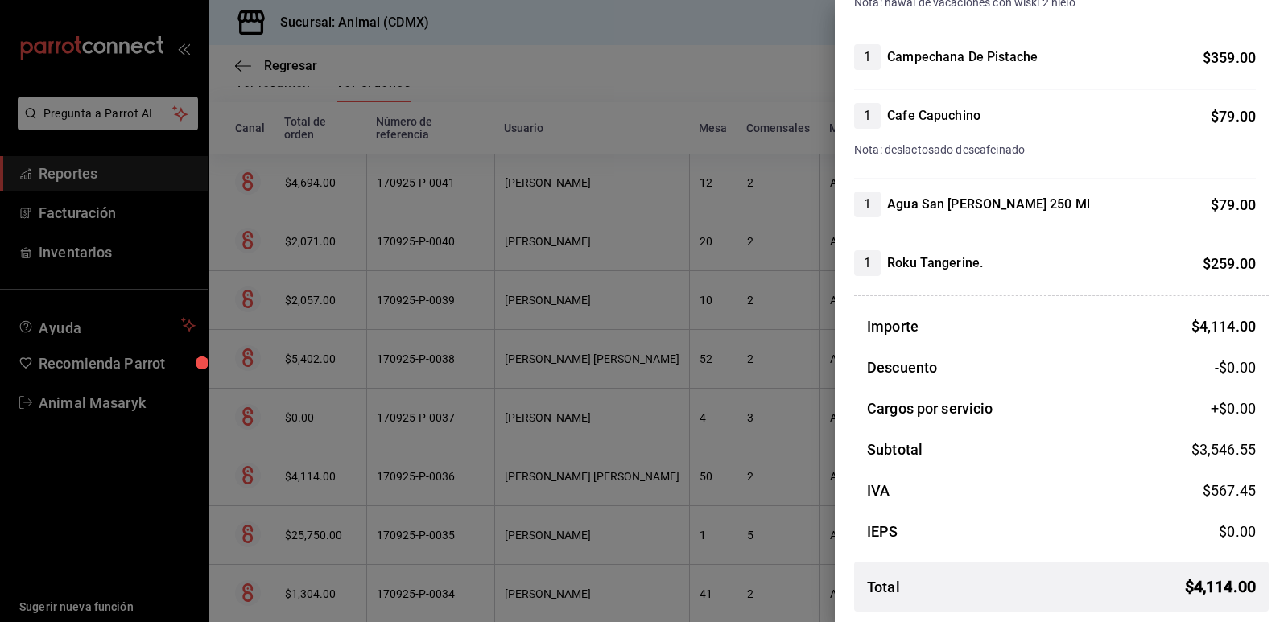
scroll to position [943, 0]
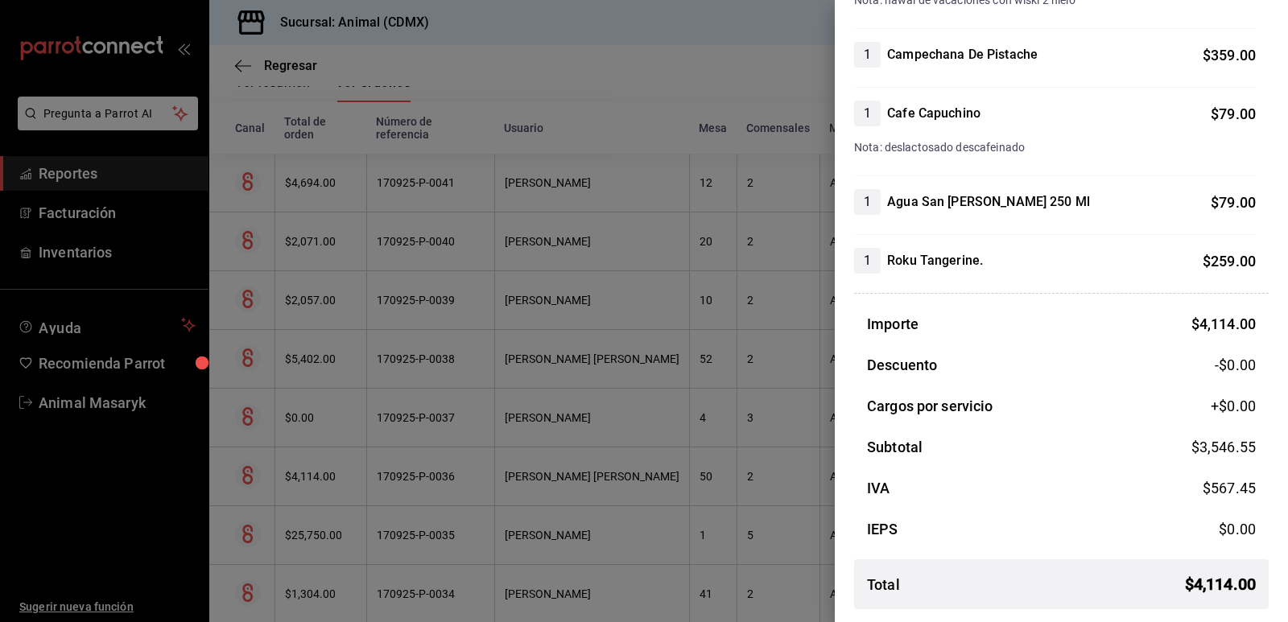
click at [649, 445] on div at bounding box center [644, 311] width 1288 height 622
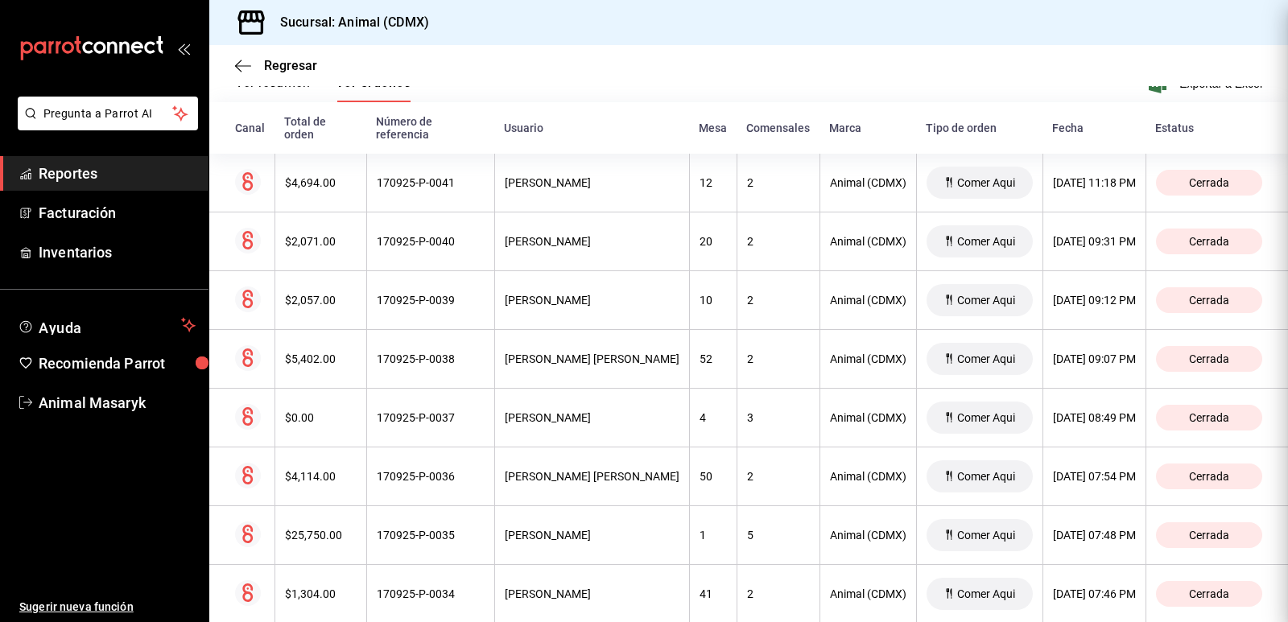
scroll to position [0, 0]
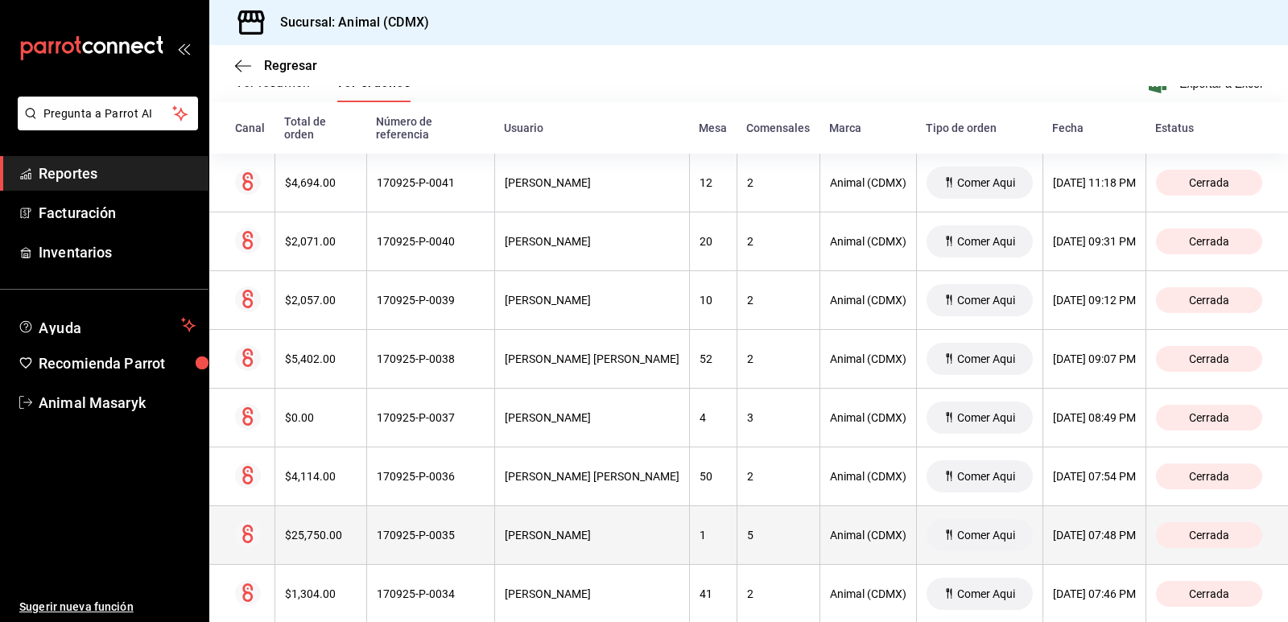
click at [568, 511] on th "[PERSON_NAME]" at bounding box center [591, 536] width 195 height 59
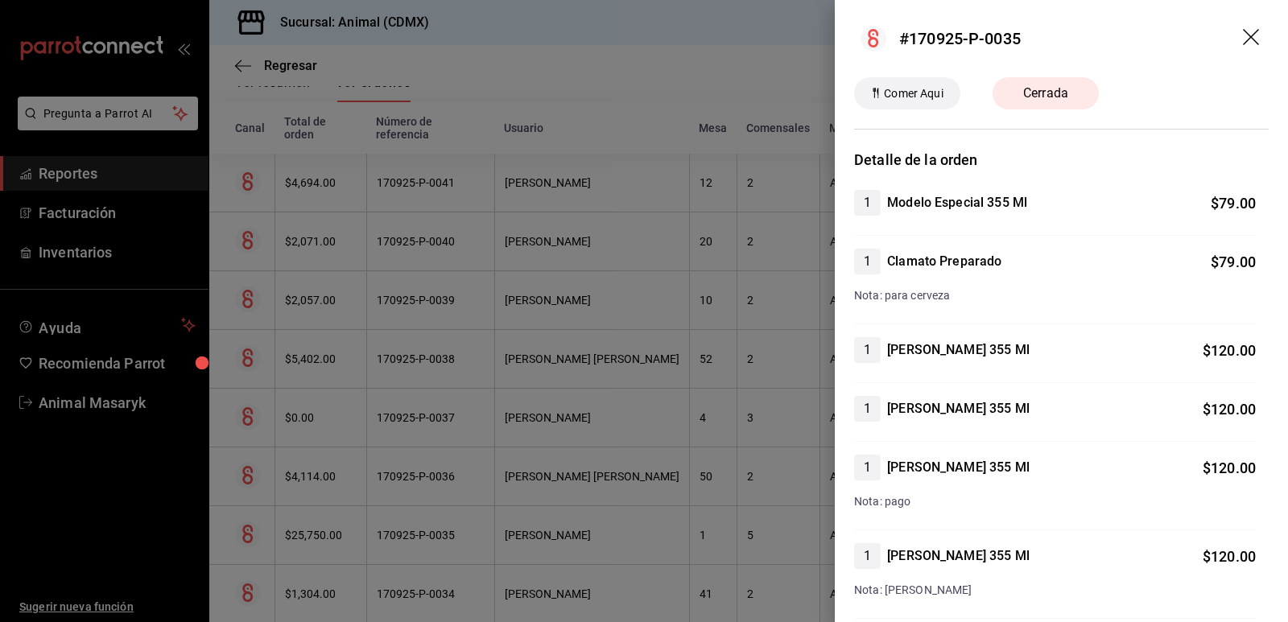
click at [560, 352] on div at bounding box center [644, 311] width 1288 height 622
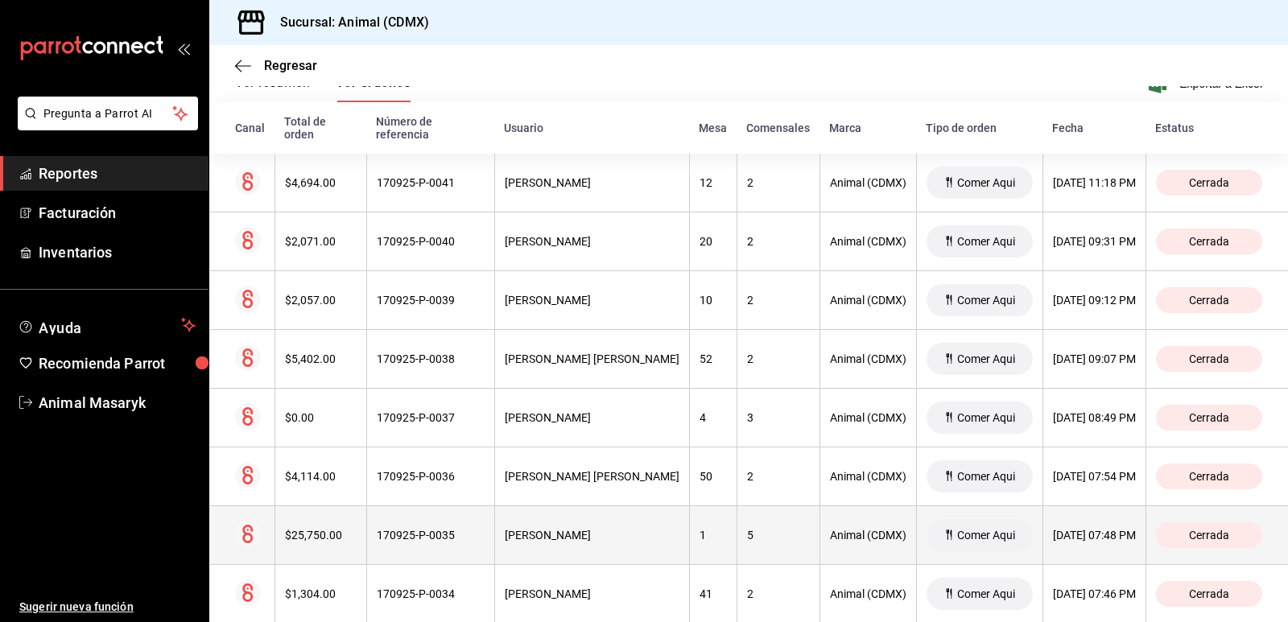
click at [533, 529] on div "[PERSON_NAME]" at bounding box center [592, 535] width 175 height 13
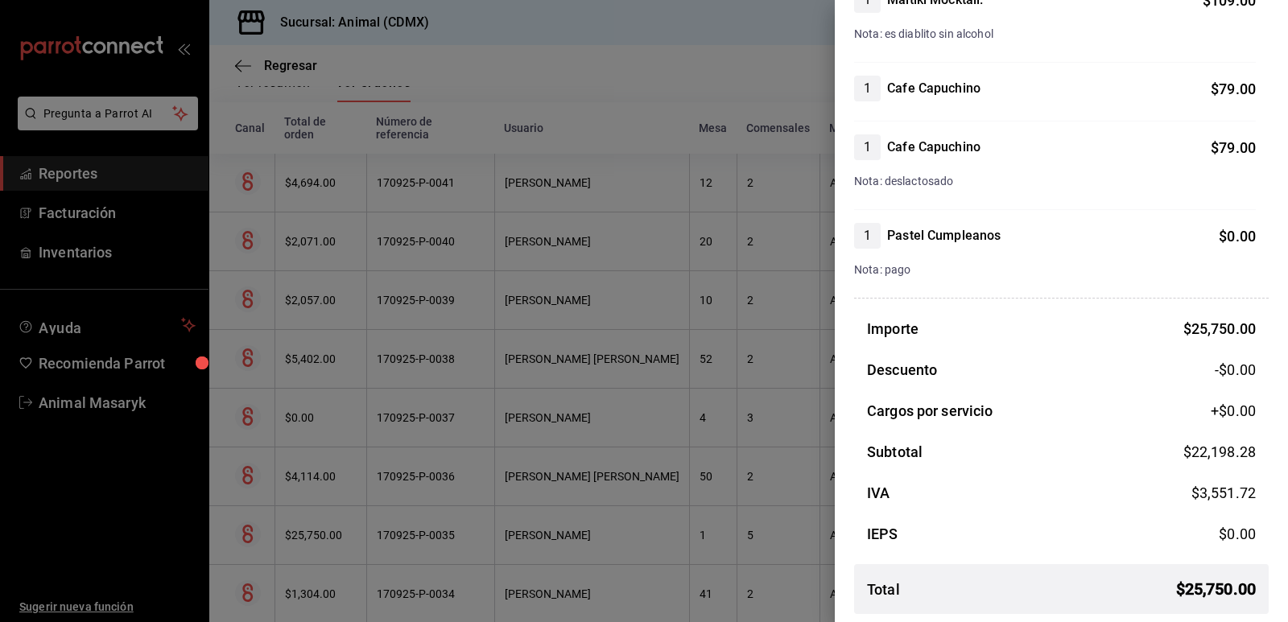
scroll to position [3951, 0]
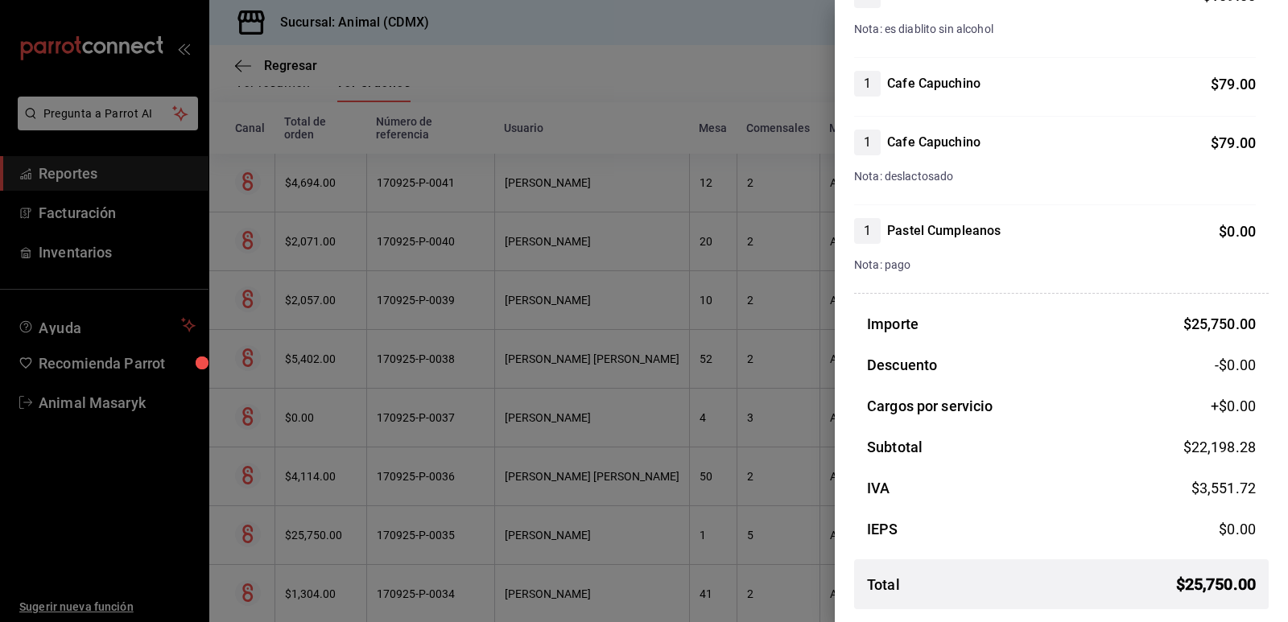
click at [631, 458] on div at bounding box center [644, 311] width 1288 height 622
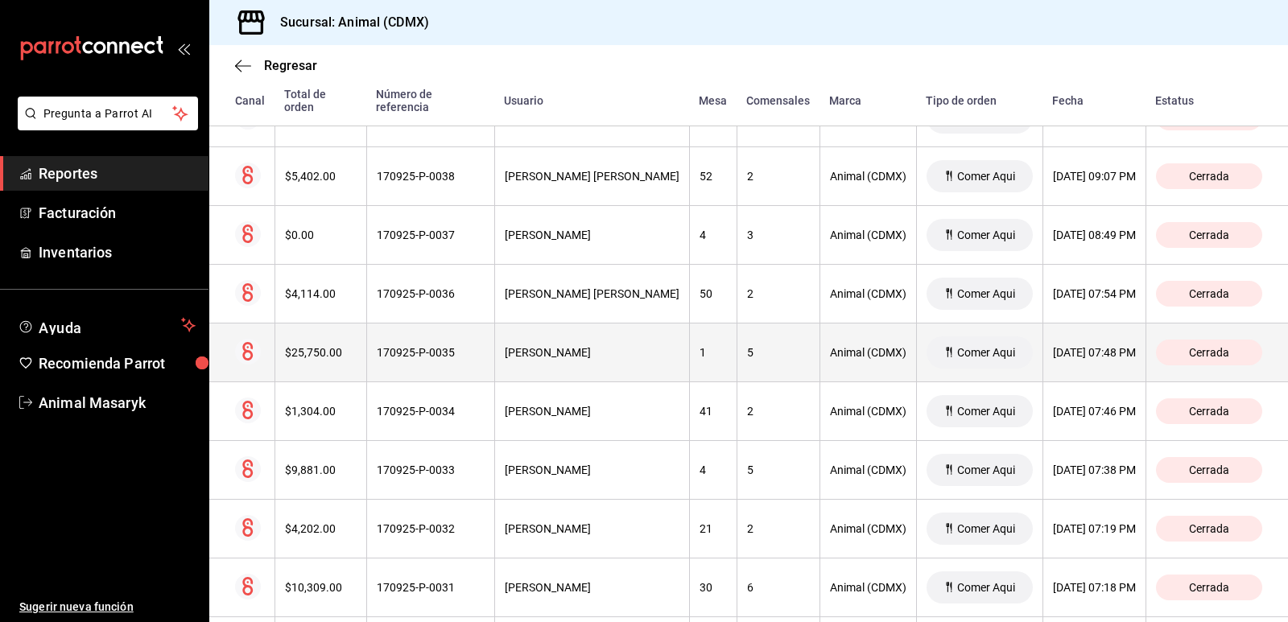
scroll to position [483, 0]
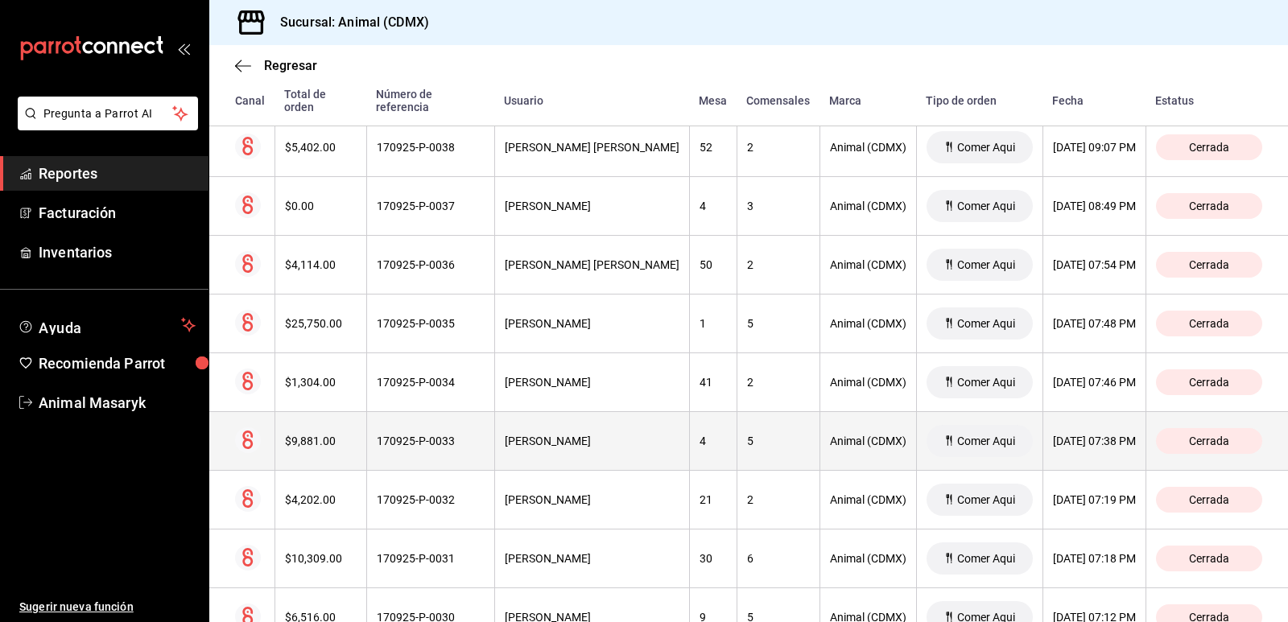
click at [598, 435] on div "[PERSON_NAME]" at bounding box center [592, 441] width 175 height 13
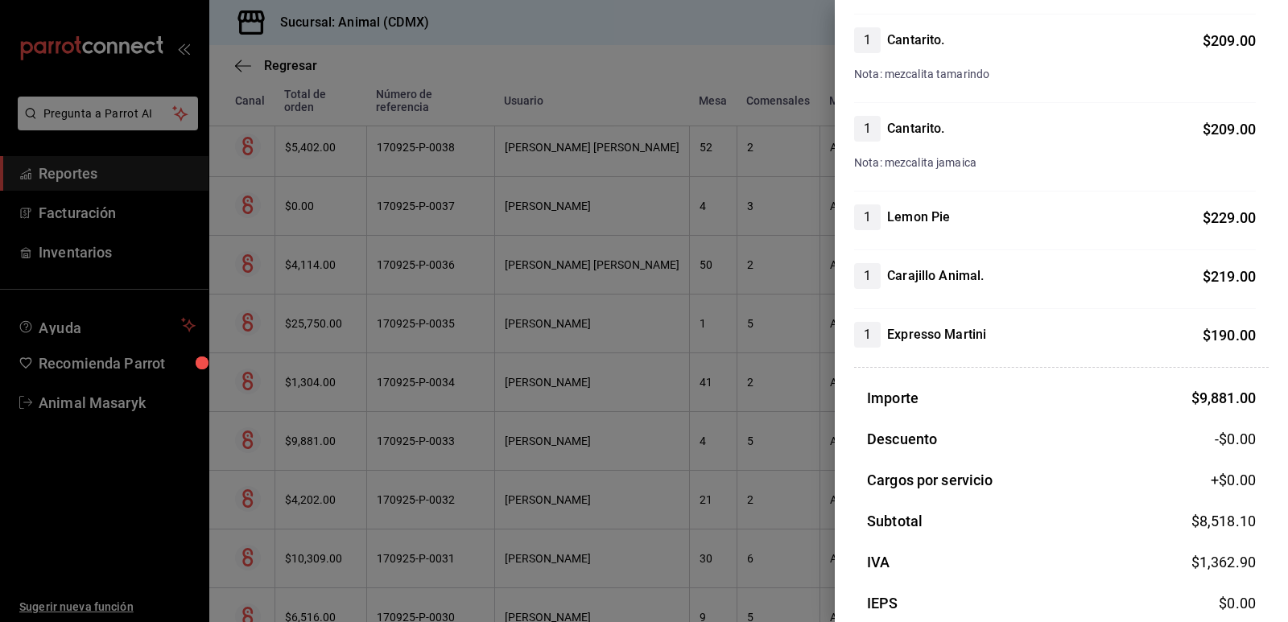
scroll to position [2385, 0]
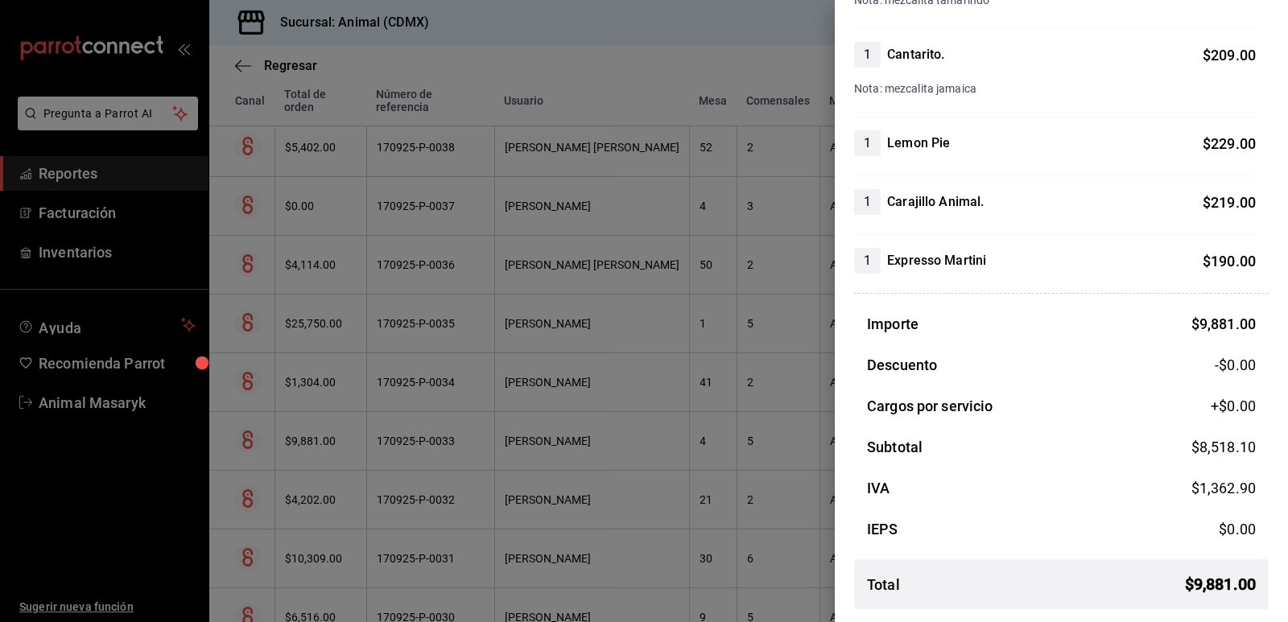
click at [606, 429] on div at bounding box center [644, 311] width 1288 height 622
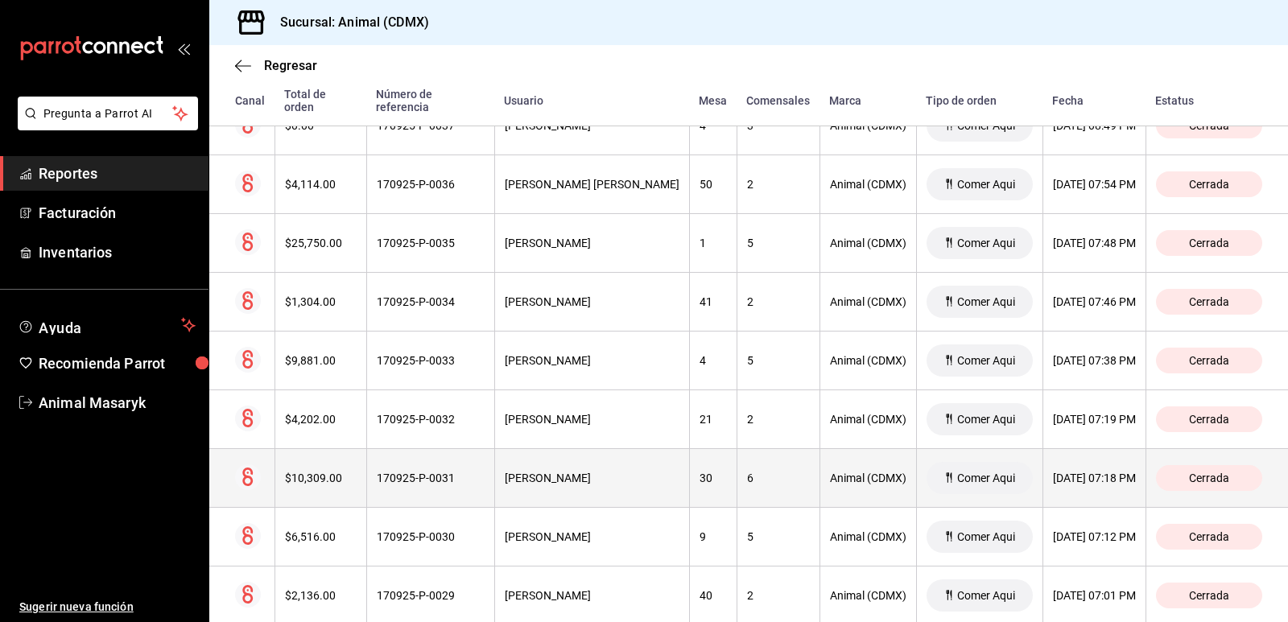
scroll to position [644, 0]
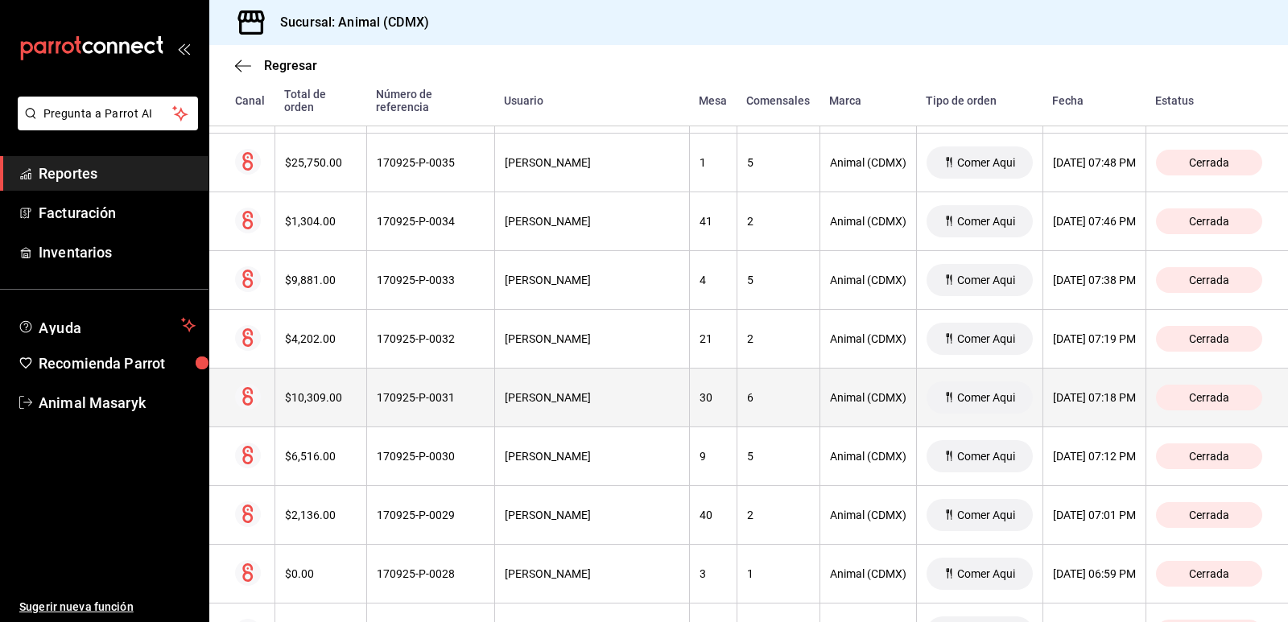
click at [585, 392] on div "[PERSON_NAME]" at bounding box center [592, 397] width 175 height 13
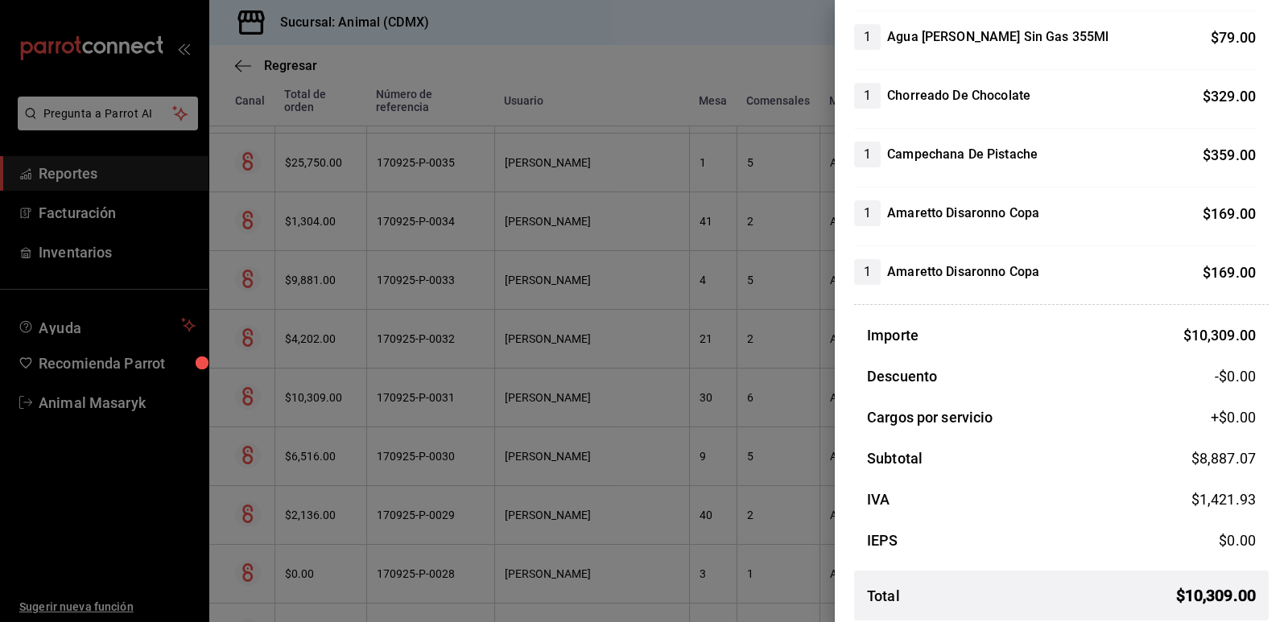
scroll to position [1737, 0]
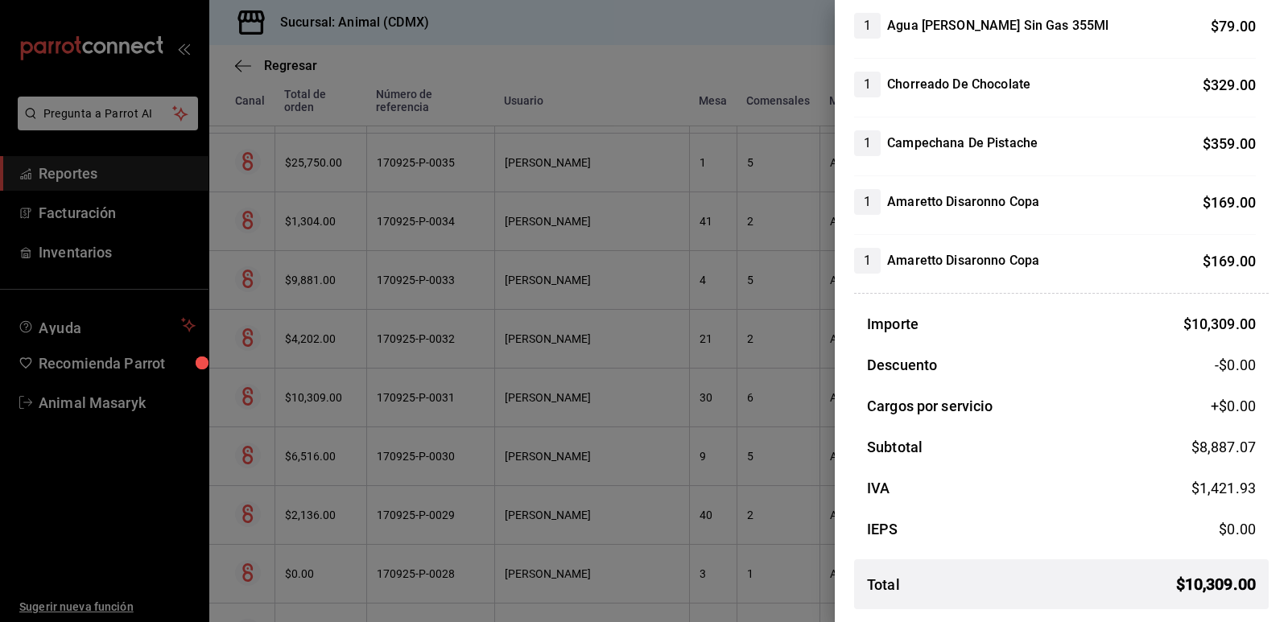
click at [663, 386] on div at bounding box center [644, 311] width 1288 height 622
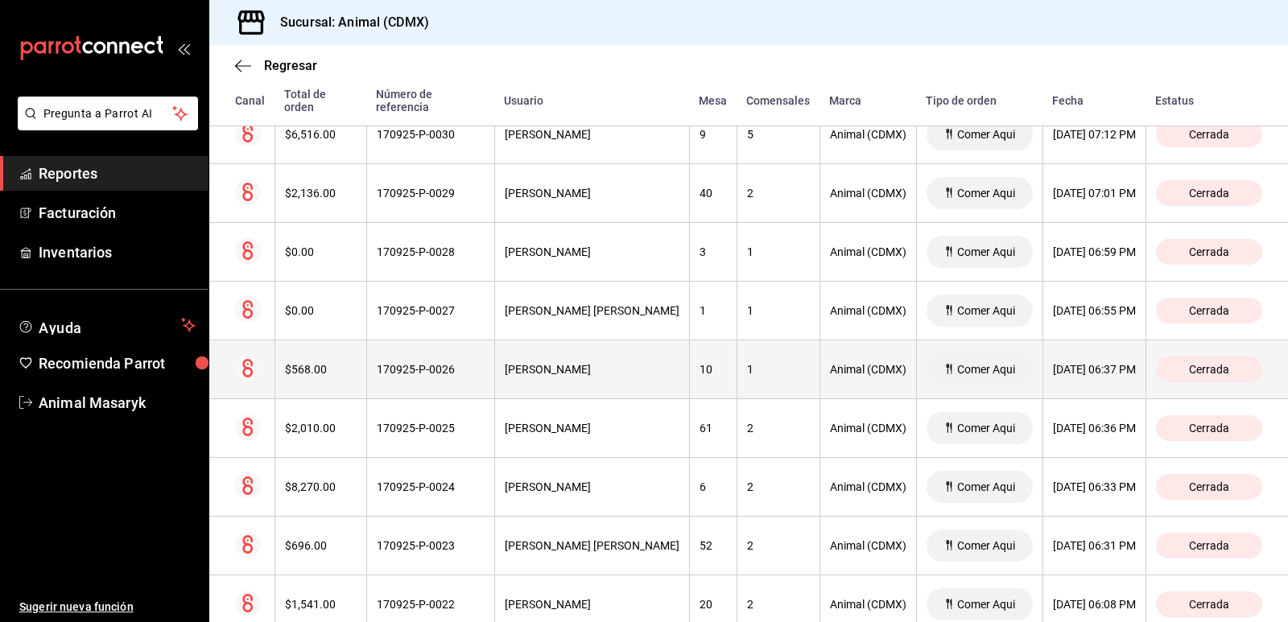
scroll to position [1047, 0]
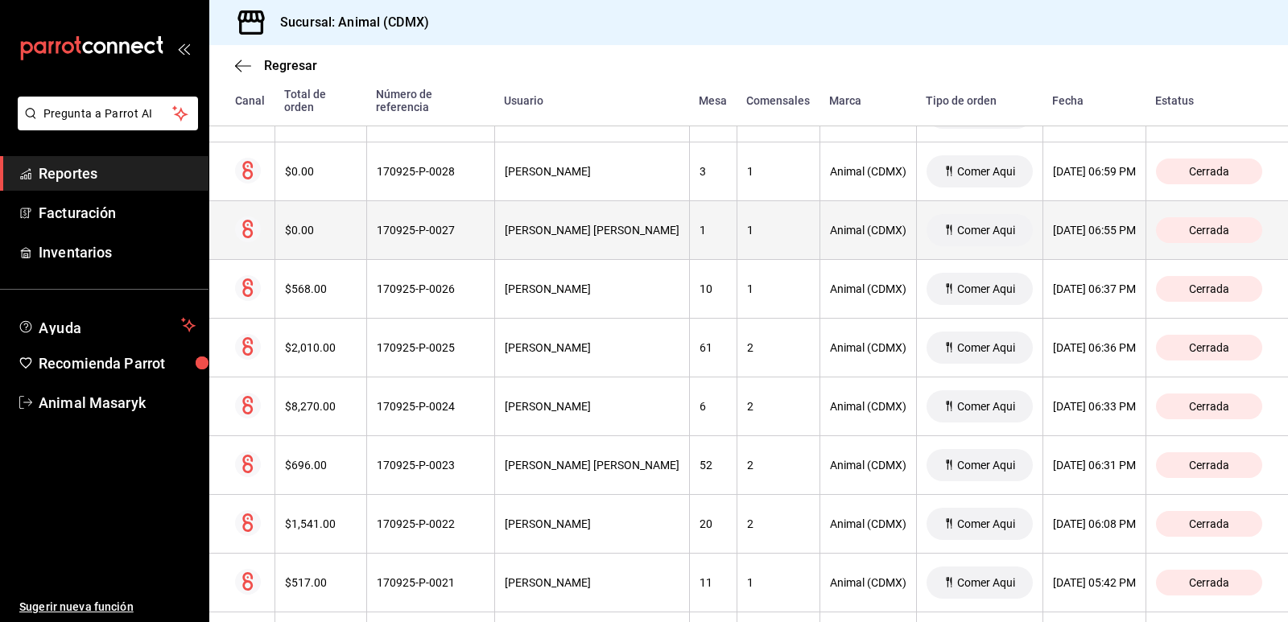
click at [614, 224] on div "[PERSON_NAME] [PERSON_NAME]" at bounding box center [592, 230] width 175 height 13
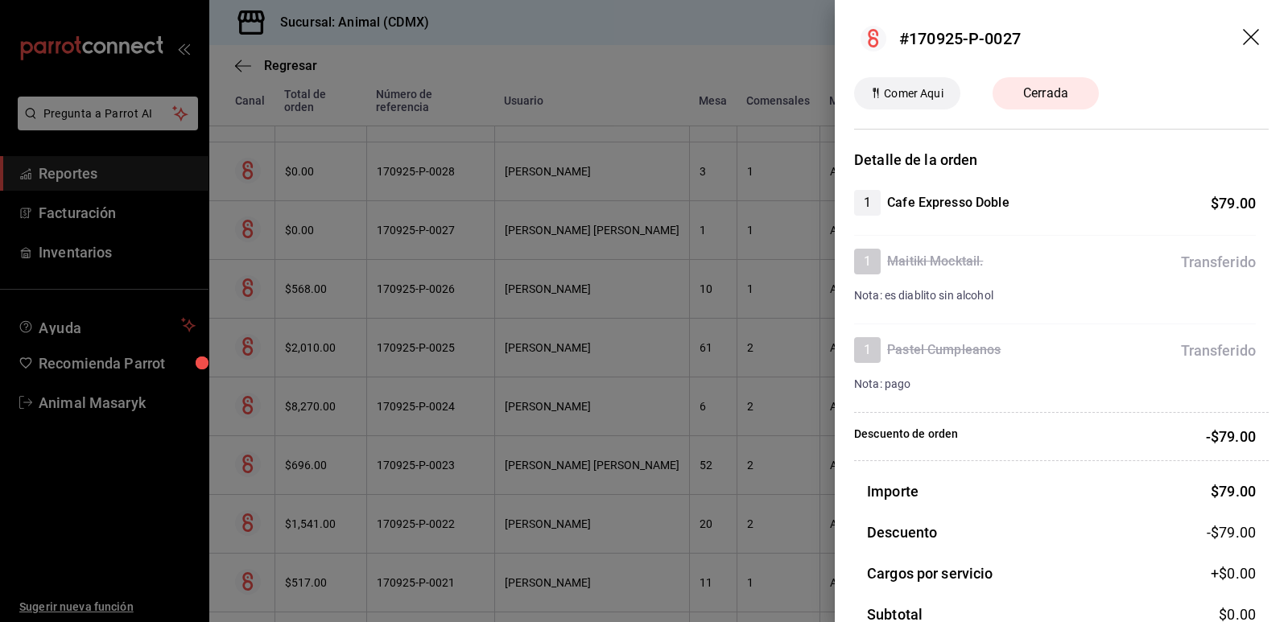
click at [614, 213] on div at bounding box center [644, 311] width 1288 height 622
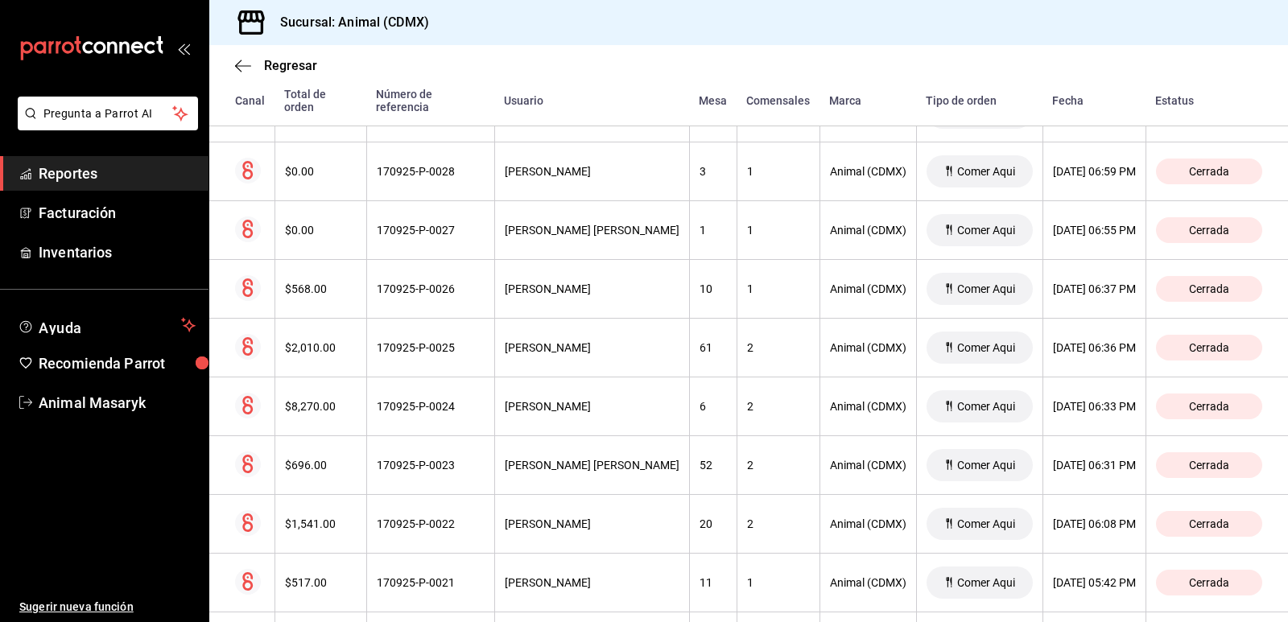
scroll to position [966, 0]
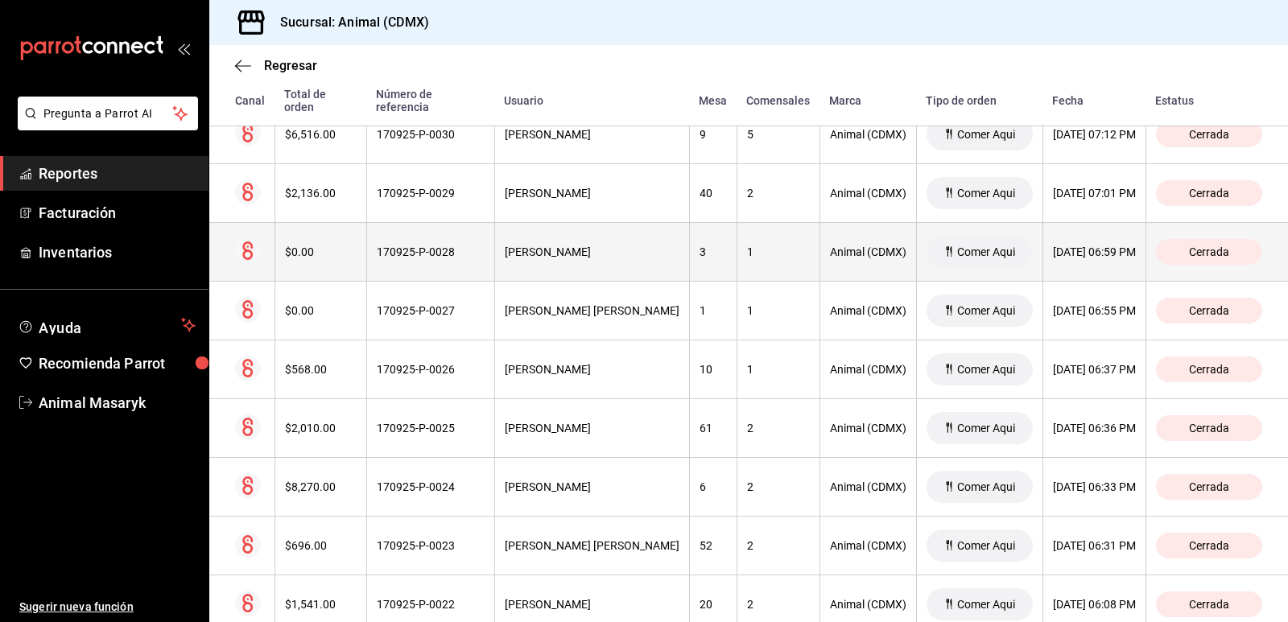
click at [606, 252] on th "[PERSON_NAME]" at bounding box center [591, 252] width 195 height 59
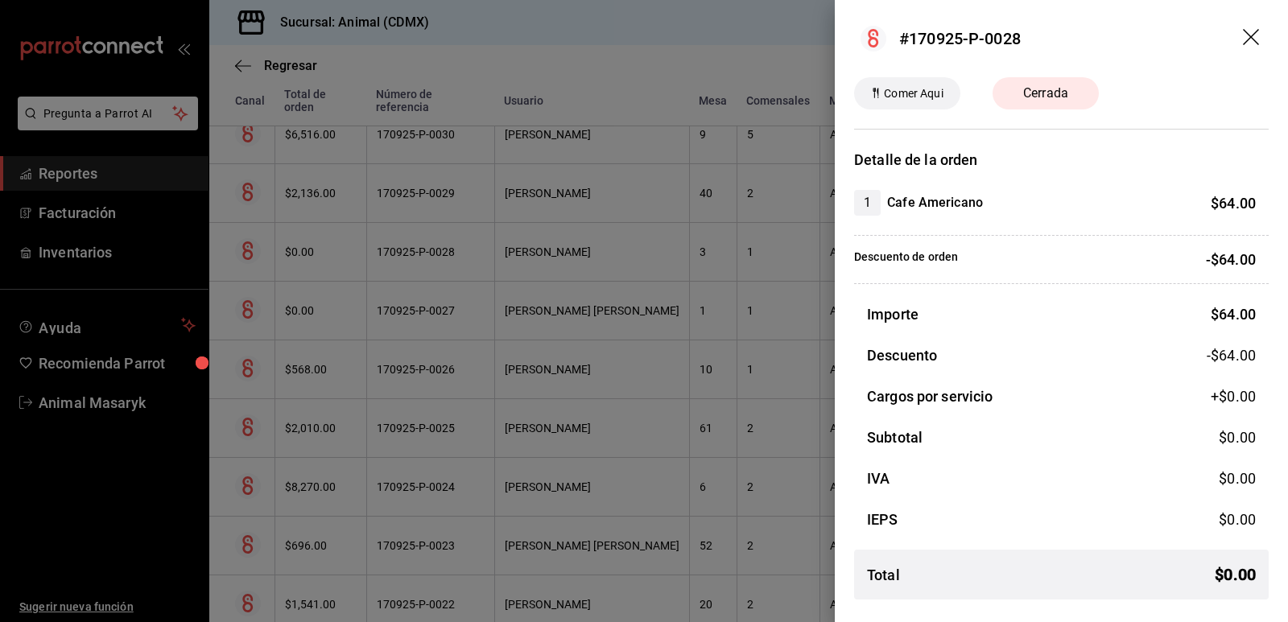
click at [606, 252] on div at bounding box center [644, 311] width 1288 height 622
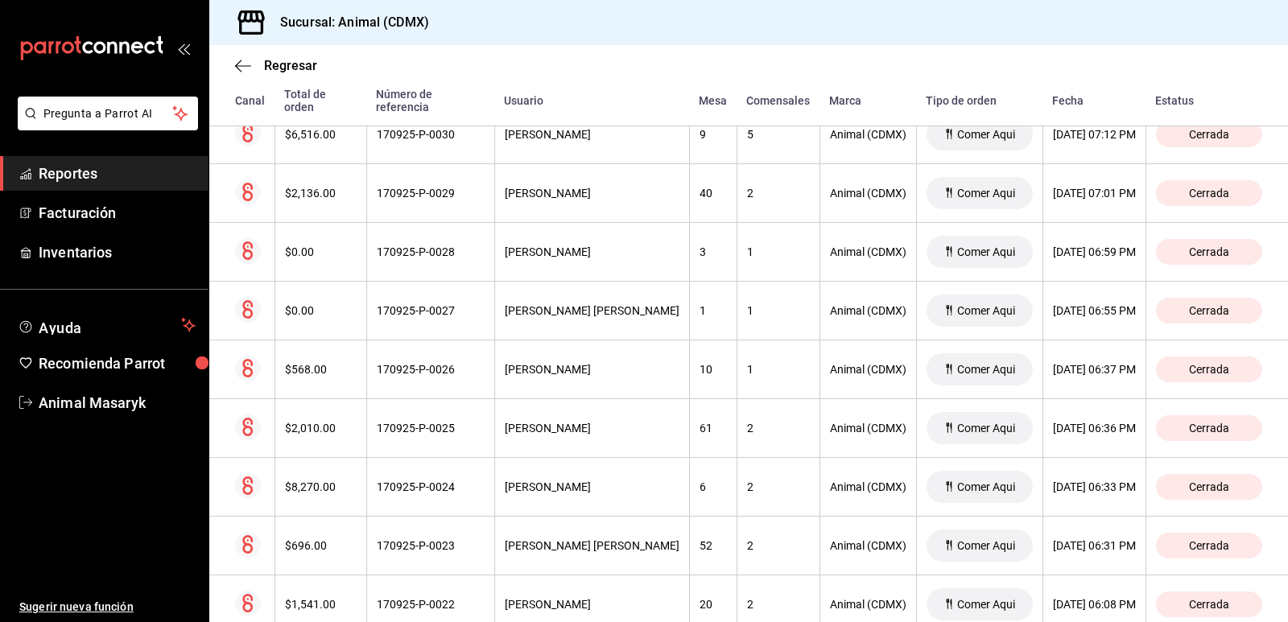
click at [228, 57] on div "Regresar" at bounding box center [748, 65] width 1079 height 41
click at [241, 60] on icon "button" at bounding box center [243, 66] width 16 height 14
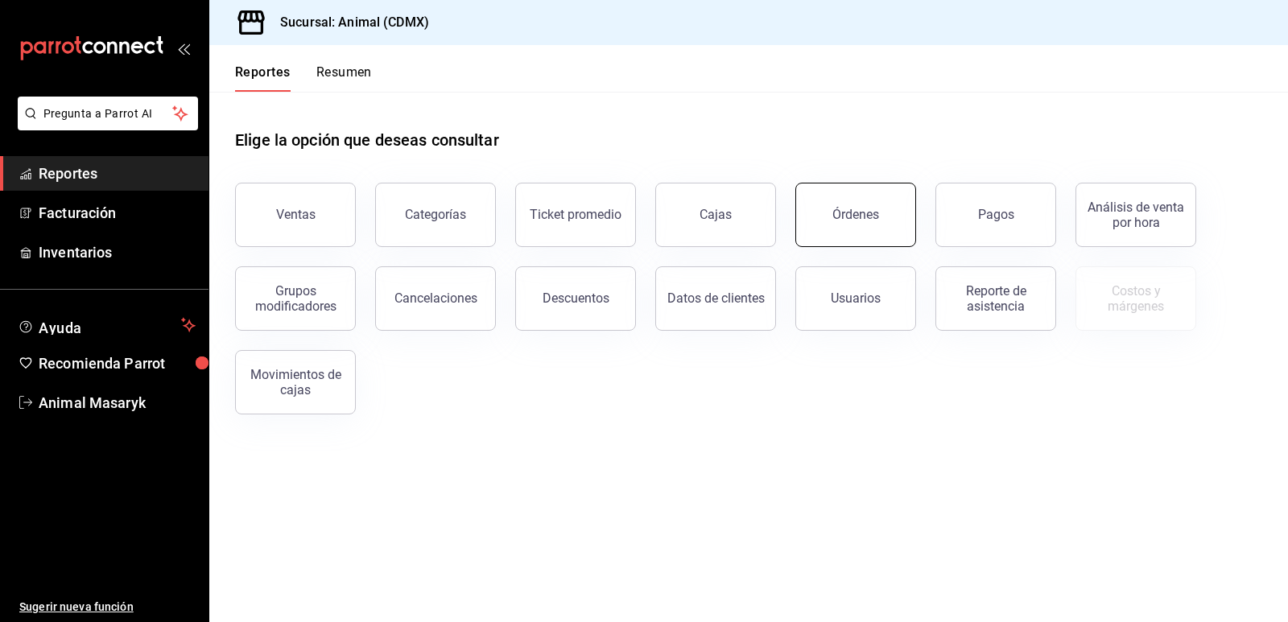
click at [858, 194] on button "Órdenes" at bounding box center [856, 215] width 121 height 64
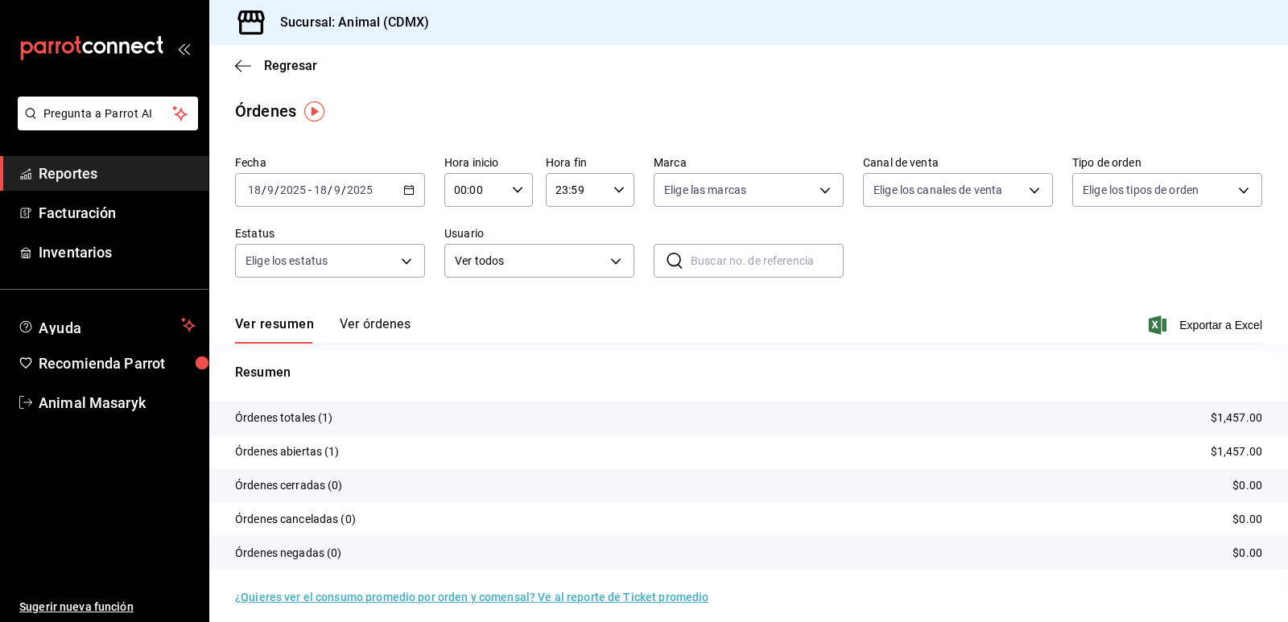
click at [248, 79] on div "Regresar" at bounding box center [748, 65] width 1079 height 41
click at [245, 68] on icon "button" at bounding box center [243, 66] width 16 height 14
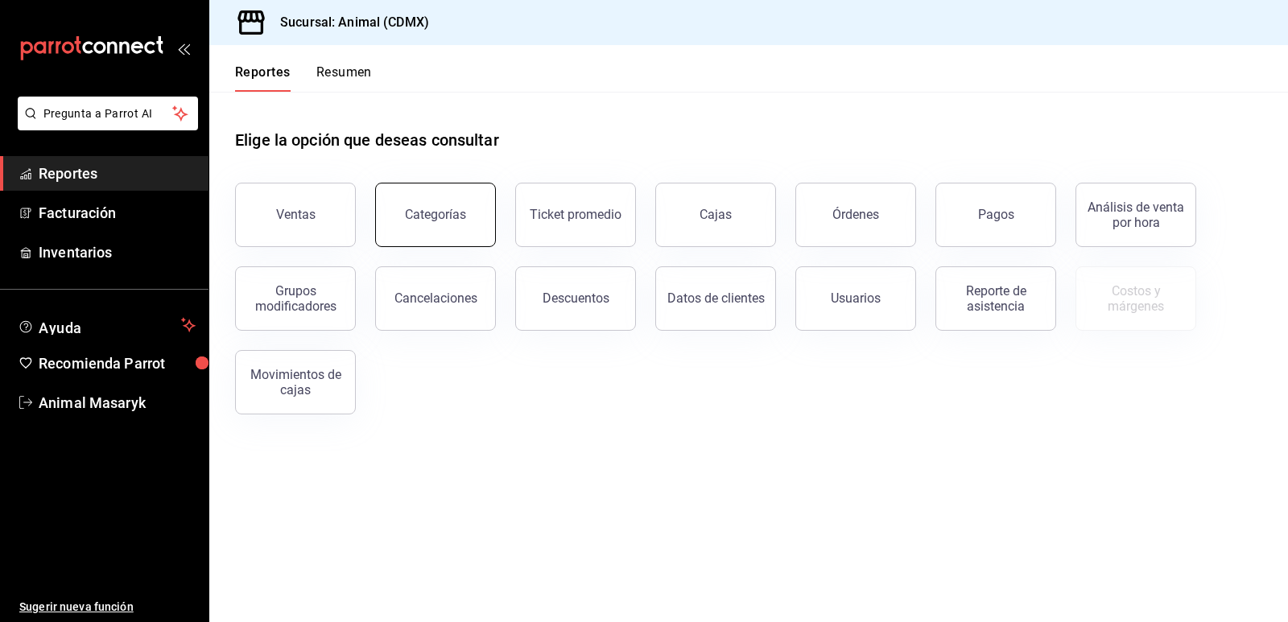
click at [416, 206] on button "Categorías" at bounding box center [435, 215] width 121 height 64
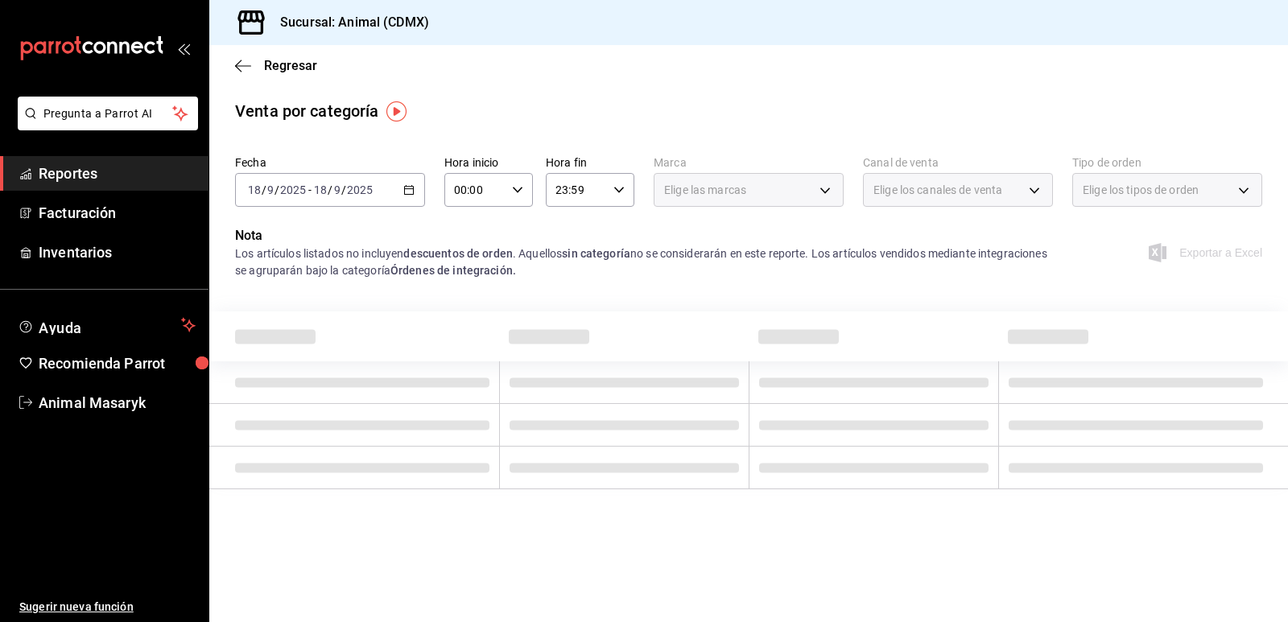
click at [416, 194] on div "[DATE] [DATE] - [DATE] [DATE]" at bounding box center [330, 190] width 190 height 34
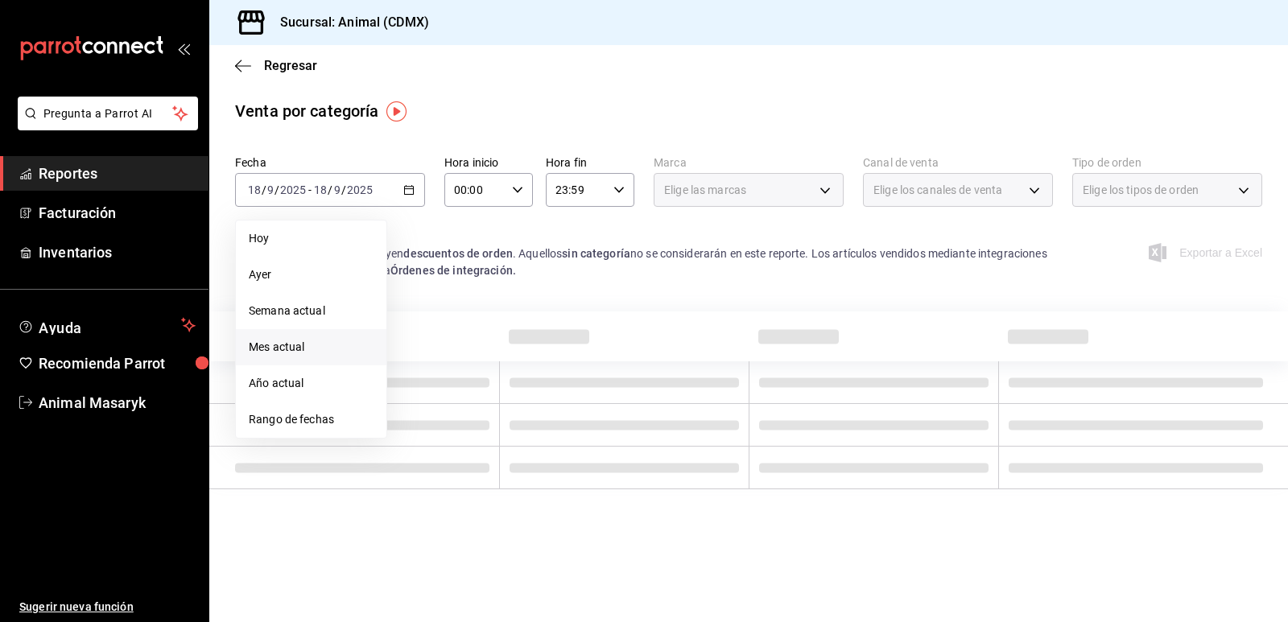
click at [290, 342] on span "Mes actual" at bounding box center [311, 347] width 125 height 17
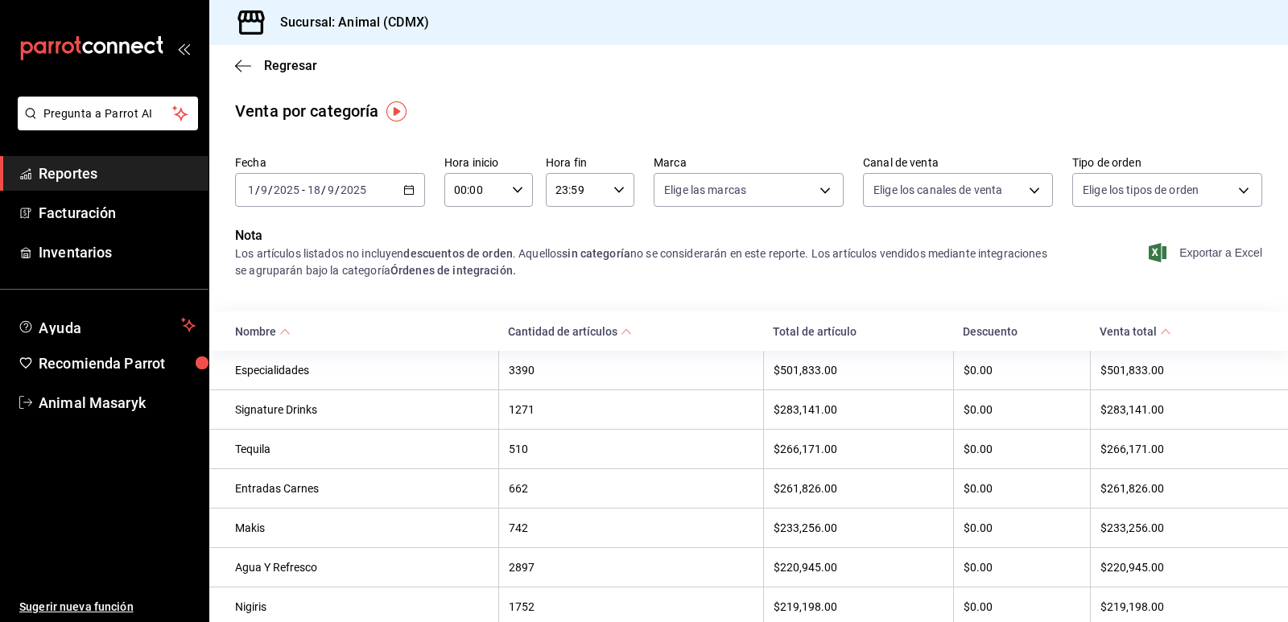
click at [1199, 249] on span "Exportar a Excel" at bounding box center [1207, 252] width 110 height 19
click at [246, 65] on icon "button" at bounding box center [243, 65] width 16 height 1
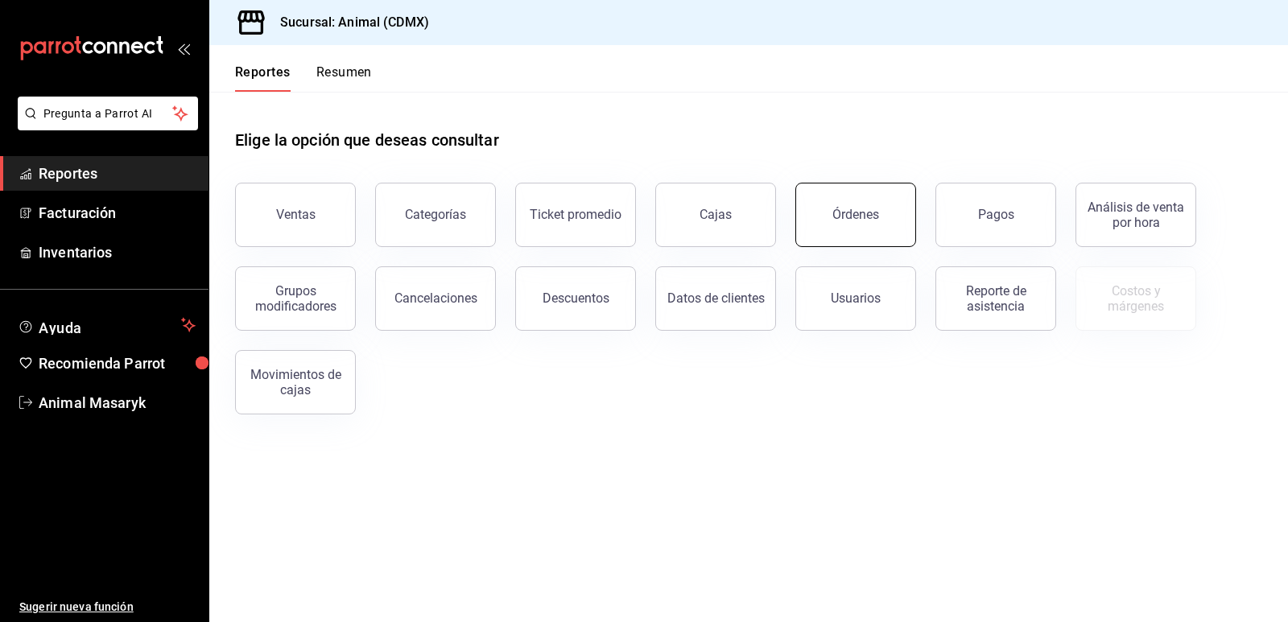
click at [873, 213] on div "Órdenes" at bounding box center [856, 214] width 47 height 15
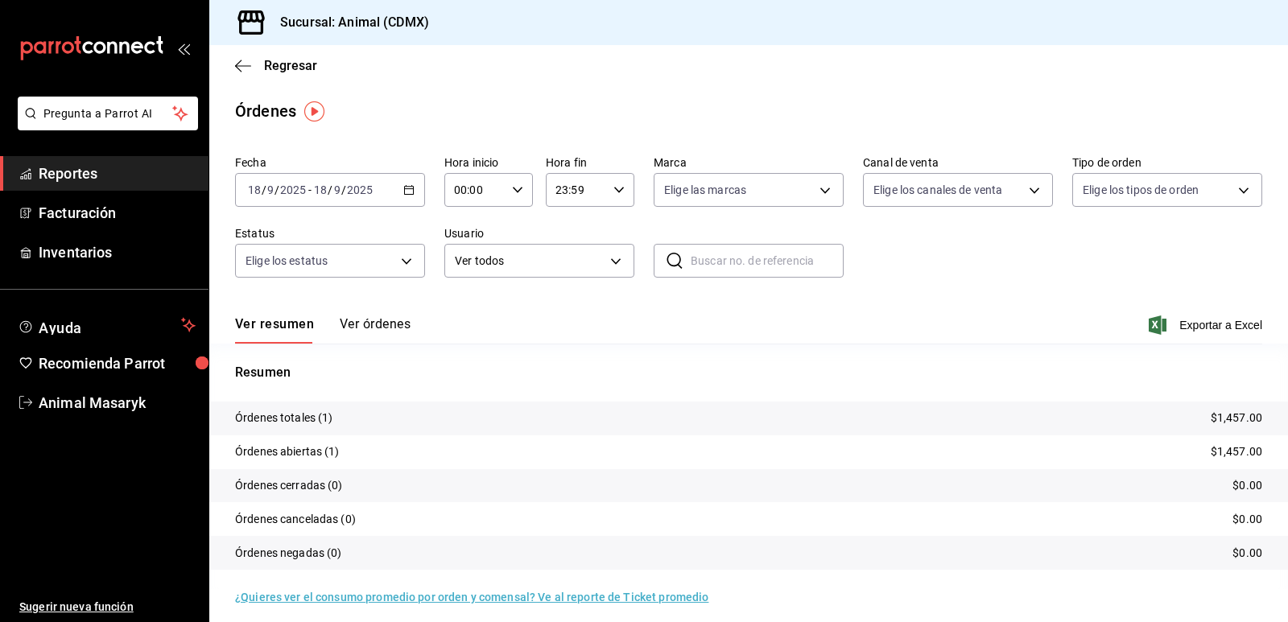
click at [403, 325] on button "Ver órdenes" at bounding box center [375, 329] width 71 height 27
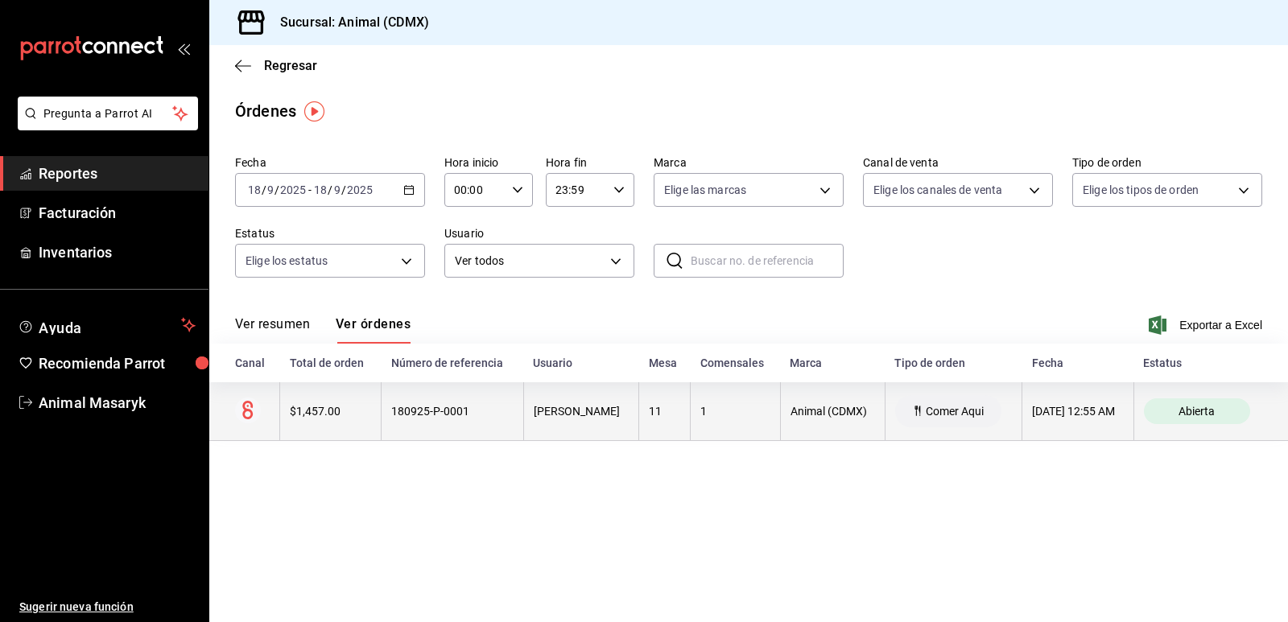
click at [523, 415] on th "[PERSON_NAME]" at bounding box center [580, 412] width 115 height 59
